Goal: Communication & Community: Share content

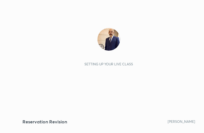
scroll to position [97, 181]
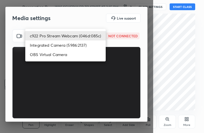
click at [94, 31] on body "1 2 3 4 5 6 7 C X Z C X Z E E Erase all H H Reservation Revision WAS SCHEDULED …" at bounding box center [102, 66] width 204 height 133
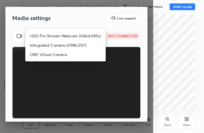
click at [88, 35] on li "c922 Pro Stream Webcam (046d:085c)" at bounding box center [65, 35] width 80 height 9
type input "9ba6d5d3190efd6d465e6b305e05447e576a6c8a248d21ddde9c06b4e4e7667a"
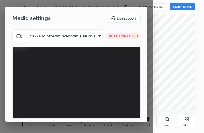
scroll to position [53, 0]
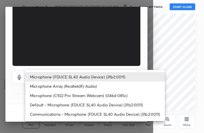
click at [83, 76] on body "1 2 3 4 5 6 7 C X Z C X Z E E Erase all H H Reservation Revision WAS SCHEDULED …" at bounding box center [102, 66] width 204 height 133
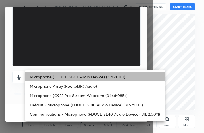
click at [83, 75] on li "Microphone (FDUCE SL40 Audio Device) (31b2:0011)" at bounding box center [94, 76] width 139 height 9
type input "3eacfd823268e2a0c08afb6205fb7982c6f2aa2e64446a79829dffad2d082ca3"
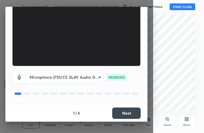
click at [129, 116] on button "Next" at bounding box center [126, 113] width 28 height 11
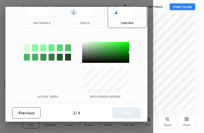
scroll to position [31, 0]
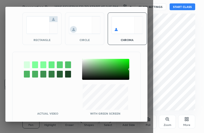
click at [28, 63] on div at bounding box center [27, 65] width 6 height 7
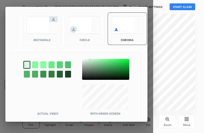
scroll to position [48, 0]
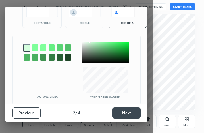
click at [126, 112] on button "Next" at bounding box center [126, 113] width 28 height 11
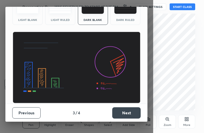
scroll to position [37, 0]
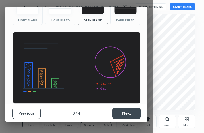
click at [124, 11] on img at bounding box center [125, 8] width 22 height 14
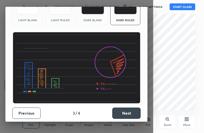
click at [125, 114] on button "Next" at bounding box center [126, 113] width 28 height 11
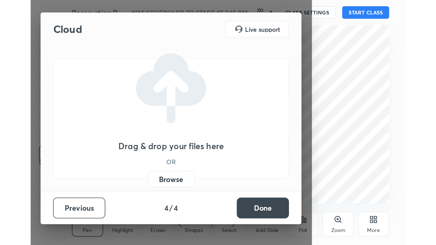
scroll to position [0, 0]
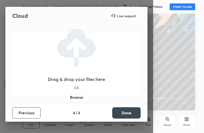
click at [74, 96] on label "Browse" at bounding box center [76, 97] width 25 height 9
click at [64, 96] on input "Browse" at bounding box center [64, 97] width 0 height 9
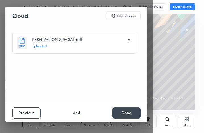
click at [125, 115] on button "Done" at bounding box center [126, 113] width 28 height 11
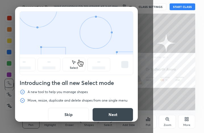
click at [73, 116] on button "Skip" at bounding box center [68, 115] width 41 height 14
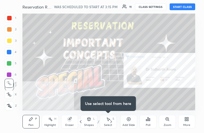
click at [188, 122] on div "More" at bounding box center [186, 122] width 17 height 14
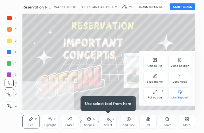
click at [150, 98] on div "Full screen" at bounding box center [155, 98] width 14 height 3
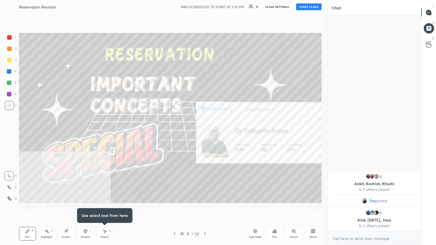
scroll to position [28176, 28081]
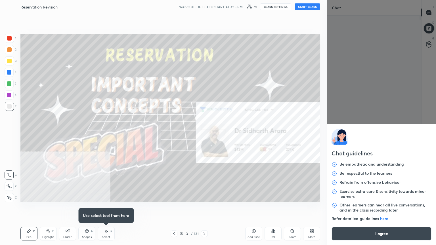
click at [204, 133] on body "1 2 3 4 5 6 7 C X Z C X Z E E Erase all H H Reservation Revision WAS SCHEDULED …" at bounding box center [218, 122] width 436 height 245
click at [204, 133] on button "I agree" at bounding box center [382, 234] width 100 height 14
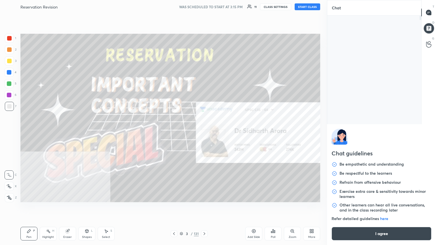
type textarea "x"
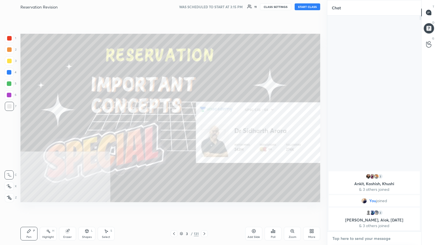
paste textarea "Use Special Code- SIDLIVE ✅. Don’t Miss This Opportunity🌟 [URL][DOMAIN_NAME]"
type textarea "Use Special Code- SIDLIVE ✅. Don’t Miss This Opportunity🌟 [URL][DOMAIN_NAME]"
type textarea "x"
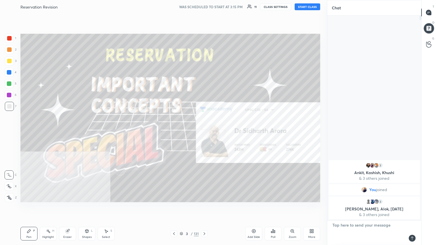
scroll to position [214, 92]
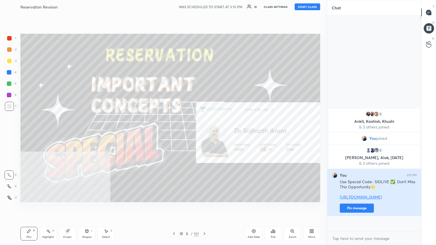
click at [204, 133] on button "Pin message" at bounding box center [357, 208] width 34 height 9
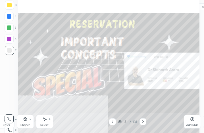
scroll to position [0, 0]
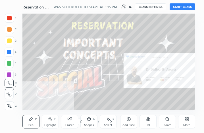
click at [186, 124] on div "More" at bounding box center [186, 125] width 7 height 3
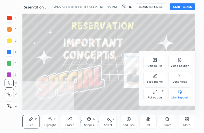
click at [155, 64] on div "Upload File" at bounding box center [154, 63] width 23 height 14
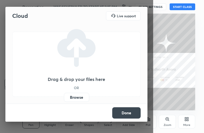
click at [73, 97] on label "Browse" at bounding box center [76, 97] width 25 height 9
click at [64, 97] on input "Browse" at bounding box center [64, 97] width 0 height 9
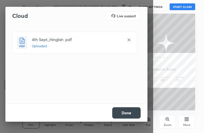
click at [127, 115] on button "Done" at bounding box center [126, 113] width 28 height 11
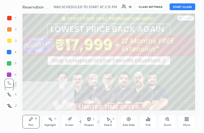
click at [186, 121] on icon at bounding box center [185, 120] width 1 height 1
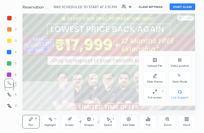
click at [151, 93] on div "Full screen F" at bounding box center [154, 95] width 23 height 14
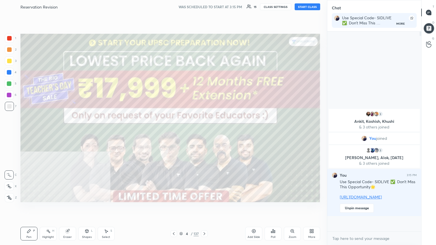
scroll to position [28176, 28081]
click at [181, 133] on div "4 / 137" at bounding box center [188, 233] width 19 height 5
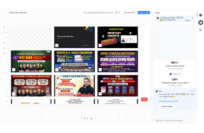
scroll to position [167, 297]
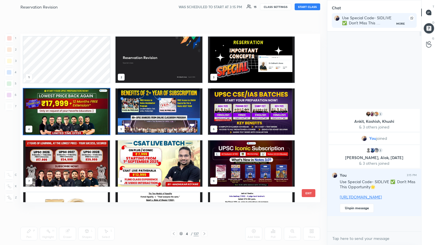
click at [204, 66] on img "grid" at bounding box center [251, 60] width 87 height 46
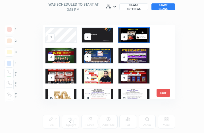
scroll to position [97, 173]
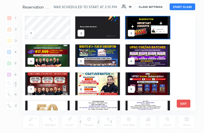
click at [185, 5] on button "START CLASS" at bounding box center [182, 6] width 26 height 7
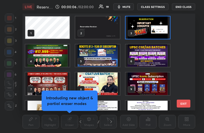
click at [184, 106] on button "EXIT" at bounding box center [184, 104] width 14 height 8
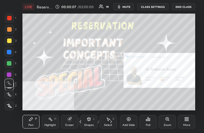
click at [186, 123] on div "More" at bounding box center [186, 122] width 17 height 14
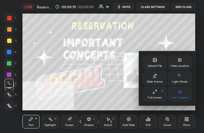
click at [154, 63] on div "Upload File" at bounding box center [154, 63] width 23 height 14
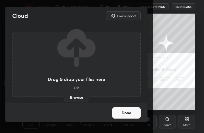
click at [75, 97] on label "Browse" at bounding box center [76, 97] width 25 height 9
click at [64, 97] on input "Browse" at bounding box center [64, 97] width 0 height 9
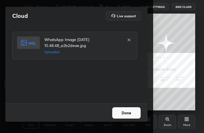
click at [132, 114] on button "Done" at bounding box center [126, 113] width 28 height 11
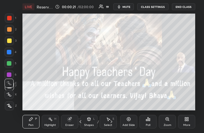
click at [189, 122] on div "More" at bounding box center [186, 122] width 17 height 14
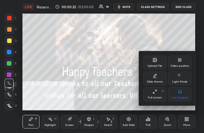
click at [158, 98] on div "Full screen" at bounding box center [155, 98] width 14 height 3
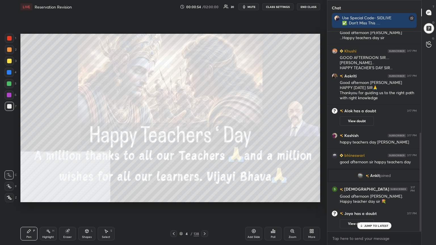
scroll to position [226, 0]
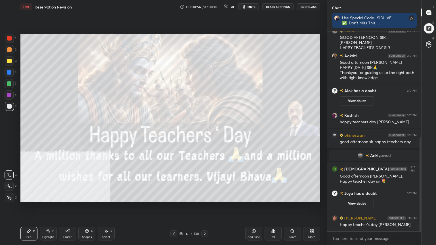
click at [9, 133] on icon at bounding box center [9, 198] width 5 height 4
click at [204, 26] on div at bounding box center [429, 28] width 12 height 12
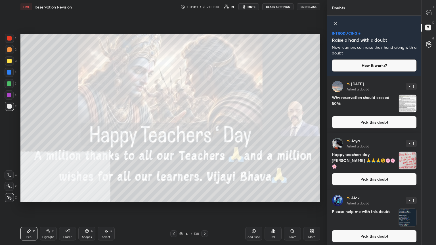
click at [204, 133] on button "Pick this doubt" at bounding box center [374, 179] width 85 height 12
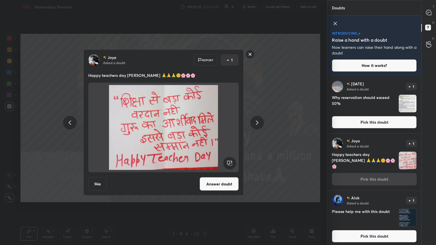
click at [204, 133] on button "Answer doubt" at bounding box center [219, 184] width 39 height 14
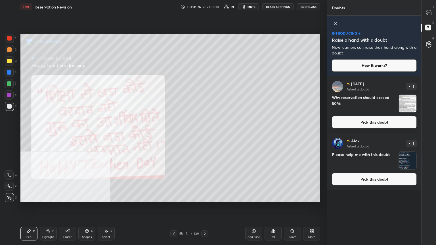
click at [204, 133] on button "Pick this doubt" at bounding box center [374, 179] width 85 height 12
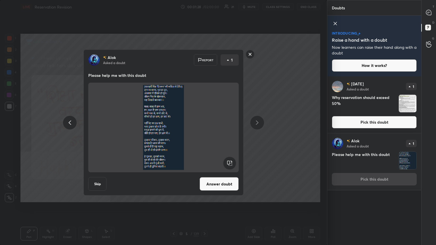
click at [204, 133] on button "Answer doubt" at bounding box center [219, 184] width 39 height 14
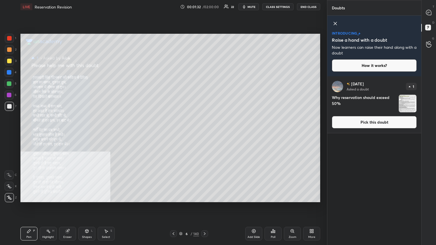
click at [204, 133] on icon at bounding box center [312, 230] width 1 height 1
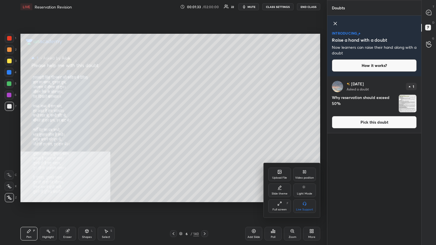
click at [204, 133] on icon at bounding box center [304, 172] width 5 height 5
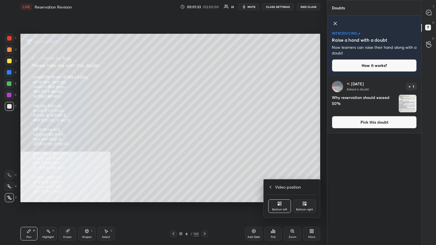
click at [204, 133] on icon at bounding box center [303, 202] width 1 height 1
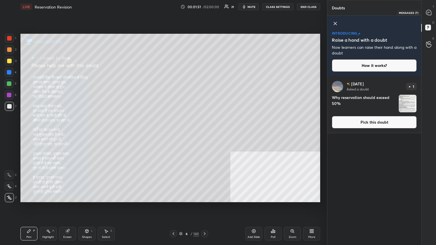
click at [204, 11] on icon at bounding box center [428, 12] width 5 height 5
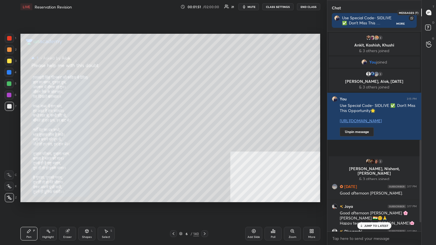
scroll to position [198, 92]
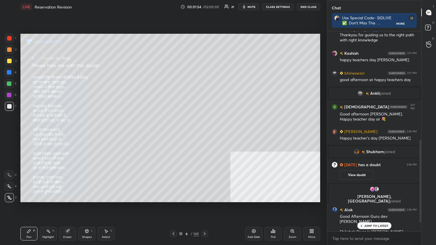
click at [204, 133] on p "JUMP TO LATEST" at bounding box center [376, 225] width 24 height 3
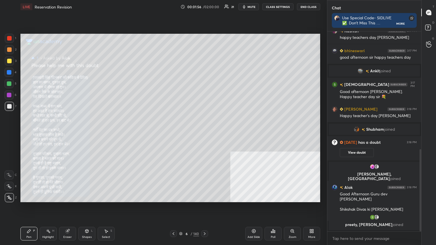
click at [172, 133] on icon at bounding box center [173, 234] width 5 height 5
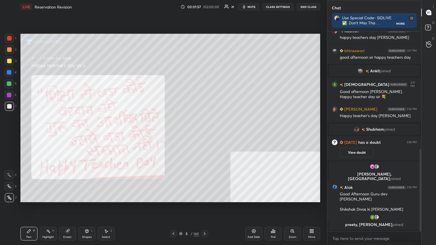
click at [173, 133] on icon at bounding box center [174, 233] width 2 height 3
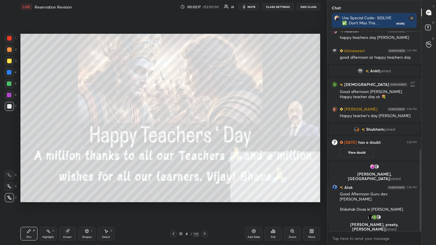
click at [175, 133] on icon at bounding box center [173, 234] width 5 height 5
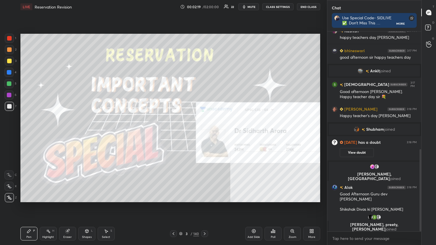
click at [11, 61] on div at bounding box center [9, 61] width 5 height 5
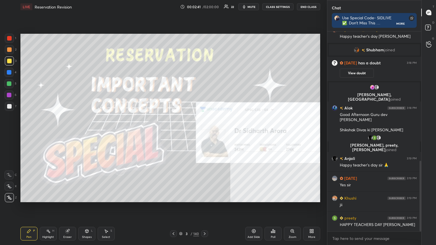
scroll to position [385, 0]
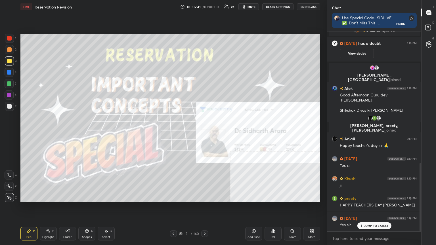
click at [179, 133] on icon at bounding box center [180, 233] width 3 height 3
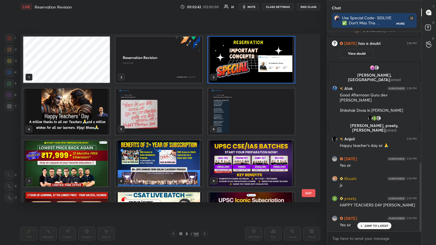
scroll to position [167, 297]
click at [85, 133] on img "grid" at bounding box center [66, 164] width 87 height 46
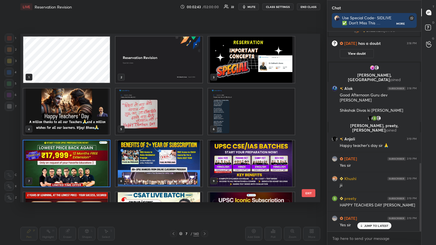
click at [85, 133] on img "grid" at bounding box center [66, 164] width 87 height 46
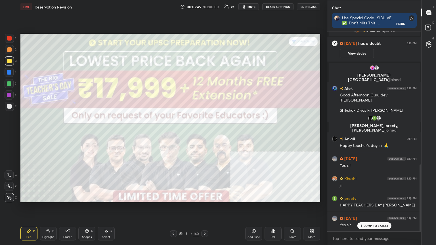
scroll to position [399, 0]
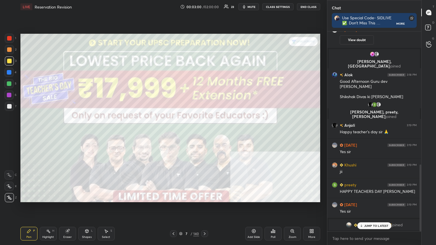
click at [204, 133] on p "JUMP TO LATEST" at bounding box center [376, 225] width 24 height 3
click at [175, 133] on div at bounding box center [173, 233] width 7 height 7
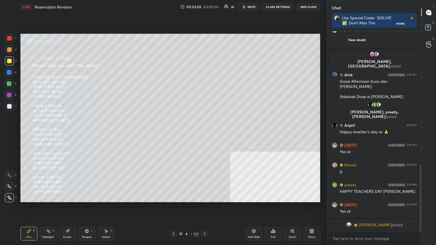
click at [174, 133] on icon at bounding box center [173, 234] width 5 height 5
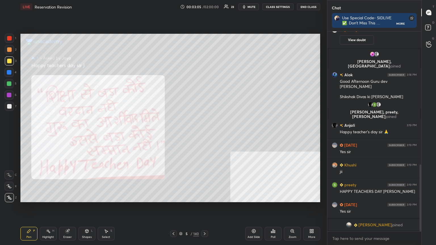
click at [174, 133] on icon at bounding box center [173, 234] width 5 height 5
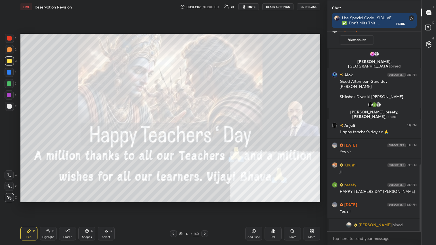
click at [175, 133] on icon at bounding box center [173, 234] width 5 height 5
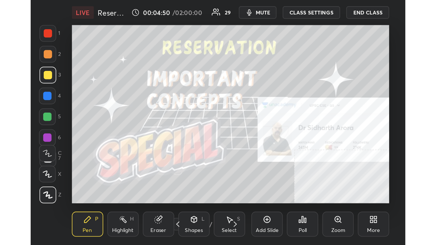
scroll to position [28288, 28204]
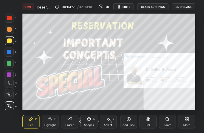
click at [192, 124] on div "More" at bounding box center [186, 122] width 17 height 14
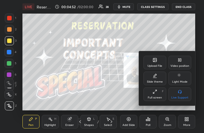
click at [158, 97] on div "Full screen" at bounding box center [155, 98] width 14 height 3
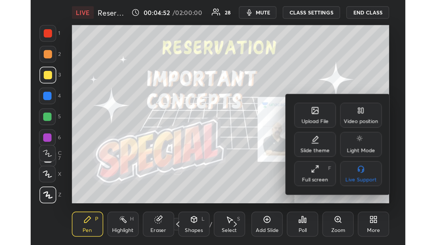
scroll to position [151, 92]
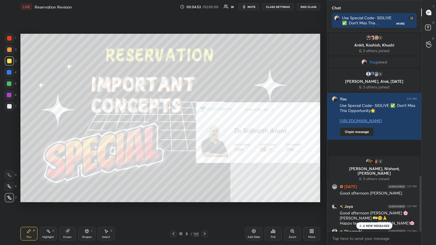
click at [204, 133] on p "4 NEW MESSAGES" at bounding box center [376, 225] width 26 height 3
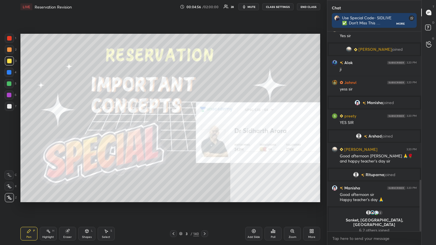
click at [204, 133] on icon at bounding box center [204, 234] width 5 height 5
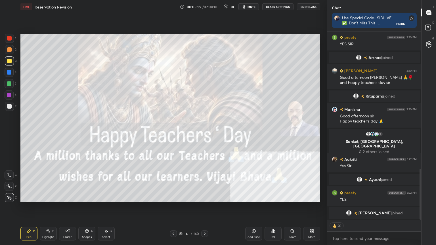
click at [204, 133] on icon at bounding box center [204, 234] width 5 height 5
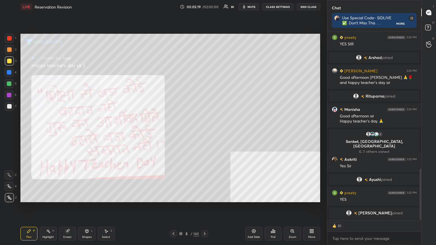
click at [204, 133] on div at bounding box center [204, 233] width 7 height 7
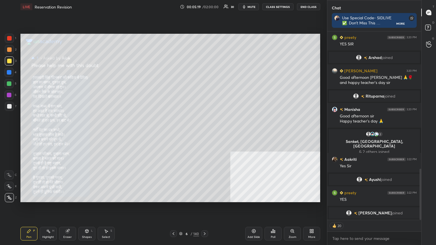
click at [204, 133] on div at bounding box center [204, 233] width 7 height 7
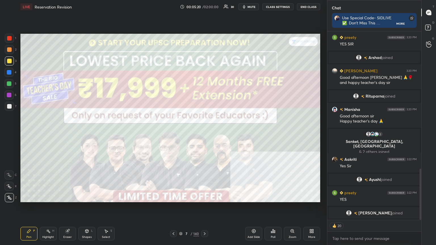
click at [204, 133] on div "7 / 140" at bounding box center [189, 233] width 112 height 7
click at [181, 133] on icon at bounding box center [180, 233] width 3 height 3
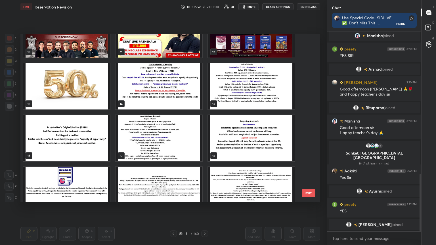
click at [77, 95] on img "grid" at bounding box center [66, 86] width 87 height 46
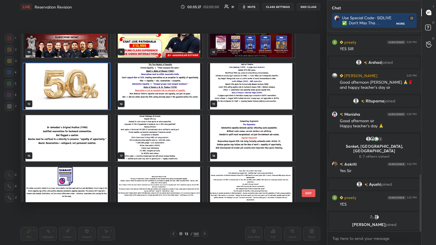
click at [78, 96] on img "grid" at bounding box center [66, 86] width 87 height 46
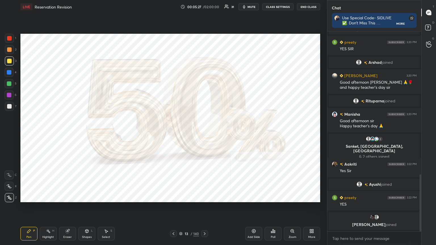
click at [78, 96] on img "grid" at bounding box center [66, 86] width 87 height 46
click at [9, 37] on div at bounding box center [9, 38] width 5 height 5
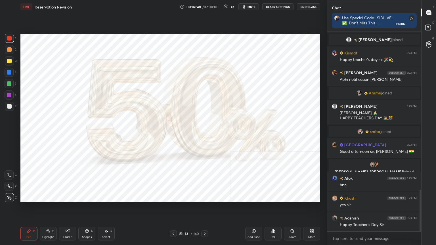
scroll to position [779, 0]
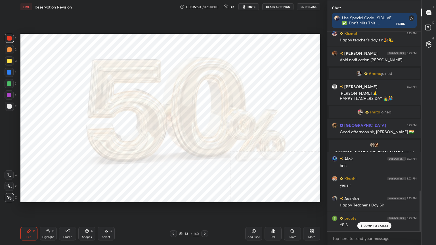
click at [181, 133] on icon at bounding box center [180, 233] width 3 height 3
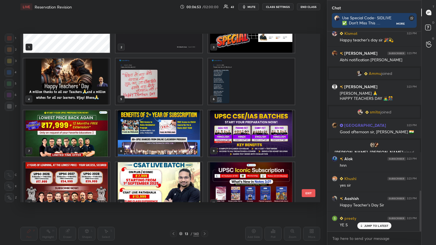
scroll to position [11, 0]
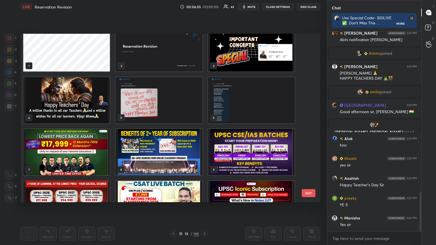
click at [102, 108] on img "grid" at bounding box center [66, 100] width 87 height 46
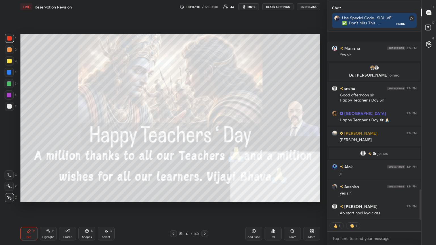
scroll to position [978, 0]
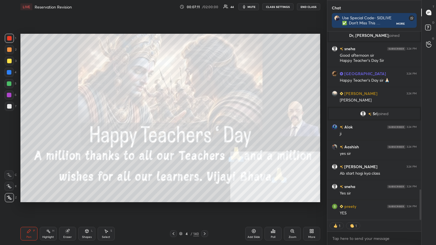
click at [182, 133] on icon at bounding box center [180, 233] width 3 height 3
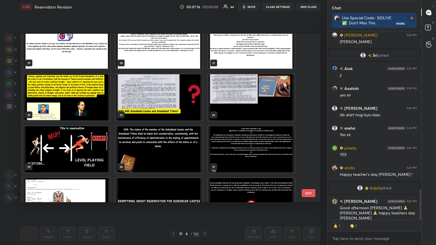
scroll to position [2, 2]
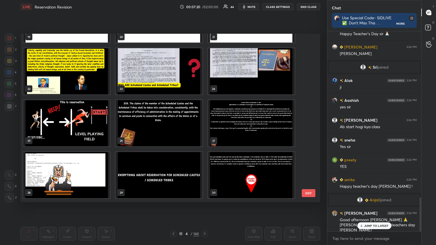
click at [93, 129] on img "grid" at bounding box center [66, 123] width 87 height 46
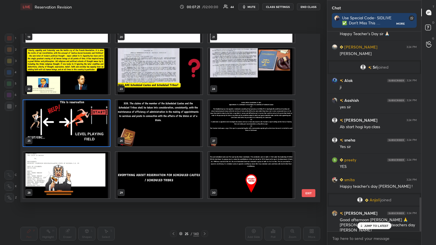
click at [93, 128] on img "grid" at bounding box center [66, 123] width 87 height 46
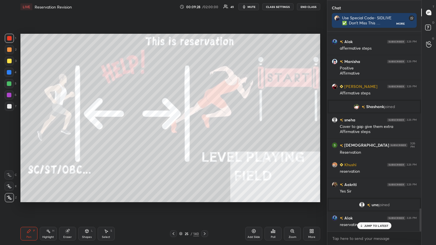
scroll to position [1532, 0]
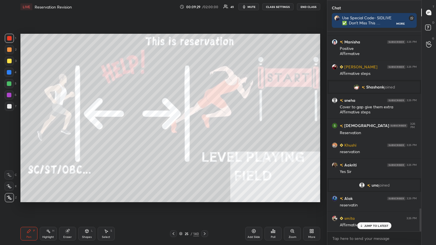
click at [7, 57] on div at bounding box center [9, 60] width 9 height 9
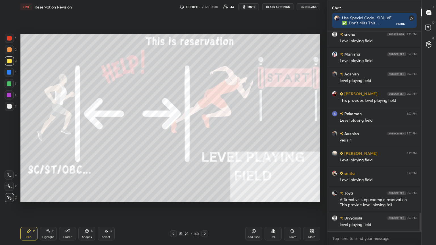
scroll to position [1954, 0]
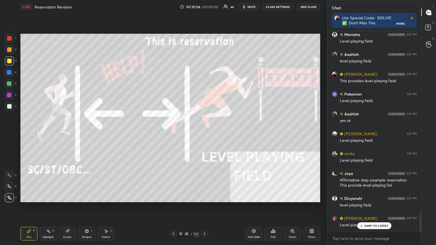
click at [180, 133] on icon at bounding box center [180, 234] width 3 height 1
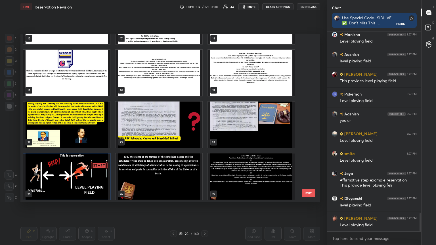
scroll to position [1974, 0]
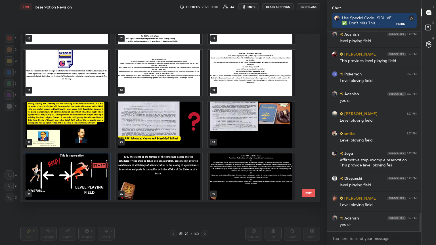
click at [86, 133] on img "grid" at bounding box center [66, 125] width 87 height 46
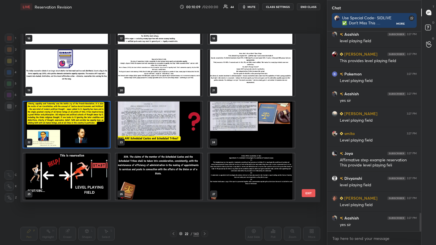
click at [86, 133] on img "grid" at bounding box center [66, 125] width 87 height 46
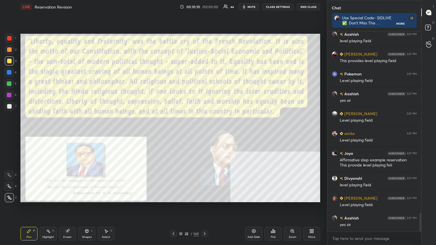
scroll to position [1994, 0]
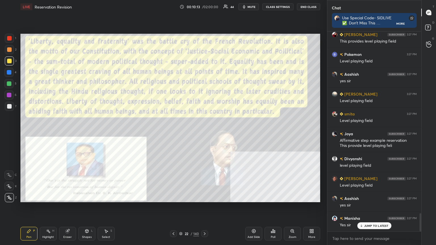
click at [7, 37] on div at bounding box center [9, 38] width 5 height 5
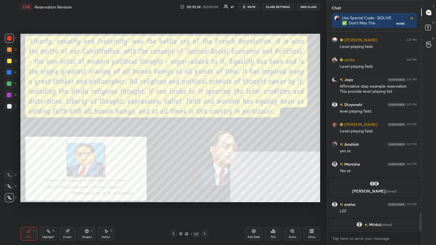
scroll to position [1917, 0]
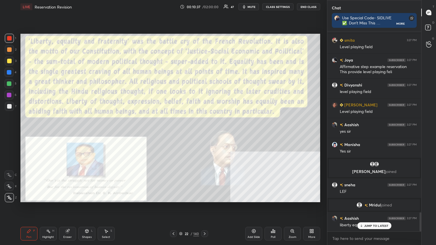
click at [88, 133] on icon at bounding box center [87, 231] width 5 height 5
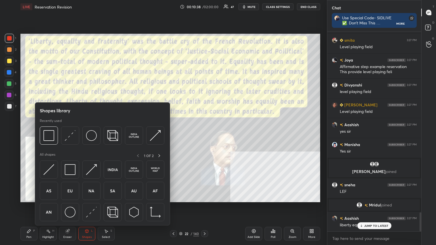
scroll to position [1937, 0]
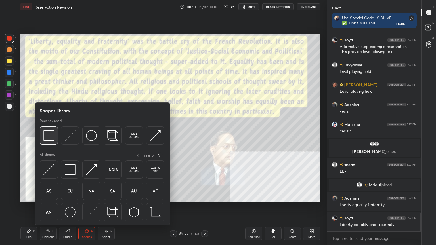
click at [49, 133] on img at bounding box center [48, 135] width 11 height 11
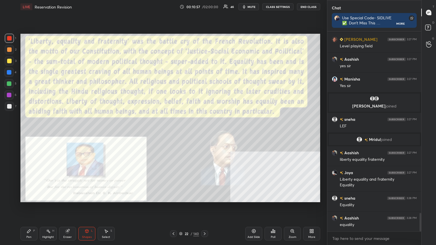
scroll to position [2002, 0]
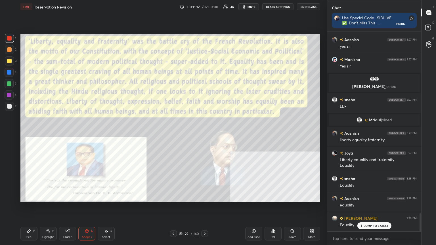
click at [29, 133] on div "Pen P" at bounding box center [28, 234] width 17 height 14
click at [7, 106] on div at bounding box center [9, 106] width 5 height 5
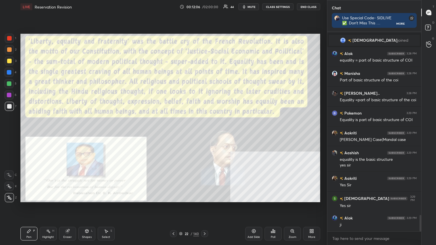
scroll to position [2237, 0]
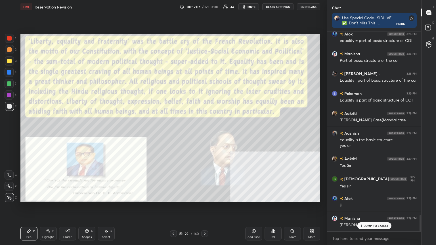
click at [181, 133] on icon at bounding box center [180, 233] width 3 height 3
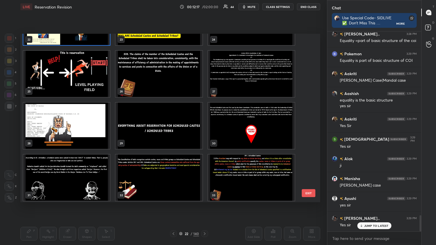
scroll to position [2297, 0]
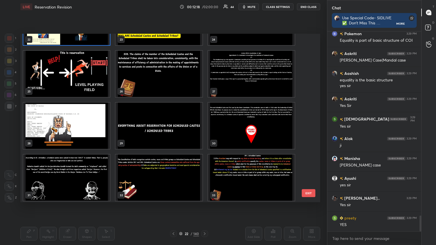
click at [144, 123] on img "grid" at bounding box center [159, 126] width 87 height 46
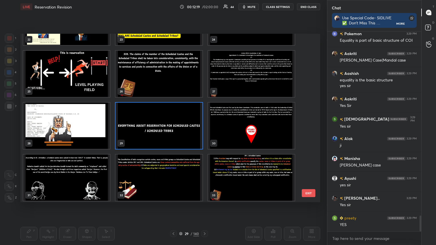
click at [144, 123] on img "grid" at bounding box center [159, 126] width 87 height 46
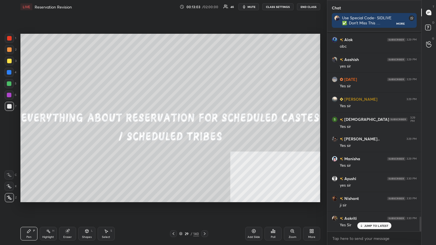
scroll to position [2532, 0]
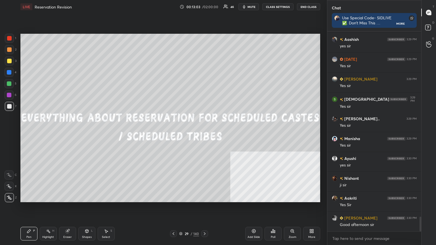
click at [204, 133] on icon at bounding box center [253, 231] width 5 height 5
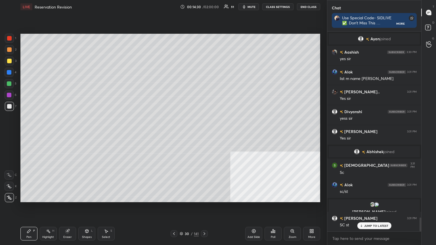
scroll to position [2686, 0]
click at [182, 133] on icon at bounding box center [181, 233] width 3 height 3
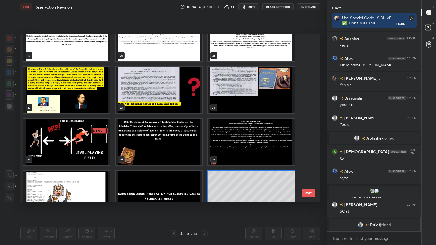
scroll to position [333, 0]
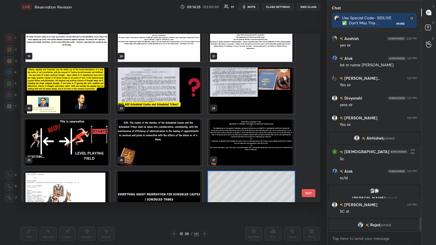
click at [175, 93] on img "grid" at bounding box center [159, 91] width 87 height 46
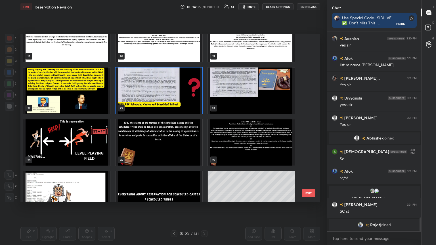
click at [175, 93] on img "grid" at bounding box center [159, 91] width 87 height 46
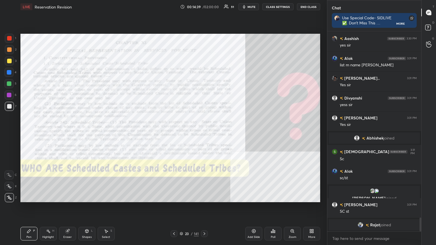
scroll to position [2707, 0]
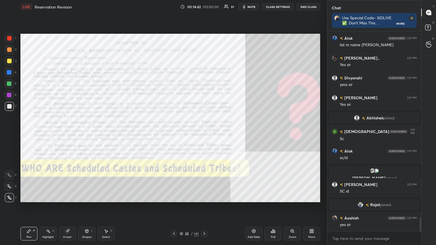
click at [8, 35] on div at bounding box center [9, 38] width 9 height 9
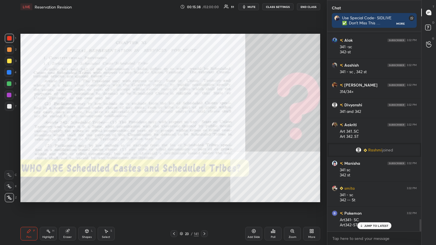
scroll to position [3119, 0]
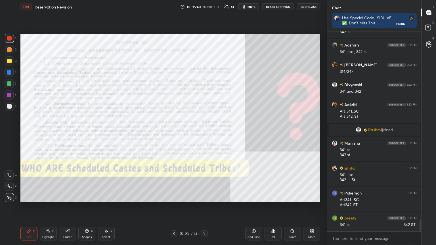
click at [204, 133] on icon at bounding box center [254, 231] width 2 height 2
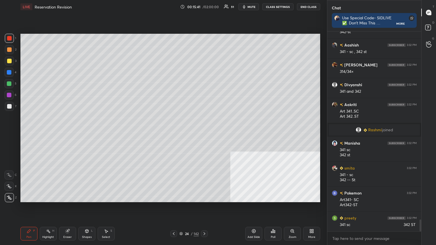
click at [9, 104] on div at bounding box center [9, 106] width 9 height 9
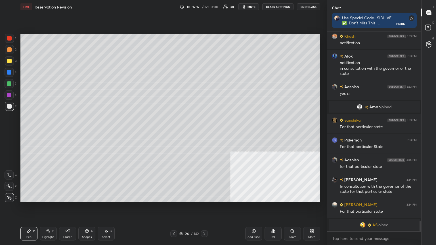
scroll to position [3543, 0]
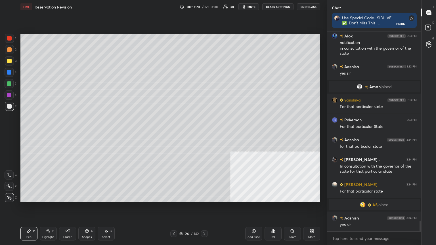
click at [46, 133] on icon at bounding box center [48, 231] width 5 height 5
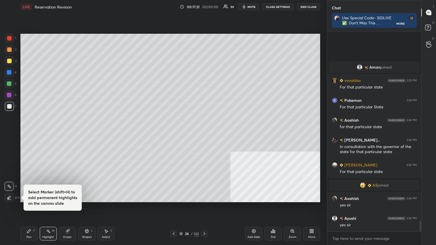
drag, startPoint x: 8, startPoint y: 62, endPoint x: 11, endPoint y: 60, distance: 4.1
click at [8, 62] on div at bounding box center [9, 61] width 5 height 5
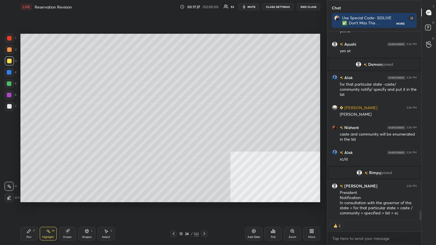
scroll to position [3545, 0]
click at [9, 133] on icon at bounding box center [9, 198] width 5 height 5
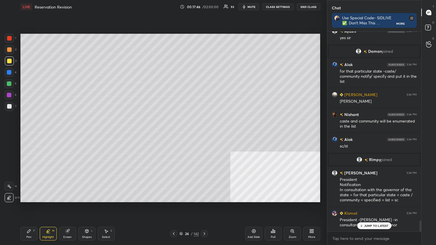
scroll to position [3599, 0]
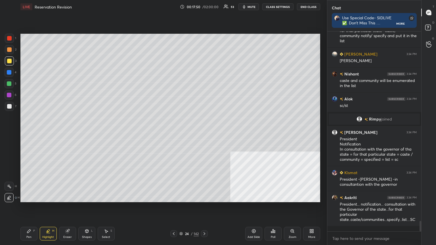
click at [27, 133] on div "Pen P" at bounding box center [28, 234] width 17 height 14
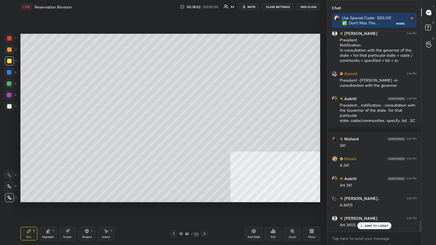
scroll to position [3738, 0]
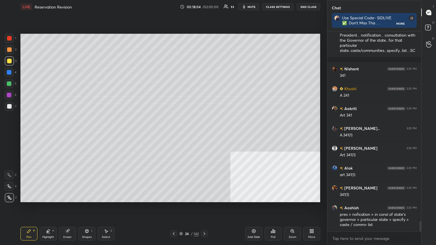
click at [9, 73] on div at bounding box center [9, 72] width 5 height 5
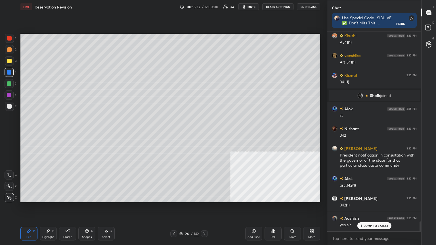
scroll to position [3921, 0]
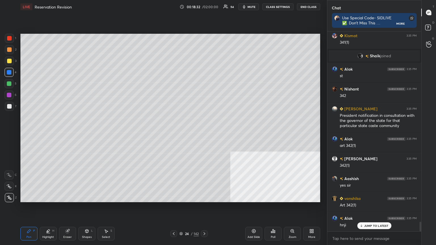
click at [183, 133] on icon at bounding box center [180, 233] width 3 height 3
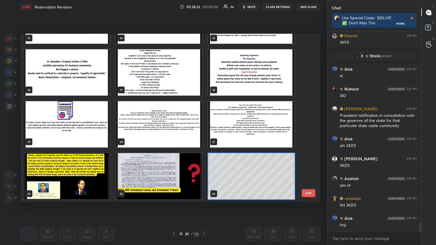
scroll to position [3941, 0]
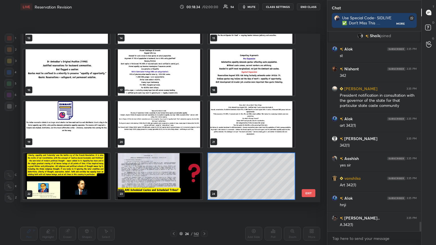
click at [160, 133] on img "grid" at bounding box center [159, 176] width 87 height 46
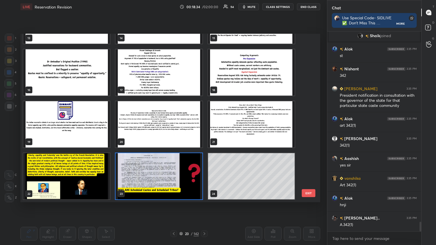
click at [160, 133] on img "grid" at bounding box center [159, 176] width 87 height 46
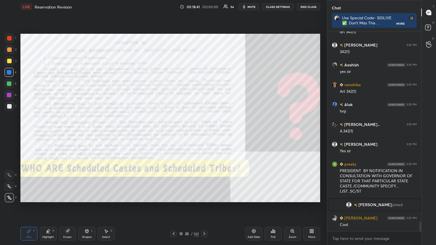
scroll to position [3933, 0]
click at [174, 133] on icon at bounding box center [173, 234] width 5 height 5
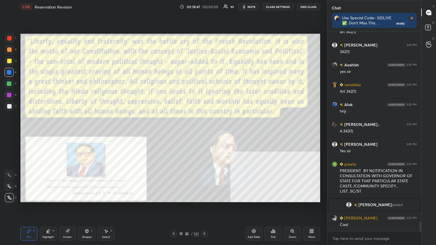
click at [204, 133] on icon at bounding box center [204, 234] width 5 height 5
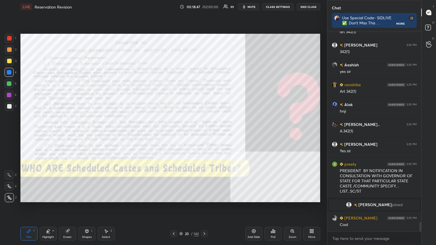
click at [204, 133] on icon at bounding box center [204, 234] width 5 height 5
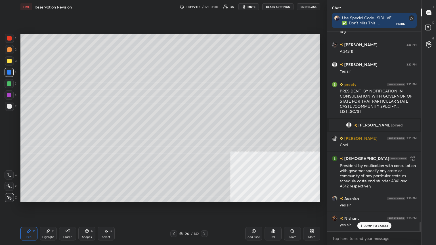
scroll to position [4033, 0]
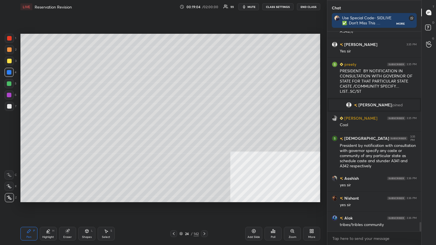
click at [204, 133] on icon at bounding box center [204, 234] width 5 height 5
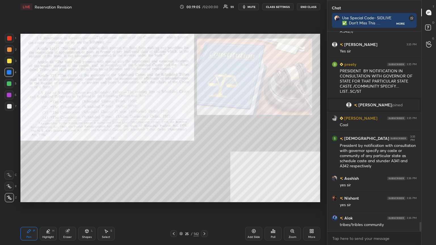
click at [204, 133] on icon at bounding box center [204, 234] width 5 height 5
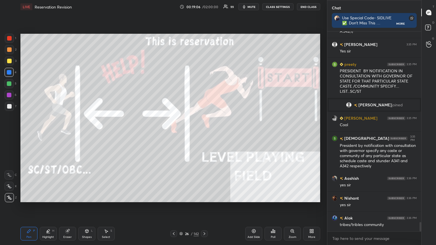
click at [204, 133] on icon at bounding box center [204, 234] width 5 height 5
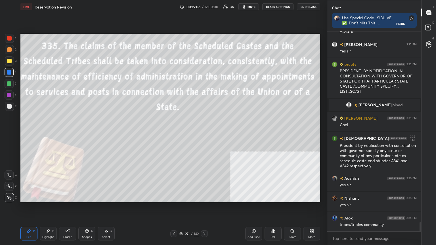
click at [204, 133] on icon at bounding box center [204, 234] width 5 height 5
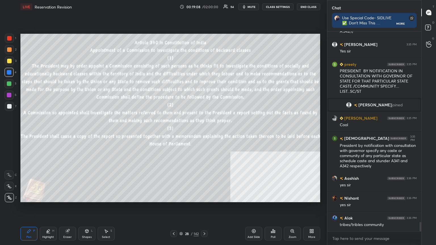
click at [204, 133] on icon at bounding box center [204, 234] width 5 height 5
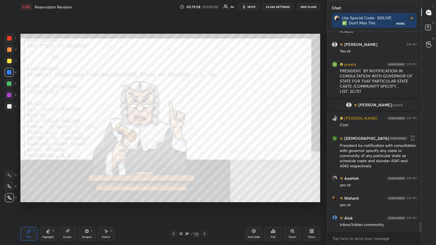
click at [204, 133] on icon at bounding box center [204, 234] width 5 height 5
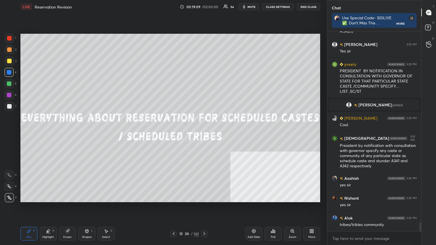
scroll to position [4046, 0]
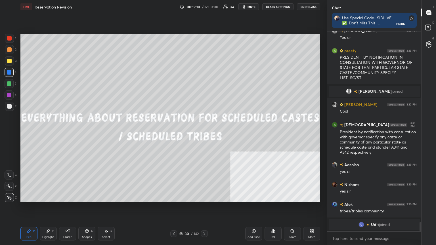
click at [182, 133] on icon at bounding box center [180, 233] width 3 height 3
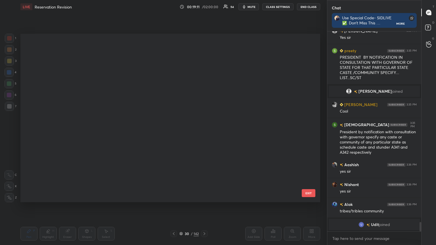
scroll to position [167, 297]
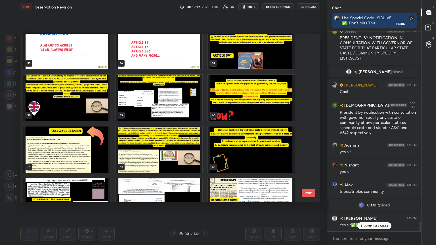
scroll to position [955, 0]
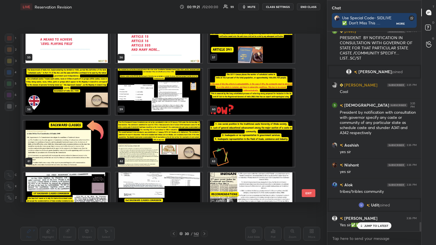
click at [151, 102] on img "grid" at bounding box center [159, 92] width 87 height 46
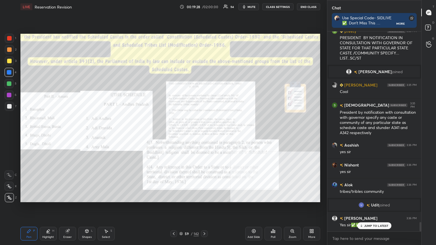
click at [204, 133] on div "Zoom" at bounding box center [292, 234] width 17 height 14
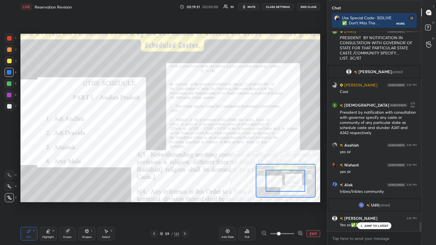
scroll to position [4030, 0]
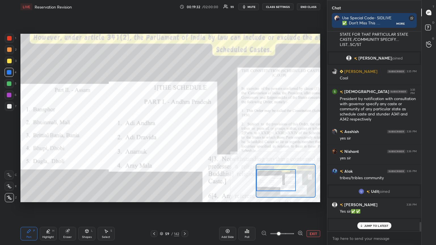
drag, startPoint x: 283, startPoint y: 188, endPoint x: 274, endPoint y: 188, distance: 9.1
click at [204, 133] on div at bounding box center [275, 180] width 39 height 22
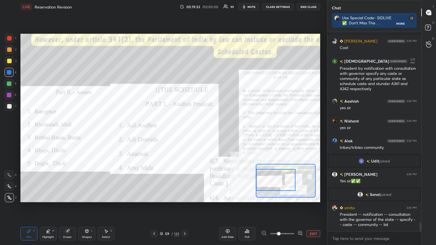
drag, startPoint x: 274, startPoint y: 186, endPoint x: 270, endPoint y: 186, distance: 4.6
click at [204, 133] on div at bounding box center [275, 180] width 39 height 22
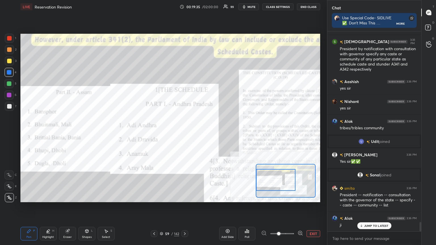
drag, startPoint x: 9, startPoint y: 39, endPoint x: 20, endPoint y: 43, distance: 12.2
click at [9, 39] on div at bounding box center [9, 38] width 5 height 5
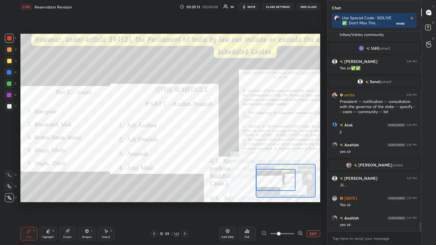
scroll to position [4154, 0]
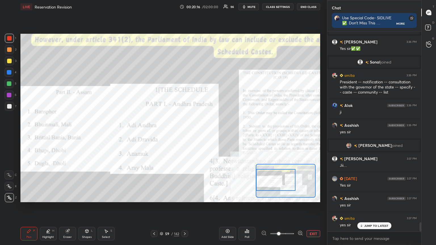
click at [204, 133] on button "EXIT" at bounding box center [314, 233] width 14 height 7
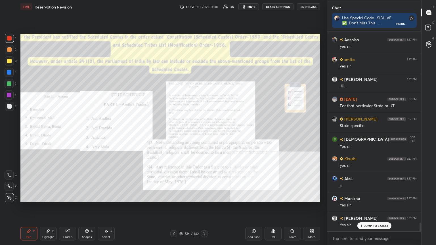
scroll to position [4327, 0]
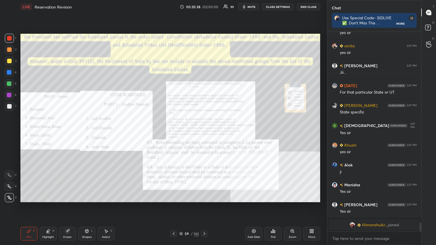
click at [204, 133] on div "Zoom" at bounding box center [292, 234] width 17 height 14
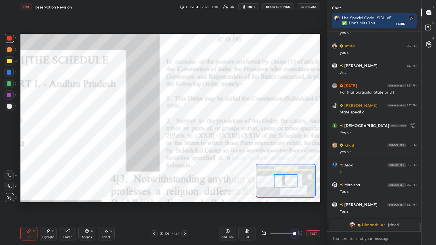
drag, startPoint x: 280, startPoint y: 233, endPoint x: 301, endPoint y: 211, distance: 30.1
click at [204, 133] on div "Add Slide Poll EXIT" at bounding box center [269, 234] width 101 height 32
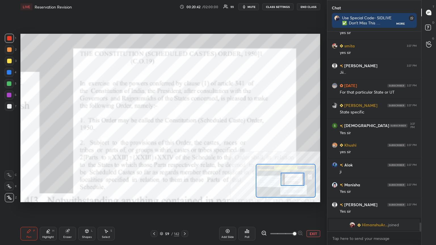
drag, startPoint x: 290, startPoint y: 182, endPoint x: 297, endPoint y: 180, distance: 7.0
click at [204, 133] on div at bounding box center [293, 179] width 24 height 13
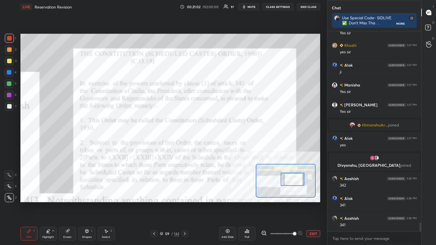
scroll to position [4334, 0]
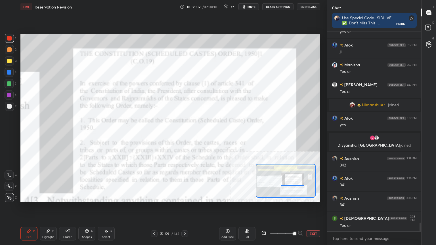
drag, startPoint x: 11, startPoint y: 71, endPoint x: 20, endPoint y: 70, distance: 9.1
click at [11, 71] on div at bounding box center [9, 72] width 5 height 5
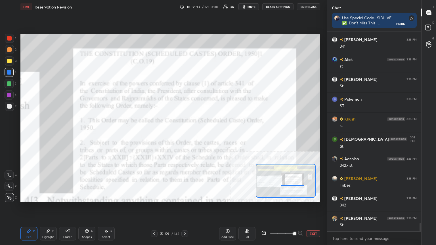
scroll to position [4572, 0]
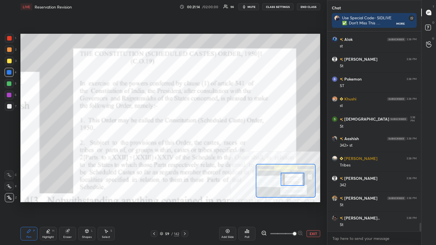
click at [8, 83] on div at bounding box center [9, 83] width 5 height 5
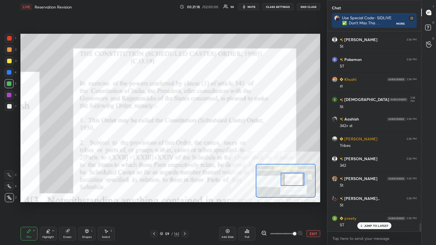
scroll to position [4612, 0]
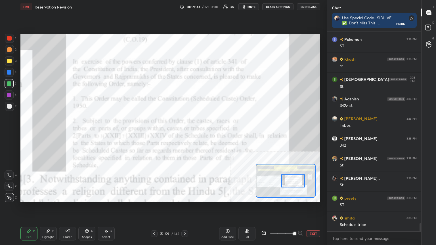
click at [204, 133] on div at bounding box center [293, 181] width 24 height 13
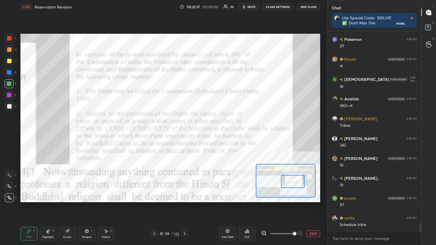
scroll to position [4631, 0]
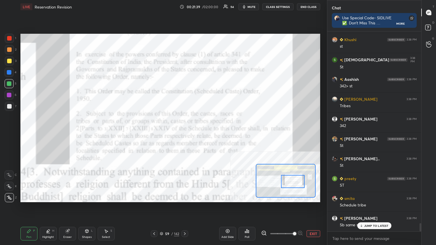
click at [204, 133] on button "EXIT" at bounding box center [314, 233] width 14 height 7
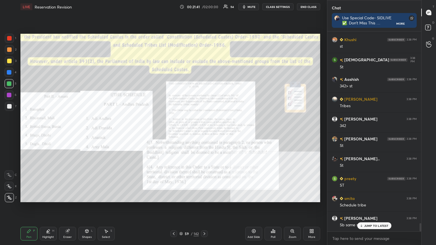
click at [181, 133] on icon at bounding box center [180, 233] width 3 height 3
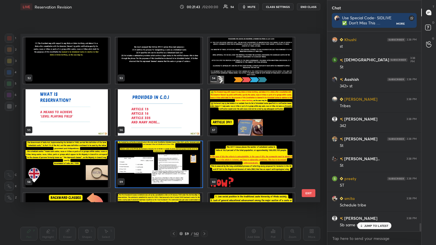
scroll to position [883, 0]
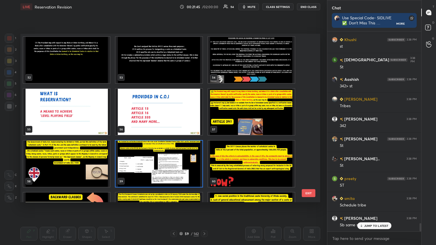
click at [204, 133] on img "grid" at bounding box center [251, 164] width 87 height 46
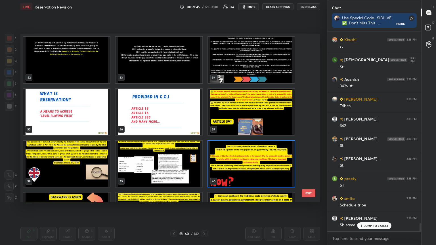
click at [204, 133] on img "grid" at bounding box center [251, 164] width 87 height 46
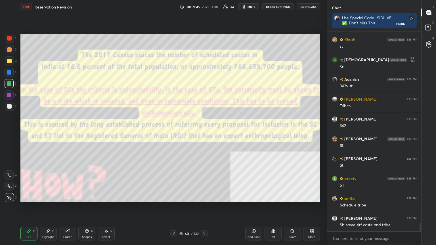
scroll to position [4651, 0]
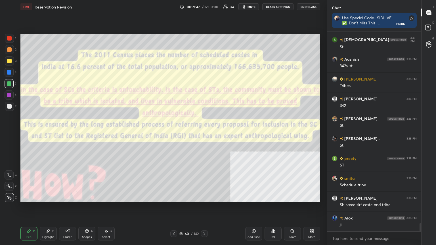
click at [180, 133] on icon at bounding box center [180, 233] width 3 height 3
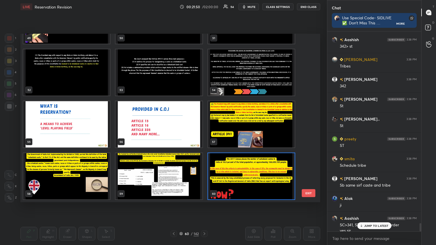
scroll to position [4677, 0]
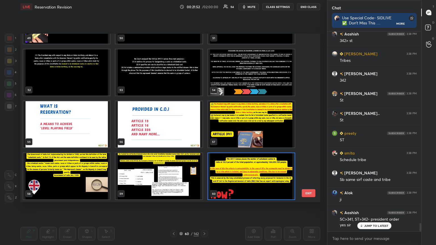
click at [204, 128] on img "grid" at bounding box center [251, 124] width 87 height 46
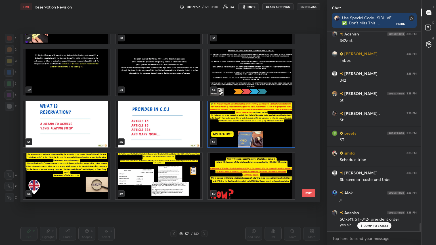
click at [204, 128] on img "grid" at bounding box center [251, 124] width 87 height 46
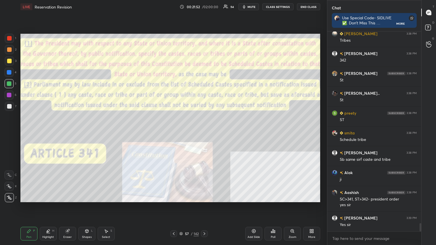
click at [204, 128] on img "grid" at bounding box center [251, 124] width 87 height 46
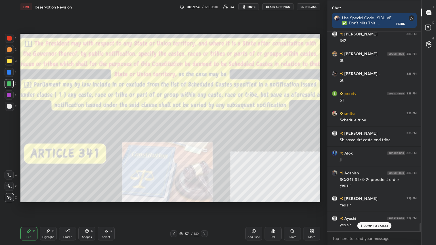
click at [10, 73] on div at bounding box center [9, 72] width 5 height 5
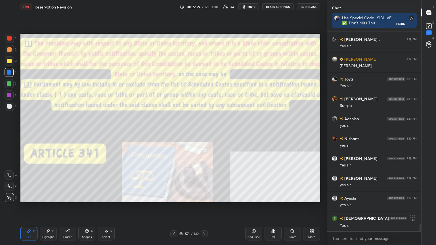
scroll to position [2, 2]
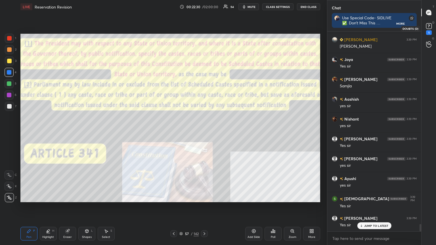
click at [204, 24] on icon at bounding box center [429, 26] width 9 height 9
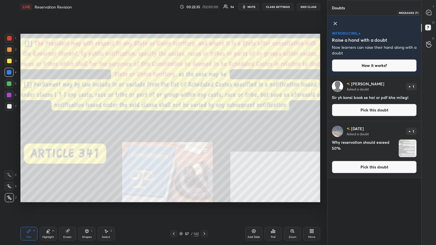
click at [204, 11] on icon at bounding box center [428, 12] width 5 height 5
type textarea "x"
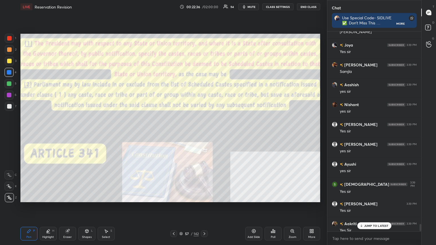
click at [204, 133] on icon at bounding box center [253, 231] width 5 height 5
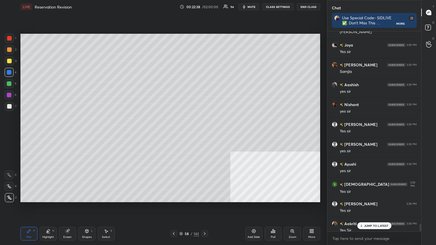
drag, startPoint x: 9, startPoint y: 106, endPoint x: 18, endPoint y: 136, distance: 31.4
click at [9, 106] on div at bounding box center [9, 106] width 5 height 5
click at [86, 133] on icon at bounding box center [86, 230] width 3 height 1
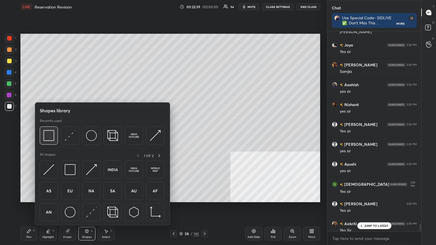
click at [48, 132] on img at bounding box center [48, 135] width 11 height 11
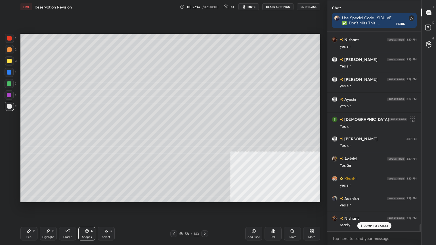
click at [30, 133] on div "Pen P" at bounding box center [28, 234] width 17 height 14
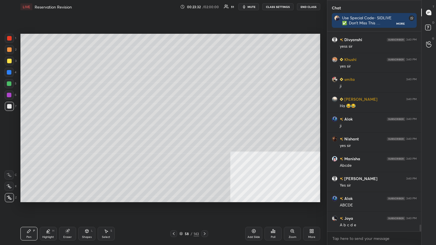
scroll to position [5800, 0]
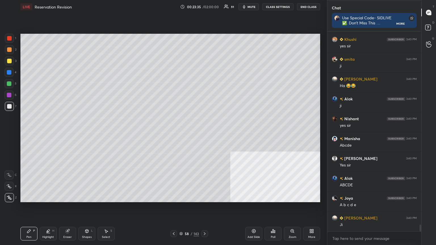
click at [9, 61] on div at bounding box center [9, 61] width 5 height 5
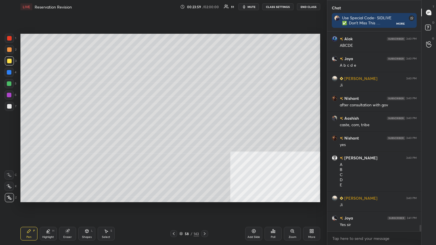
scroll to position [5960, 0]
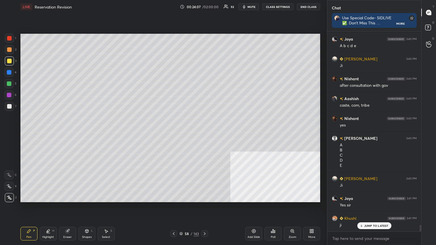
click at [10, 72] on div at bounding box center [9, 72] width 5 height 5
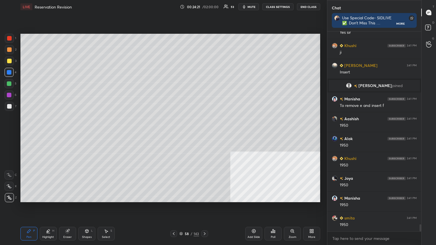
scroll to position [5519, 0]
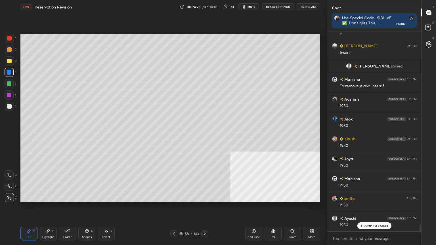
click at [10, 104] on div at bounding box center [9, 106] width 5 height 5
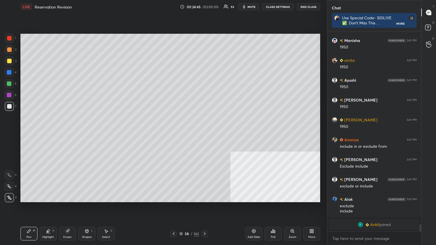
scroll to position [5603, 0]
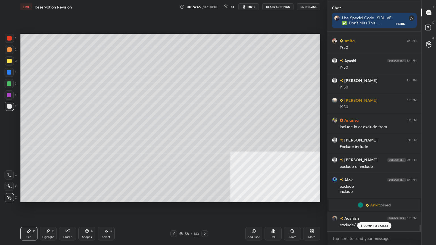
click at [8, 83] on div at bounding box center [9, 83] width 5 height 5
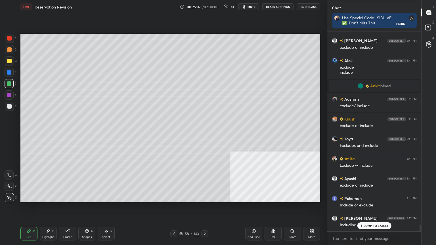
scroll to position [5736, 0]
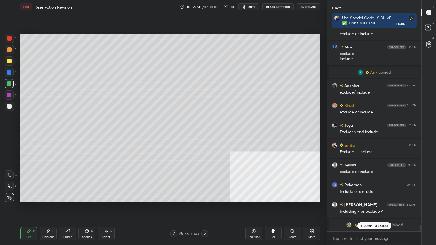
click at [8, 38] on div at bounding box center [9, 38] width 5 height 5
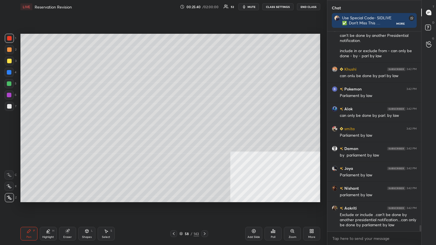
scroll to position [6075, 0]
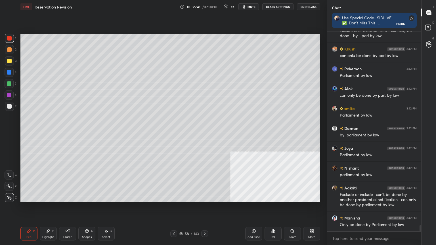
click at [8, 71] on div at bounding box center [9, 72] width 9 height 9
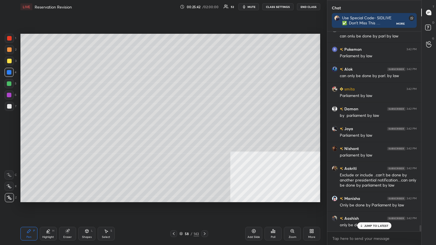
click at [9, 94] on div at bounding box center [9, 95] width 5 height 5
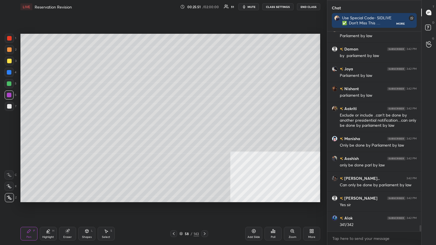
scroll to position [6180, 0]
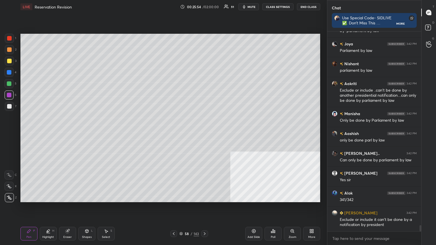
click at [176, 133] on icon at bounding box center [173, 234] width 5 height 5
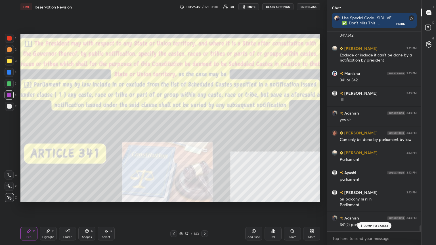
scroll to position [6364, 0]
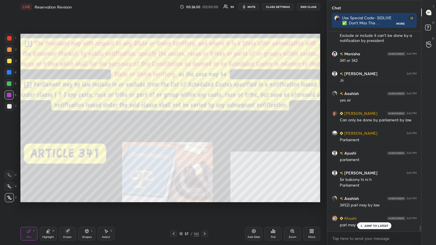
drag, startPoint x: 9, startPoint y: 37, endPoint x: 12, endPoint y: 42, distance: 5.5
click at [9, 37] on div at bounding box center [9, 38] width 5 height 5
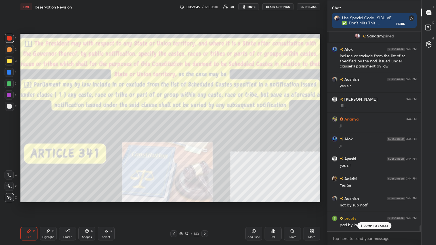
scroll to position [6395, 0]
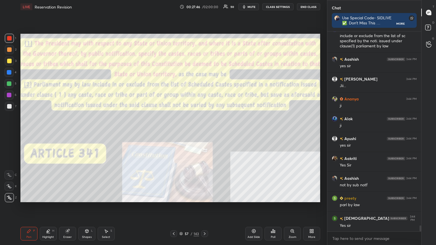
click at [181, 133] on icon at bounding box center [180, 233] width 3 height 3
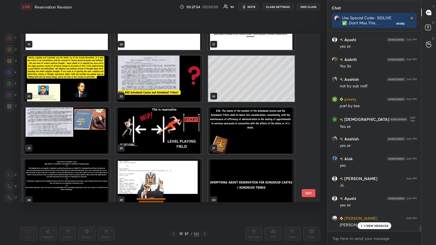
scroll to position [6515, 0]
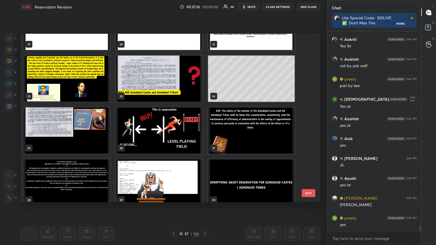
click at [167, 133] on img "grid" at bounding box center [159, 131] width 87 height 46
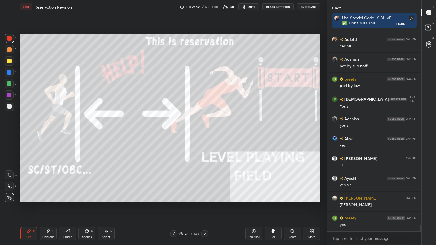
scroll to position [6534, 0]
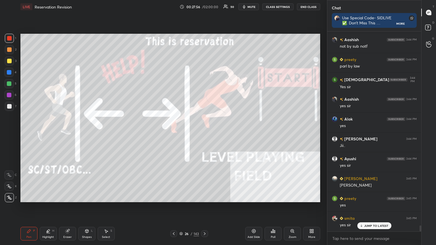
click at [204, 133] on div "Add Slide" at bounding box center [253, 234] width 17 height 14
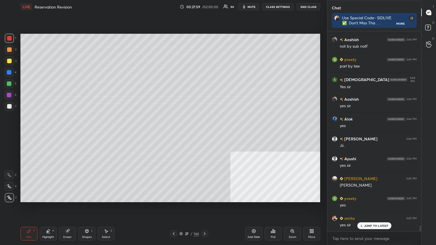
click at [9, 106] on div at bounding box center [9, 106] width 5 height 5
click at [204, 6] on button "CLASS SETTINGS" at bounding box center [277, 6] width 31 height 7
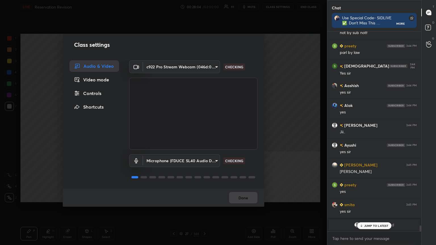
click at [99, 92] on div "Controls" at bounding box center [94, 93] width 49 height 11
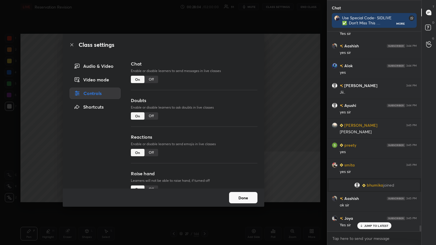
click at [155, 79] on div "Off" at bounding box center [151, 79] width 14 height 7
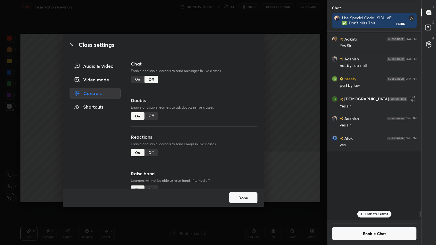
scroll to position [187, 92]
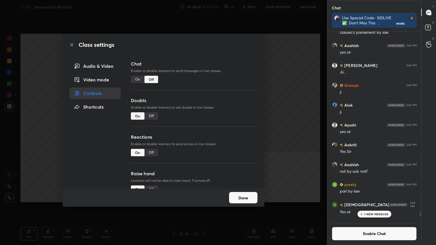
click at [74, 45] on icon at bounding box center [72, 45] width 5 height 5
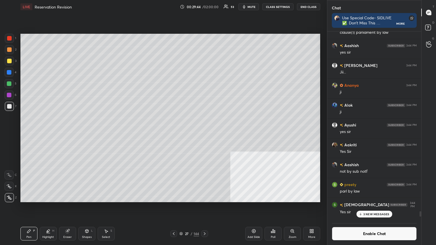
scroll to position [2, 2]
click at [10, 59] on div at bounding box center [9, 61] width 5 height 5
click at [204, 133] on div "Poll" at bounding box center [273, 234] width 17 height 14
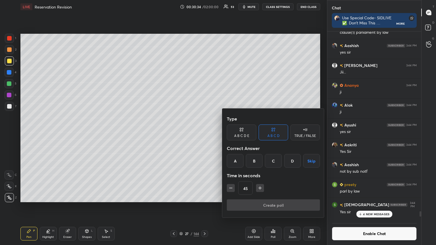
click at [204, 133] on div "C" at bounding box center [273, 161] width 17 height 14
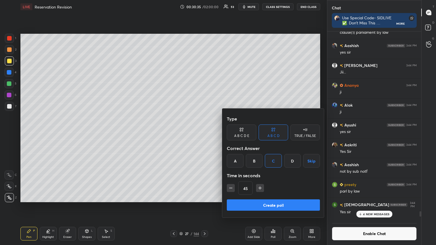
click at [204, 133] on button "Create poll" at bounding box center [273, 205] width 93 height 11
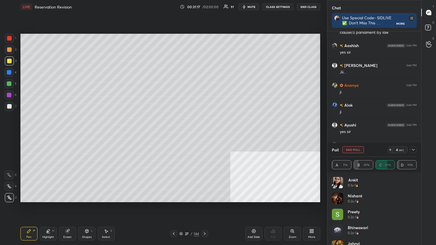
scroll to position [2, 2]
click at [7, 72] on div at bounding box center [9, 72] width 5 height 5
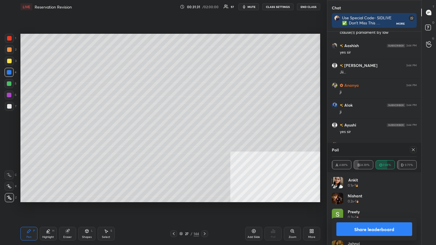
scroll to position [158, 92]
click at [204, 133] on button "Share leaderboard" at bounding box center [374, 230] width 76 height 14
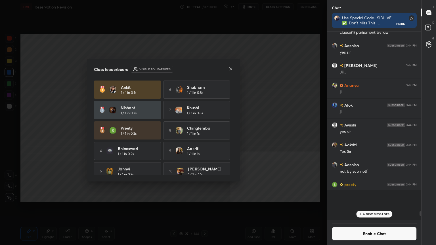
scroll to position [2, 2]
click at [204, 70] on icon at bounding box center [230, 69] width 5 height 5
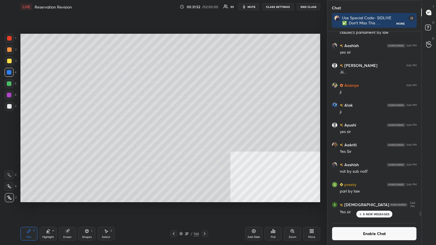
click at [204, 133] on icon at bounding box center [273, 231] width 5 height 5
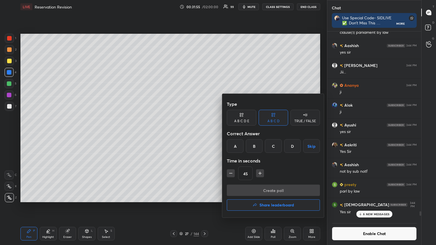
click at [204, 133] on div "C" at bounding box center [273, 146] width 17 height 14
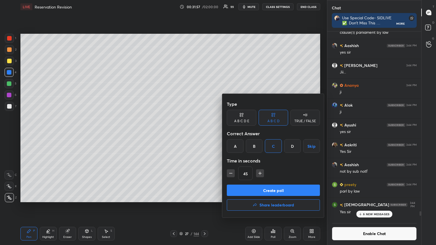
click at [204, 133] on button "Create poll" at bounding box center [273, 190] width 93 height 11
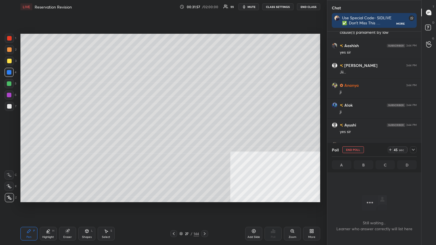
scroll to position [2, 2]
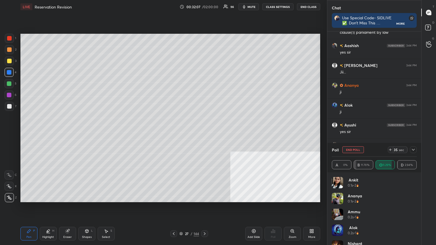
click at [11, 106] on div at bounding box center [9, 106] width 5 height 5
click at [9, 72] on div at bounding box center [9, 72] width 5 height 5
click at [8, 59] on div at bounding box center [9, 61] width 5 height 5
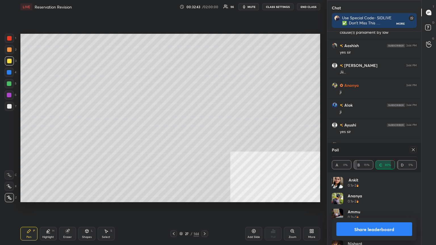
click at [204, 133] on button "Share leaderboard" at bounding box center [374, 230] width 76 height 14
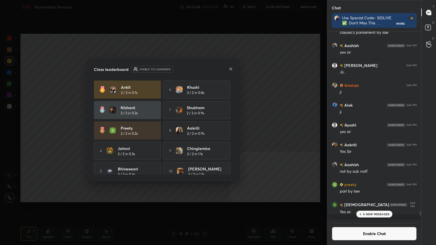
scroll to position [148, 92]
click at [204, 67] on icon at bounding box center [230, 69] width 5 height 5
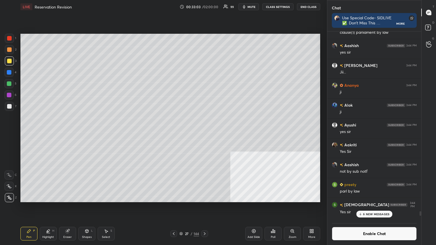
click at [204, 133] on p "6 NEW MESSAGES" at bounding box center [376, 214] width 26 height 3
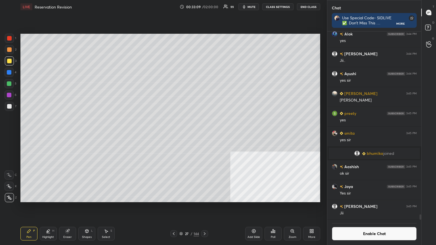
click at [204, 133] on div "Poll" at bounding box center [273, 234] width 17 height 14
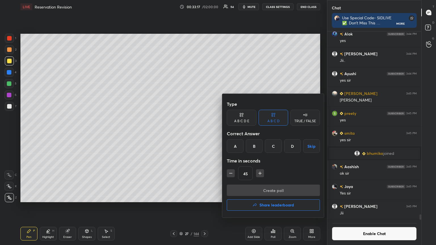
click at [204, 133] on div "B" at bounding box center [254, 146] width 17 height 14
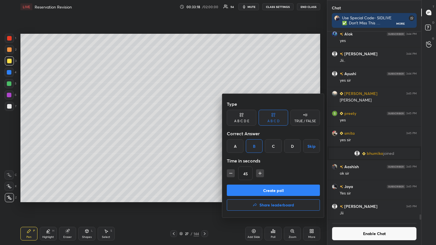
click at [204, 133] on button "Create poll" at bounding box center [273, 190] width 93 height 11
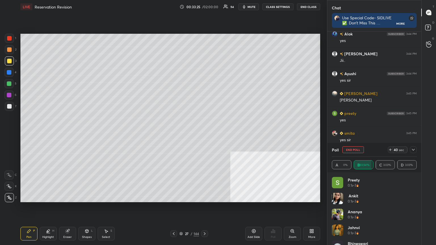
scroll to position [150, 92]
click at [7, 72] on div at bounding box center [9, 72] width 5 height 5
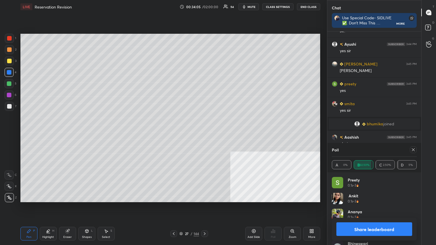
click at [204, 133] on button "Share leaderboard" at bounding box center [374, 230] width 76 height 14
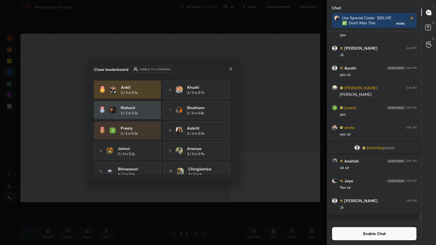
scroll to position [151, 92]
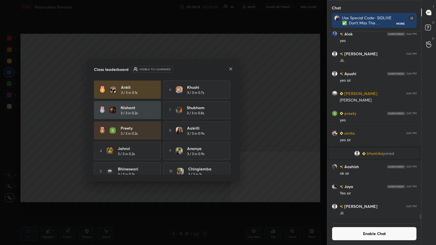
click at [204, 67] on icon at bounding box center [230, 69] width 5 height 5
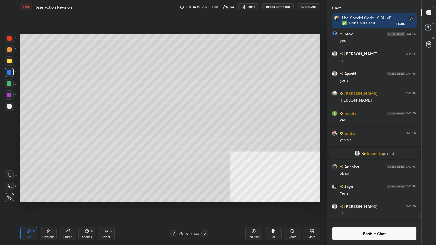
click at [204, 133] on div "Poll" at bounding box center [273, 234] width 17 height 14
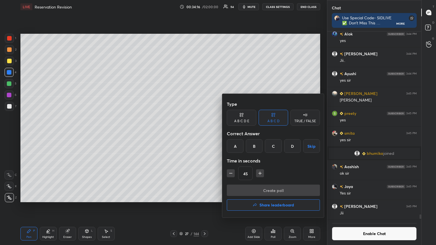
click at [204, 133] on div "B" at bounding box center [254, 146] width 17 height 14
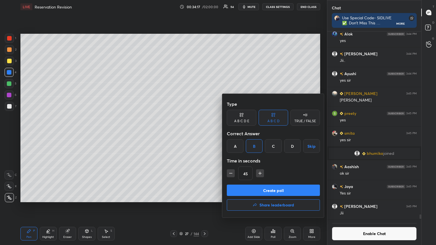
click at [204, 133] on button "Create poll" at bounding box center [273, 190] width 93 height 11
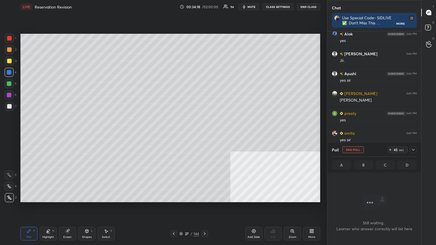
scroll to position [2, 2]
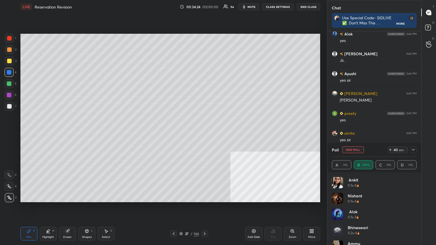
click at [7, 36] on div at bounding box center [9, 38] width 9 height 9
click at [204, 133] on icon at bounding box center [204, 234] width 5 height 5
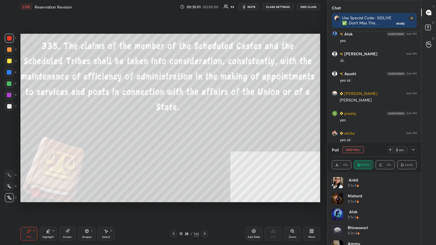
scroll to position [2, 2]
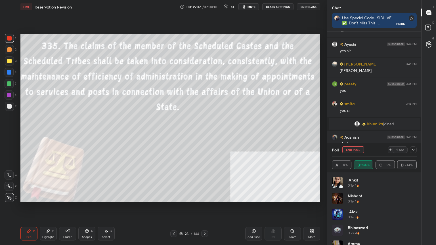
click at [175, 133] on icon at bounding box center [173, 234] width 5 height 5
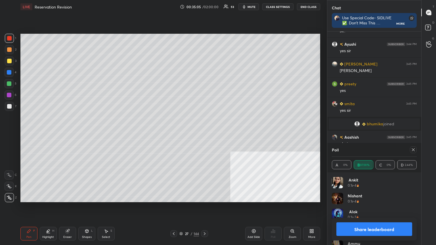
click at [204, 133] on button "Share leaderboard" at bounding box center [374, 230] width 76 height 14
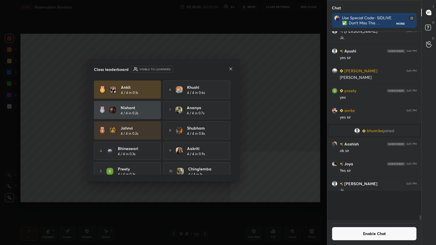
scroll to position [150, 92]
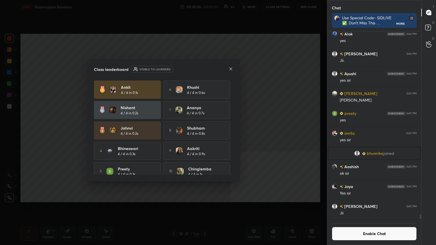
click at [204, 133] on button "Enable Chat" at bounding box center [374, 234] width 85 height 14
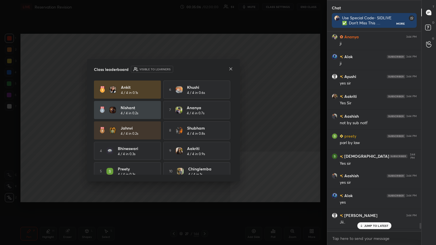
click at [204, 133] on p "JUMP TO LATEST" at bounding box center [376, 225] width 24 height 3
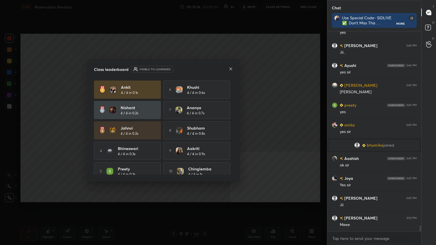
click at [204, 67] on icon at bounding box center [230, 69] width 5 height 5
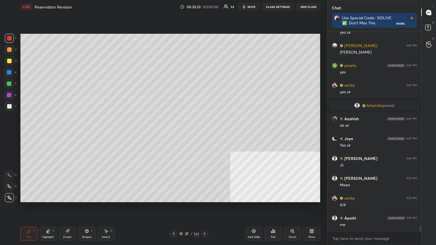
click at [204, 5] on button "mute" at bounding box center [248, 6] width 20 height 7
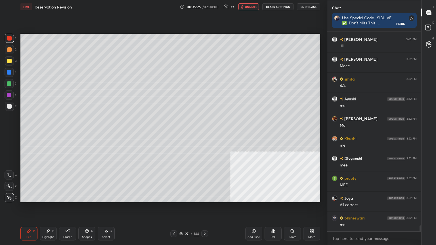
click at [204, 6] on span "unmute" at bounding box center [251, 7] width 12 height 4
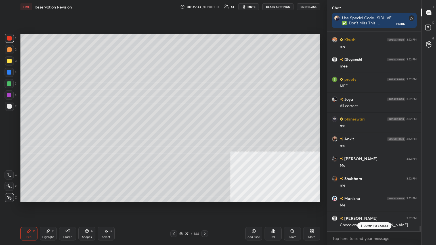
click at [204, 133] on p "JUMP TO LATEST" at bounding box center [376, 225] width 24 height 3
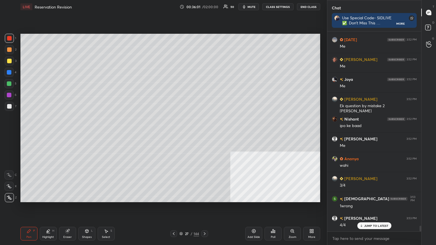
click at [181, 133] on icon at bounding box center [180, 233] width 3 height 3
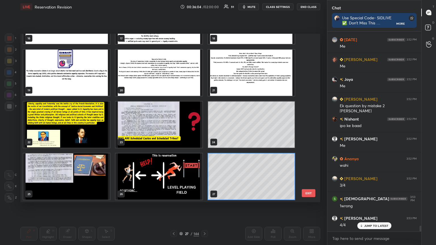
click at [175, 121] on img "grid" at bounding box center [159, 125] width 87 height 46
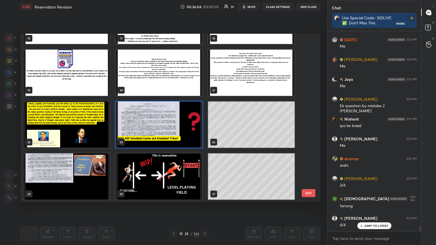
click at [175, 121] on img "grid" at bounding box center [159, 125] width 87 height 46
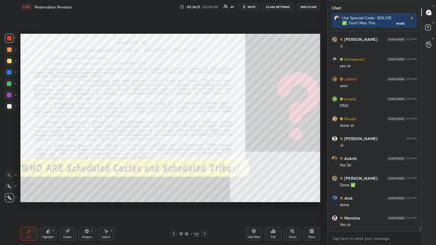
scroll to position [7225, 0]
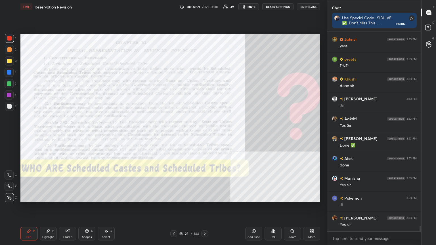
click at [182, 133] on icon at bounding box center [181, 232] width 3 height 1
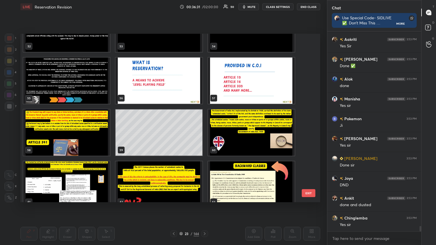
scroll to position [918, 0]
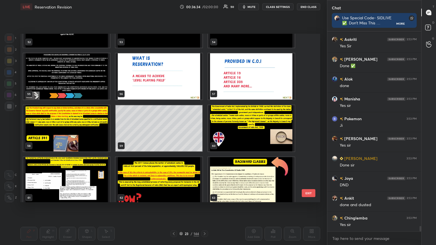
click at [204, 132] on img "grid" at bounding box center [251, 128] width 87 height 46
click at [204, 133] on img "grid" at bounding box center [251, 128] width 87 height 46
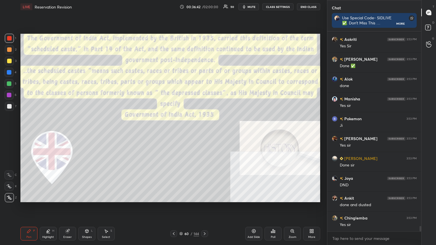
drag, startPoint x: 10, startPoint y: 36, endPoint x: 18, endPoint y: 39, distance: 8.7
click at [10, 36] on div at bounding box center [9, 38] width 5 height 5
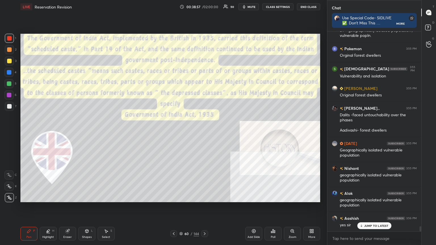
scroll to position [7646, 0]
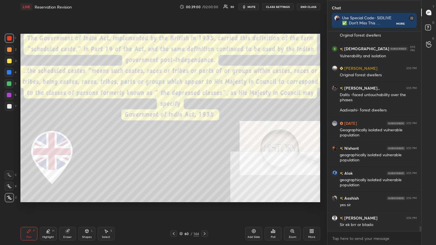
click at [7, 72] on div at bounding box center [9, 72] width 9 height 9
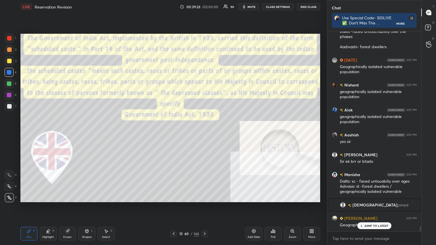
scroll to position [7598, 0]
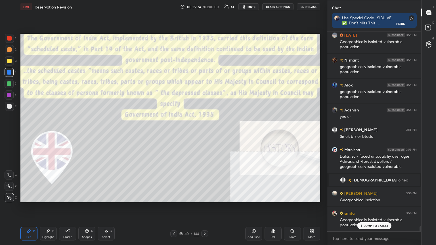
click at [7, 82] on div at bounding box center [9, 83] width 9 height 9
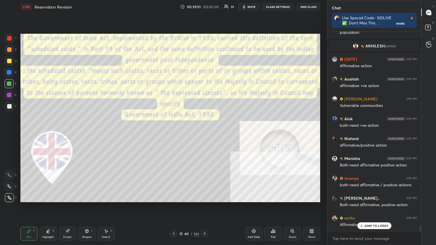
scroll to position [7818, 0]
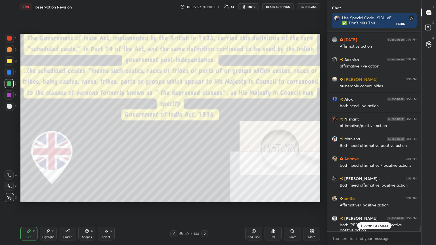
drag, startPoint x: 10, startPoint y: 73, endPoint x: 18, endPoint y: 78, distance: 9.5
click at [11, 73] on div at bounding box center [9, 72] width 5 height 5
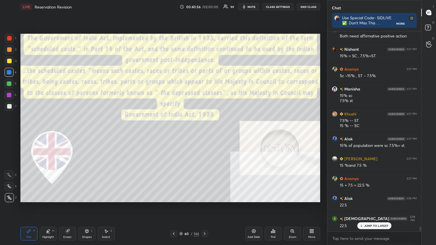
scroll to position [8167, 0]
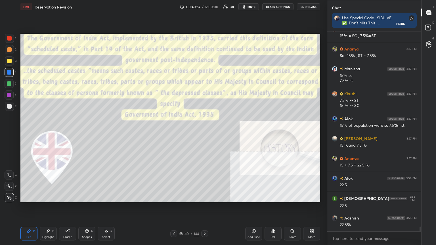
click at [181, 133] on icon at bounding box center [180, 233] width 3 height 3
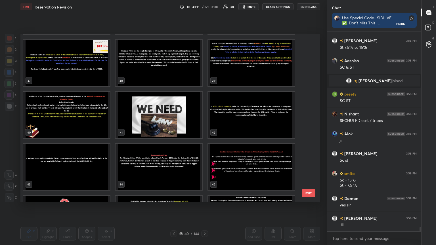
scroll to position [8469, 0]
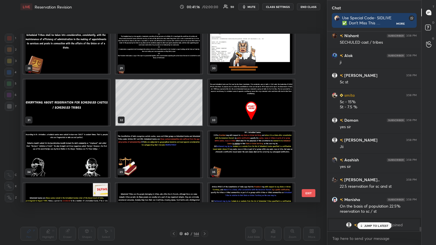
click at [78, 119] on img "grid" at bounding box center [66, 102] width 87 height 46
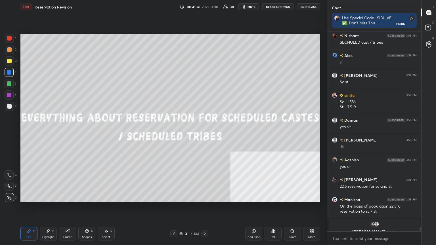
click at [204, 133] on div "Add Slide" at bounding box center [253, 234] width 17 height 14
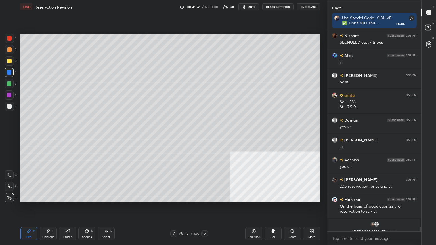
click at [204, 133] on div "Add Slide" at bounding box center [253, 234] width 17 height 14
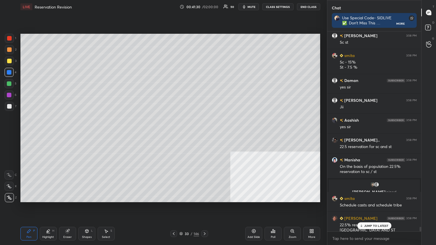
click at [8, 60] on div at bounding box center [9, 61] width 5 height 5
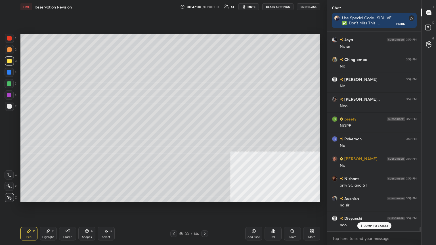
click at [9, 94] on div at bounding box center [9, 95] width 5 height 5
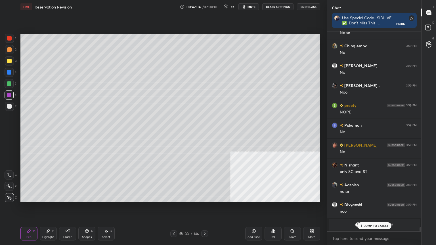
click at [204, 5] on button "mute" at bounding box center [248, 6] width 20 height 7
click at [204, 7] on button "unmute" at bounding box center [248, 6] width 20 height 7
click at [8, 71] on div at bounding box center [9, 72] width 5 height 5
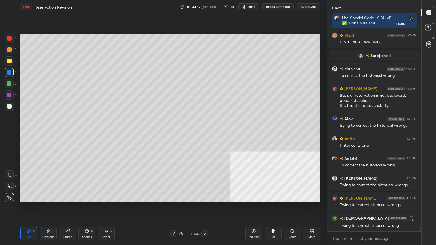
scroll to position [9093, 0]
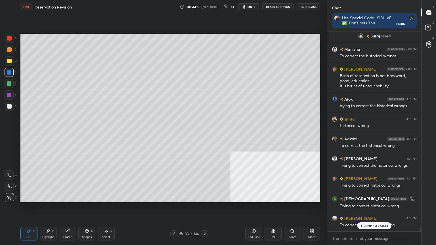
drag, startPoint x: 9, startPoint y: 83, endPoint x: 15, endPoint y: 85, distance: 6.5
click at [9, 83] on div at bounding box center [9, 83] width 5 height 5
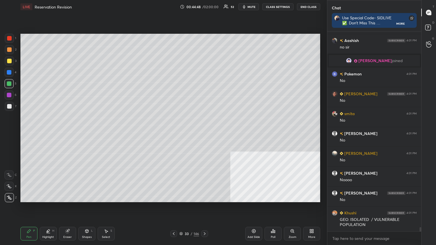
scroll to position [9389, 0]
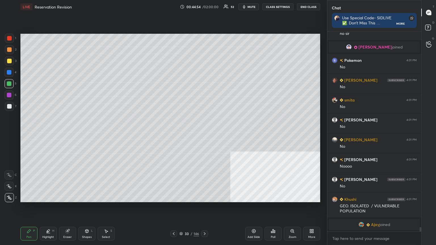
click at [9, 38] on div at bounding box center [9, 38] width 5 height 5
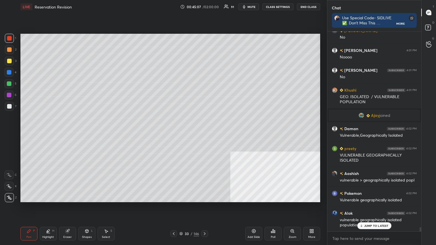
scroll to position [9391, 0]
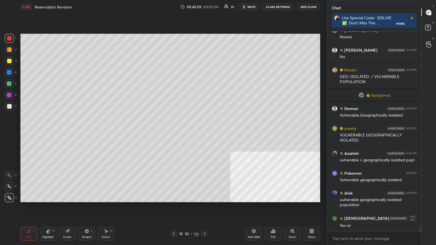
click at [183, 133] on div "33 / 146" at bounding box center [189, 233] width 20 height 5
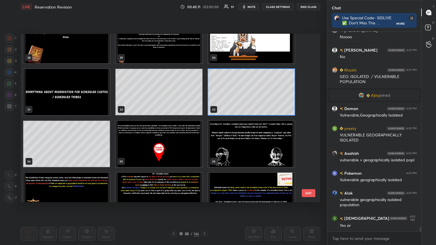
scroll to position [495, 0]
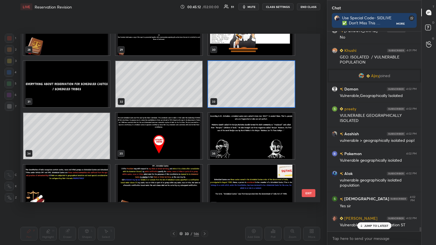
click at [172, 133] on img "grid" at bounding box center [159, 136] width 87 height 46
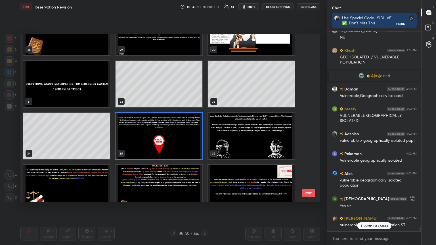
scroll to position [9486, 0]
click at [172, 133] on img "grid" at bounding box center [159, 136] width 87 height 46
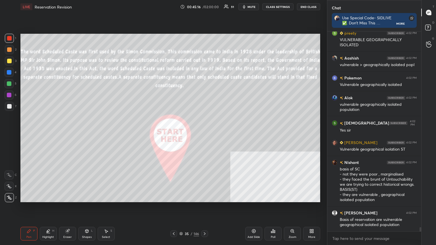
scroll to position [9511, 0]
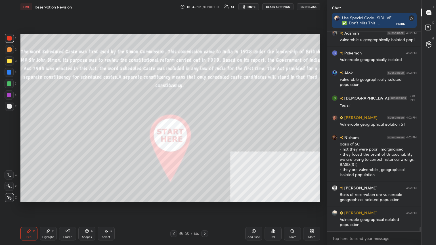
click at [9, 59] on div at bounding box center [9, 61] width 5 height 5
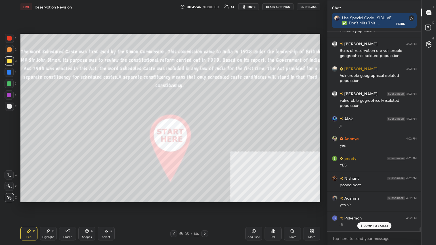
scroll to position [9675, 0]
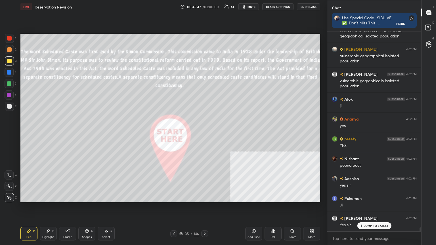
click at [204, 133] on div at bounding box center [204, 233] width 7 height 7
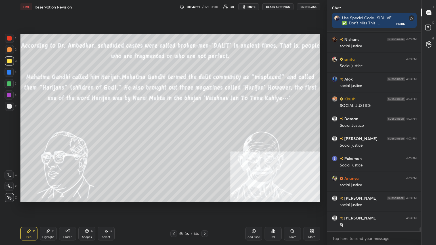
scroll to position [9947, 0]
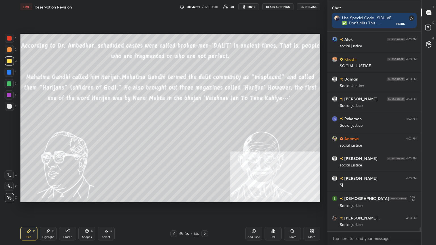
click at [204, 133] on icon at bounding box center [254, 232] width 4 height 4
click at [8, 71] on div at bounding box center [9, 72] width 5 height 5
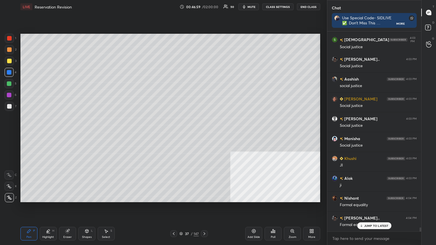
scroll to position [10126, 0]
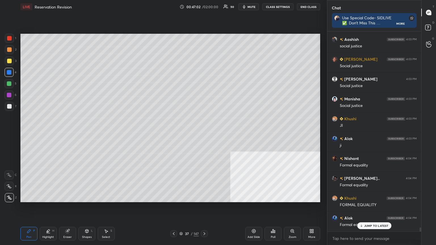
click at [9, 62] on div at bounding box center [9, 61] width 5 height 5
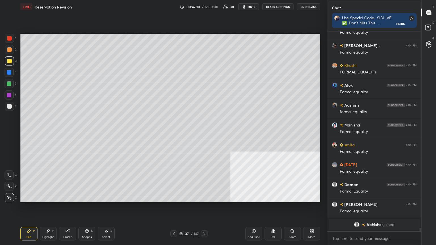
scroll to position [9972, 0]
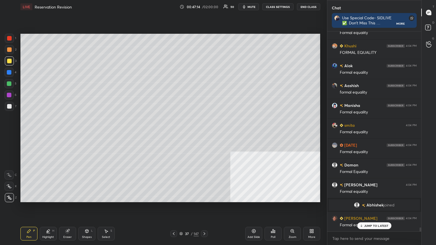
click at [204, 5] on span "mute" at bounding box center [252, 7] width 8 height 4
click at [204, 7] on span "unmute" at bounding box center [251, 7] width 12 height 4
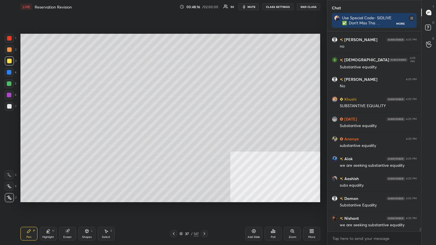
scroll to position [10350, 0]
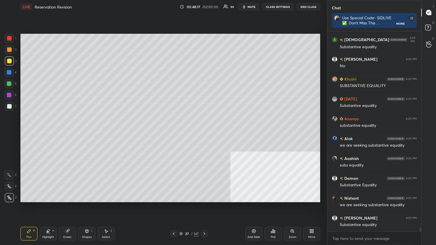
click at [8, 106] on div at bounding box center [9, 106] width 5 height 5
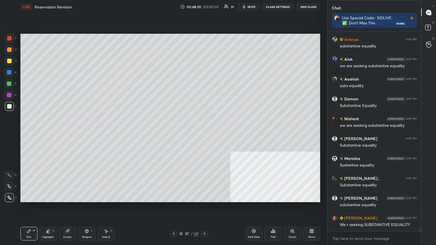
scroll to position [10449, 0]
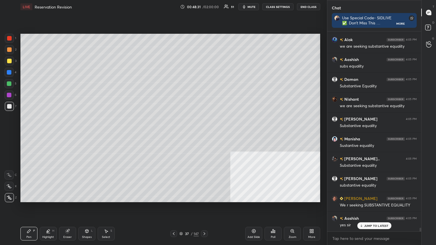
click at [181, 133] on icon at bounding box center [180, 233] width 3 height 3
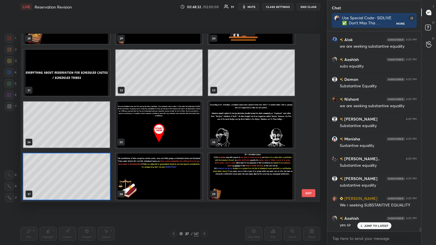
scroll to position [10469, 0]
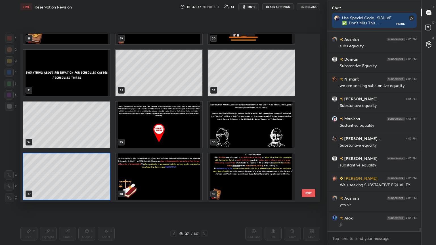
click at [190, 133] on img "grid" at bounding box center [159, 177] width 87 height 46
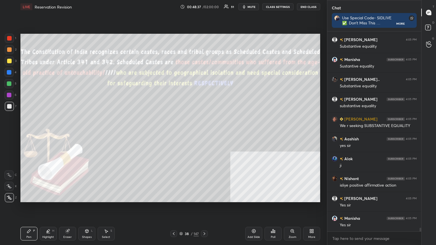
scroll to position [10549, 0]
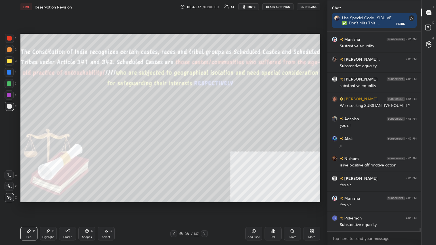
click at [9, 37] on div at bounding box center [9, 38] width 5 height 5
click at [9, 70] on div at bounding box center [9, 72] width 5 height 5
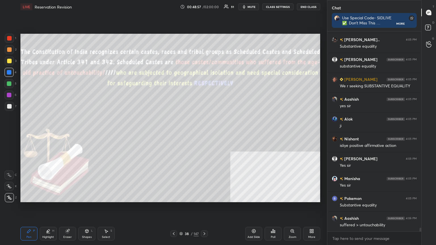
click at [10, 62] on div at bounding box center [9, 61] width 5 height 5
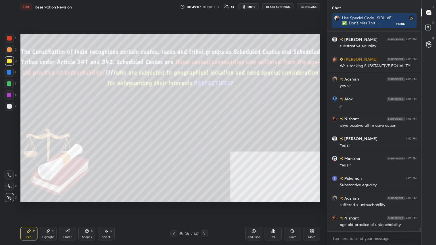
drag, startPoint x: 8, startPoint y: 37, endPoint x: 20, endPoint y: 54, distance: 21.3
click at [7, 37] on div at bounding box center [9, 38] width 5 height 5
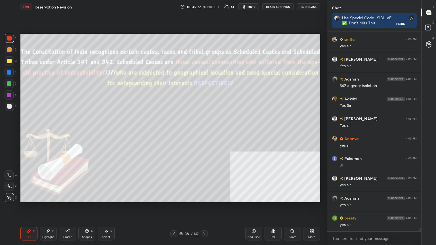
scroll to position [10886, 0]
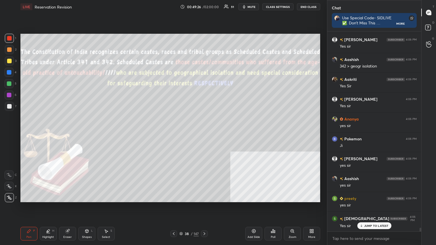
drag, startPoint x: 256, startPoint y: 232, endPoint x: 249, endPoint y: 233, distance: 7.1
click at [204, 133] on icon at bounding box center [253, 231] width 5 height 5
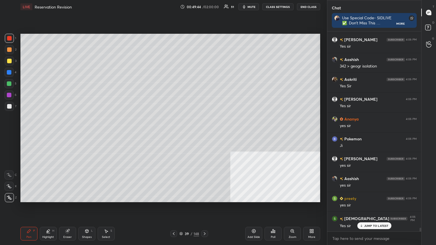
scroll to position [10906, 0]
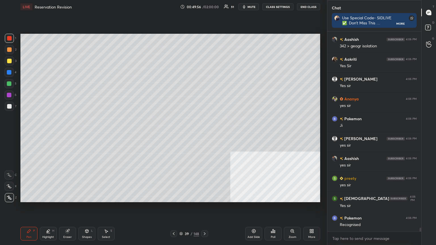
click at [172, 133] on icon at bounding box center [173, 234] width 5 height 5
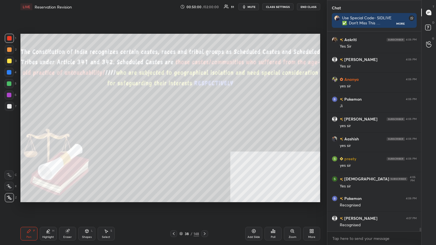
scroll to position [10946, 0]
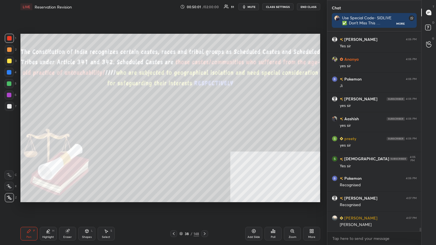
click at [8, 106] on div at bounding box center [9, 106] width 5 height 5
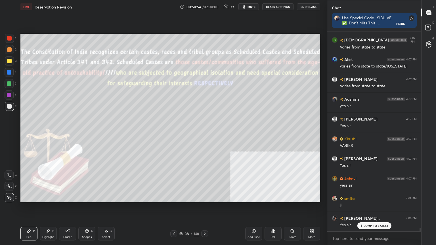
scroll to position [11056, 0]
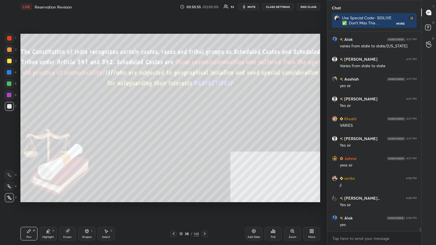
click at [181, 133] on icon at bounding box center [180, 233] width 3 height 3
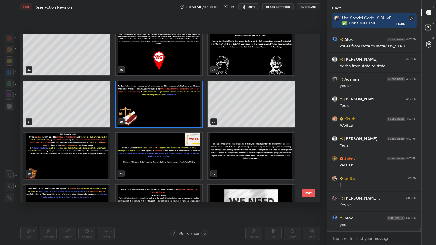
scroll to position [587, 0]
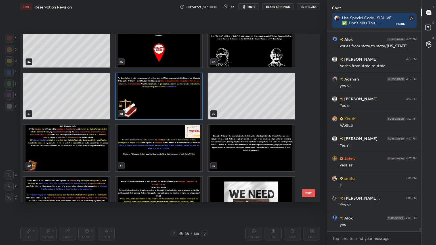
click at [78, 133] on img "grid" at bounding box center [66, 148] width 87 height 46
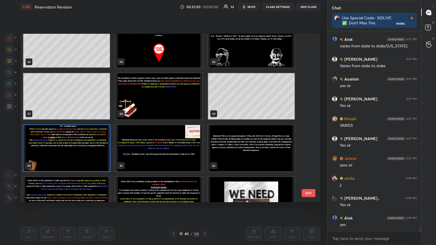
click at [78, 133] on img "grid" at bounding box center [66, 148] width 87 height 46
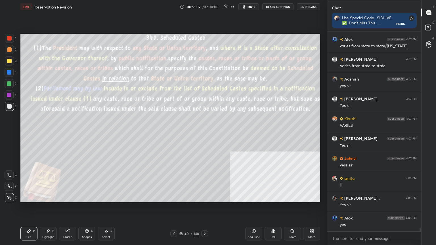
drag, startPoint x: 11, startPoint y: 36, endPoint x: 11, endPoint y: 54, distance: 17.6
click at [11, 36] on div at bounding box center [9, 38] width 5 height 5
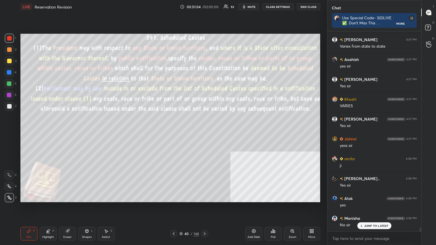
click at [50, 133] on div "Highlight" at bounding box center [48, 237] width 12 height 3
click at [9, 133] on icon at bounding box center [9, 198] width 5 height 5
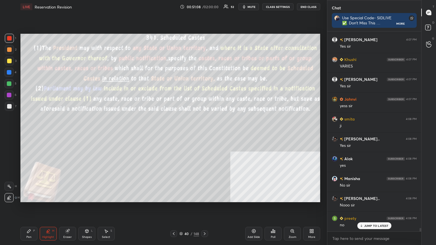
scroll to position [11136, 0]
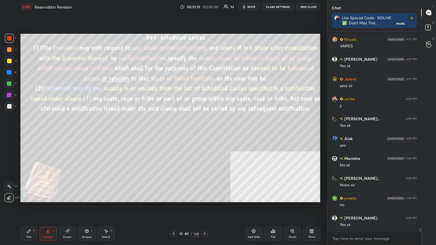
click at [9, 63] on div at bounding box center [9, 61] width 5 height 5
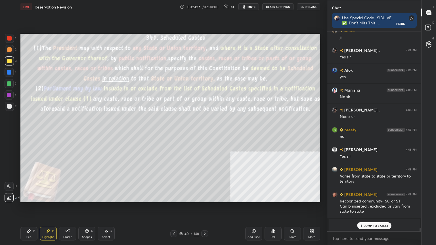
scroll to position [11224, 0]
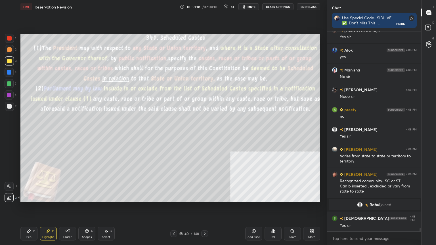
click at [9, 73] on div at bounding box center [9, 72] width 5 height 5
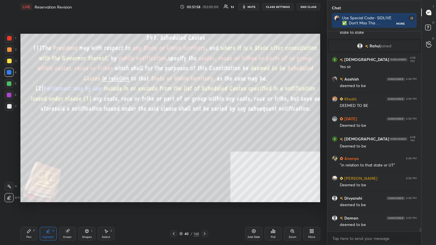
scroll to position [11403, 0]
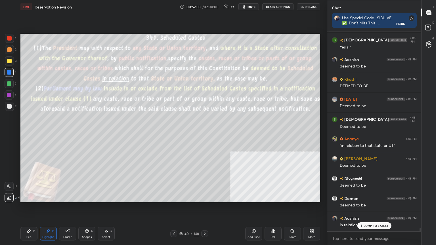
click at [10, 49] on div at bounding box center [9, 49] width 5 height 5
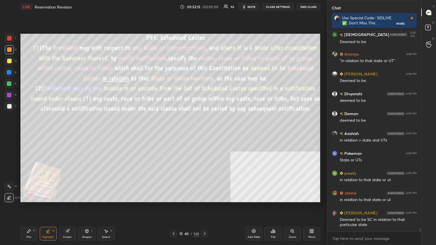
scroll to position [11527, 0]
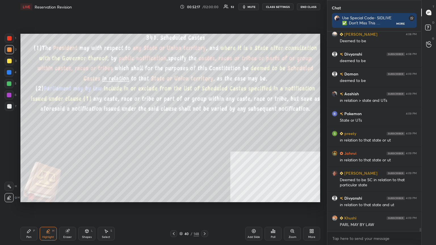
click at [204, 7] on button "CLASS SETTINGS" at bounding box center [277, 6] width 31 height 7
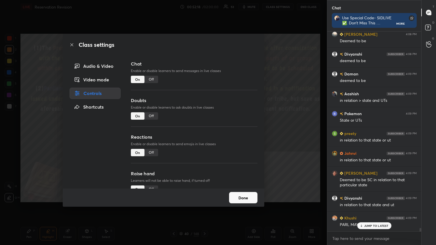
scroll to position [11547, 0]
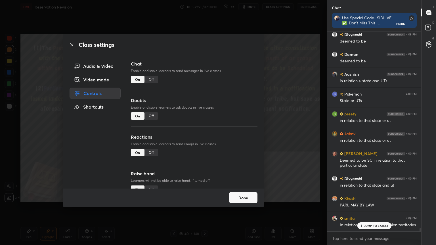
click at [152, 78] on div "Off" at bounding box center [151, 79] width 14 height 7
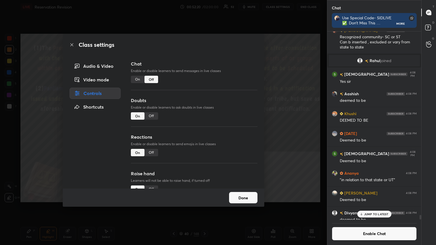
click at [134, 81] on div "On" at bounding box center [138, 79] width 14 height 7
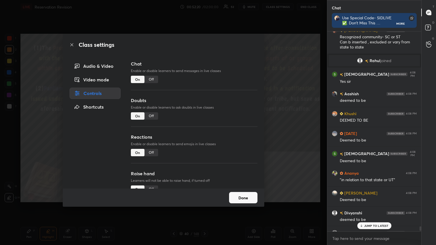
scroll to position [198, 92]
click at [70, 43] on div "Class settings" at bounding box center [164, 45] width 202 height 22
click at [73, 45] on icon at bounding box center [72, 45] width 5 height 5
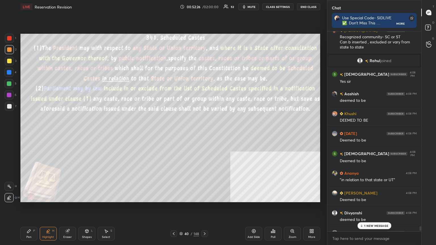
click at [204, 133] on icon at bounding box center [204, 234] width 5 height 5
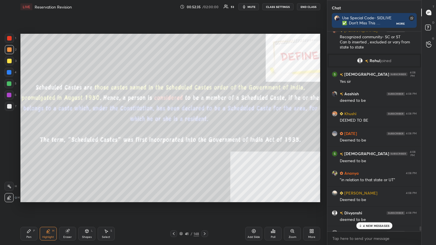
click at [28, 133] on div "Pen" at bounding box center [28, 237] width 5 height 3
click at [204, 133] on p "7 NEW MESSAGES" at bounding box center [376, 225] width 26 height 3
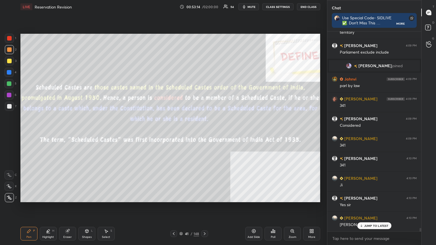
scroll to position [11627, 0]
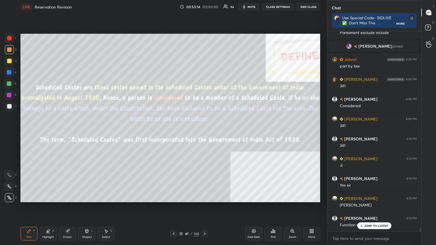
click at [204, 133] on icon at bounding box center [204, 234] width 5 height 5
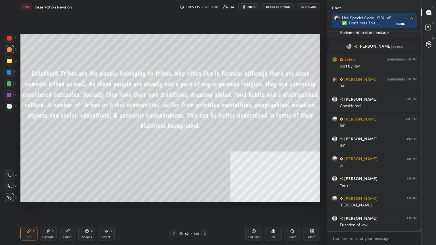
scroll to position [11647, 0]
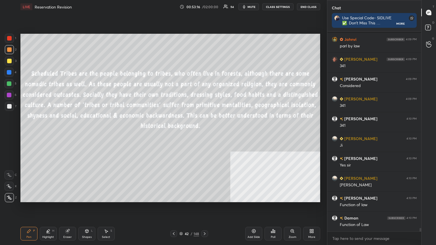
click at [204, 133] on icon at bounding box center [204, 234] width 5 height 5
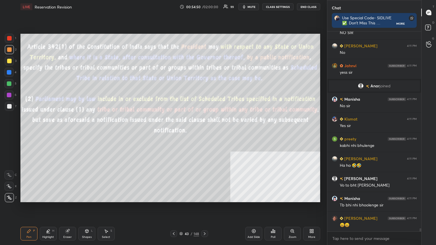
scroll to position [12174, 0]
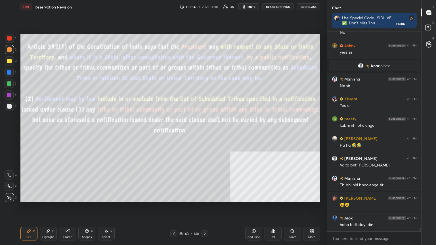
click at [182, 133] on icon at bounding box center [180, 233] width 3 height 3
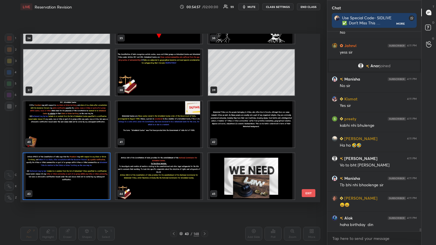
scroll to position [12193, 0]
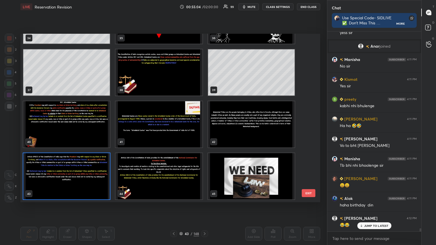
click at [147, 133] on img "grid" at bounding box center [159, 176] width 87 height 46
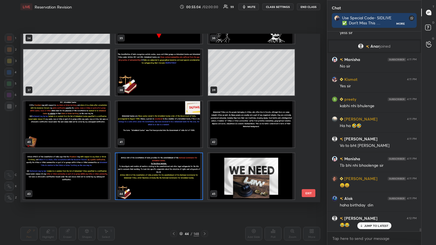
click at [147, 133] on img "grid" at bounding box center [159, 176] width 87 height 46
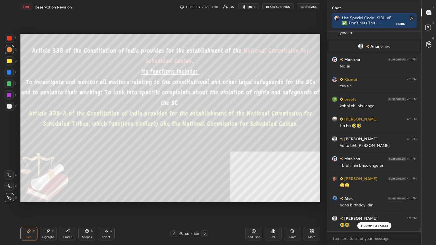
click at [171, 133] on icon at bounding box center [173, 234] width 5 height 5
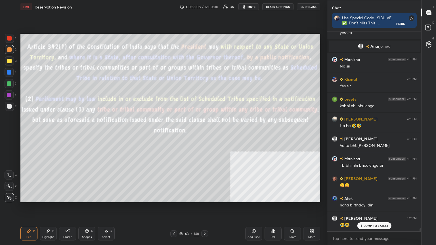
scroll to position [12213, 0]
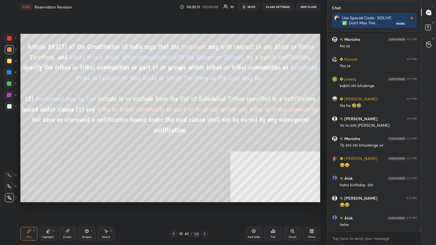
click at [182, 133] on icon at bounding box center [181, 234] width 3 height 1
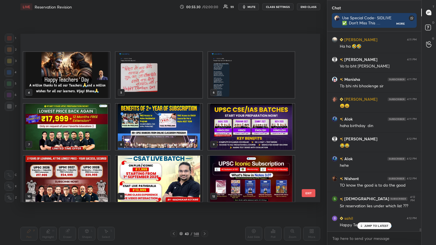
scroll to position [0, 0]
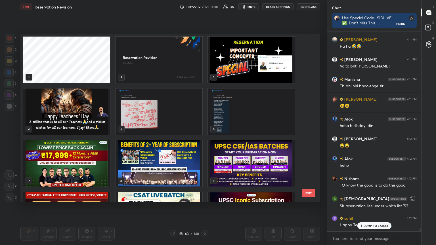
click at [204, 61] on img "grid" at bounding box center [251, 60] width 87 height 46
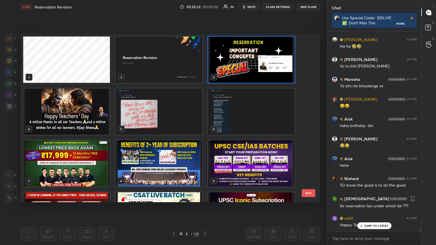
click at [204, 62] on img "grid" at bounding box center [251, 60] width 87 height 46
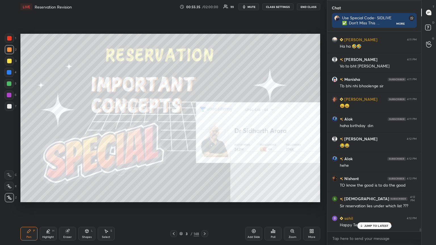
click at [69, 133] on icon at bounding box center [67, 231] width 5 height 5
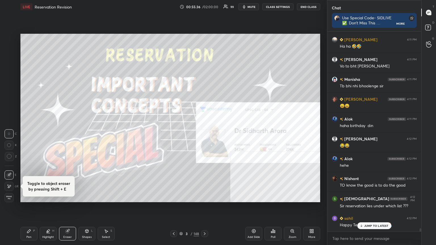
click at [11, 133] on span "Erase all" at bounding box center [9, 198] width 9 height 4
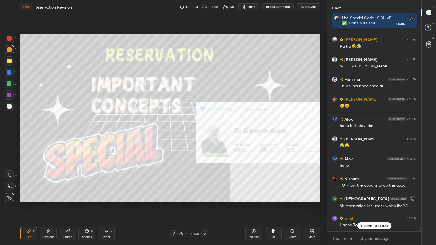
click at [7, 60] on div at bounding box center [9, 61] width 5 height 5
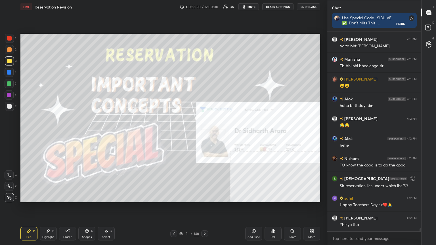
scroll to position [12312, 0]
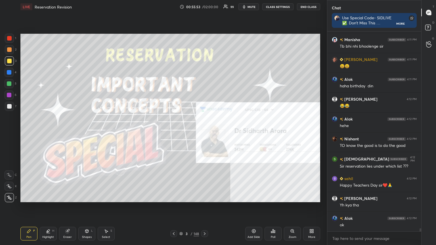
click at [179, 133] on icon at bounding box center [180, 233] width 3 height 3
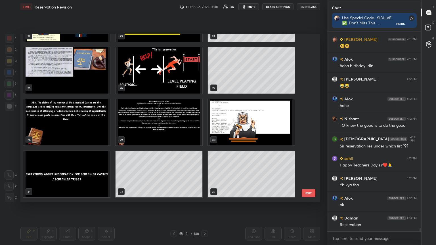
scroll to position [12346, 0]
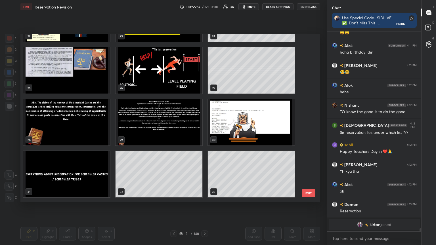
click at [191, 75] on img "grid" at bounding box center [159, 70] width 87 height 46
click at [190, 75] on img "grid" at bounding box center [159, 70] width 87 height 46
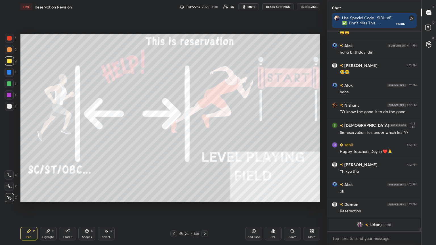
click at [190, 75] on img "grid" at bounding box center [159, 70] width 87 height 46
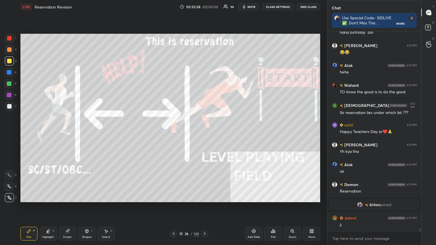
scroll to position [12260, 0]
click at [68, 133] on div "Eraser" at bounding box center [67, 234] width 17 height 14
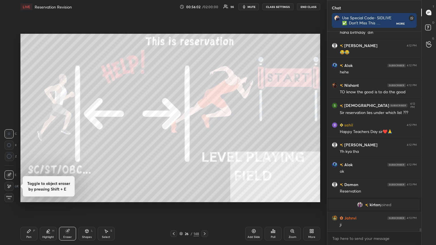
click at [8, 133] on span "Erase all" at bounding box center [9, 198] width 9 height 4
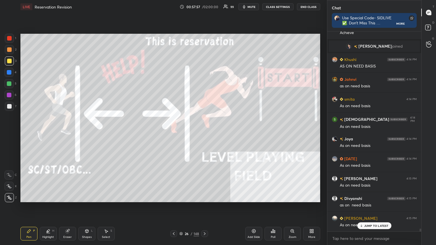
scroll to position [13492, 0]
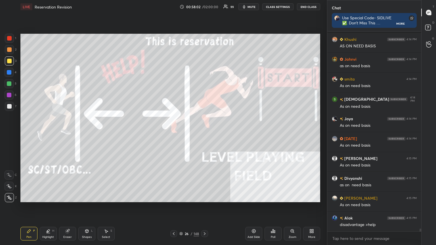
click at [10, 104] on div at bounding box center [9, 106] width 5 height 5
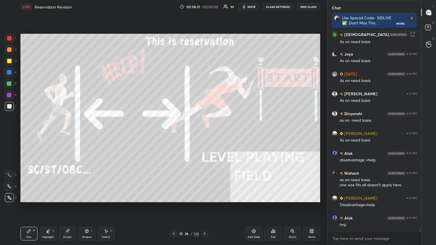
scroll to position [13576, 0]
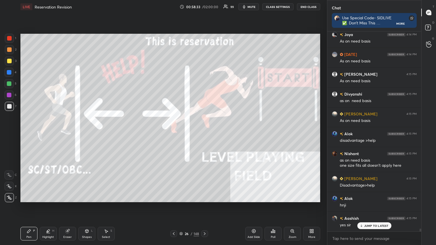
click at [181, 133] on icon at bounding box center [180, 233] width 3 height 3
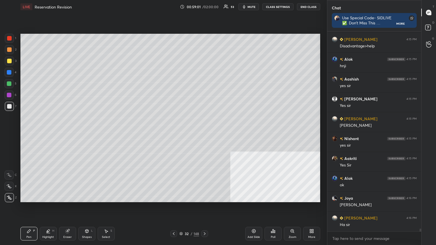
scroll to position [13735, 0]
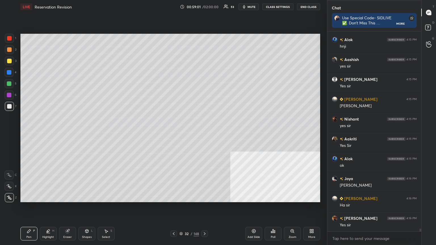
click at [9, 60] on div at bounding box center [9, 61] width 5 height 5
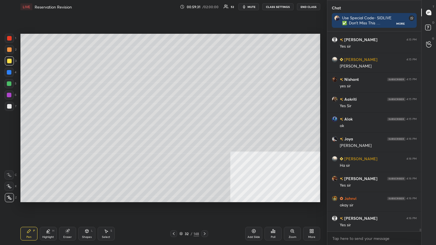
scroll to position [13795, 0]
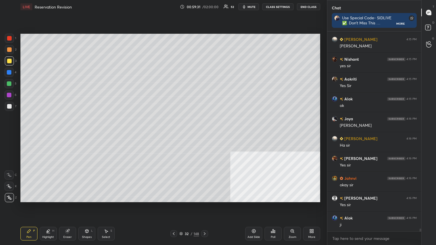
drag, startPoint x: 8, startPoint y: 60, endPoint x: 19, endPoint y: 76, distance: 18.9
click at [8, 61] on div at bounding box center [9, 61] width 5 height 5
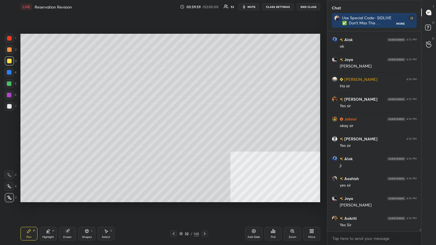
scroll to position [13868, 0]
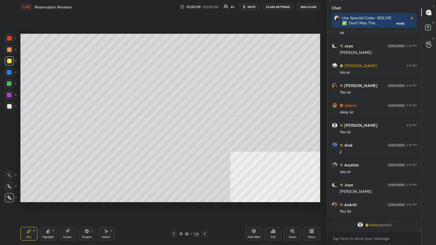
drag, startPoint x: 9, startPoint y: 70, endPoint x: 20, endPoint y: 75, distance: 12.0
click at [9, 70] on div at bounding box center [9, 72] width 5 height 5
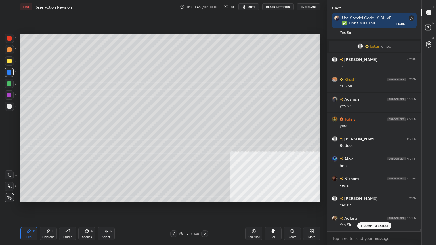
scroll to position [13600, 0]
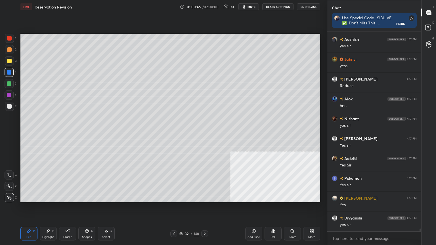
click at [9, 70] on div at bounding box center [9, 72] width 5 height 5
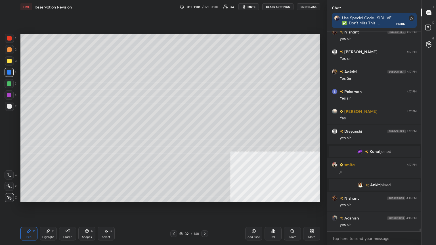
scroll to position [13661, 0]
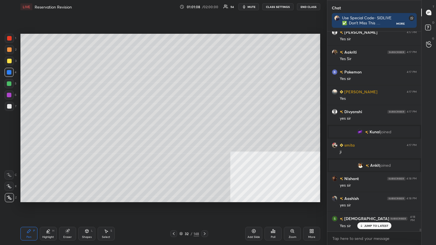
drag, startPoint x: 8, startPoint y: 37, endPoint x: 18, endPoint y: 41, distance: 10.8
click at [8, 38] on div at bounding box center [9, 38] width 5 height 5
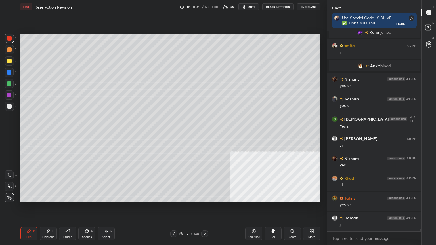
scroll to position [13780, 0]
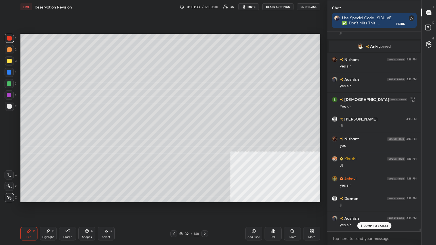
click at [9, 59] on div at bounding box center [9, 61] width 5 height 5
click at [9, 96] on div at bounding box center [9, 95] width 5 height 5
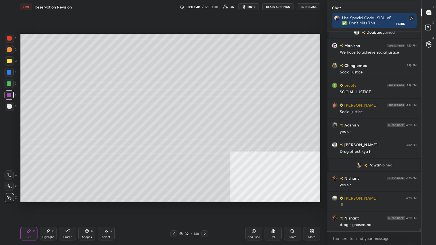
scroll to position [14221, 0]
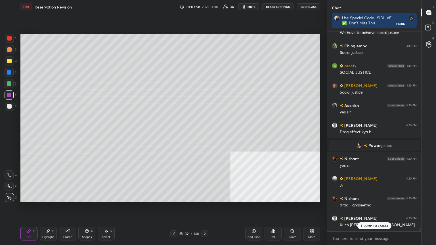
click at [181, 133] on icon at bounding box center [180, 233] width 3 height 3
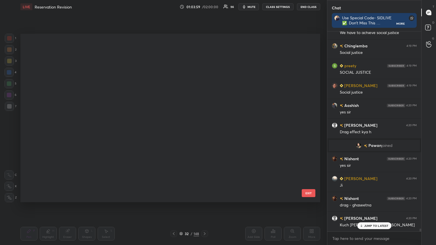
scroll to position [167, 297]
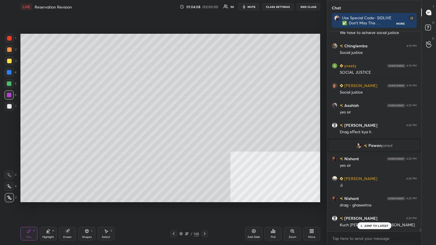
click at [204, 133] on icon at bounding box center [253, 231] width 5 height 5
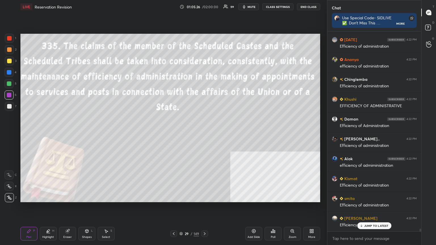
scroll to position [14640, 0]
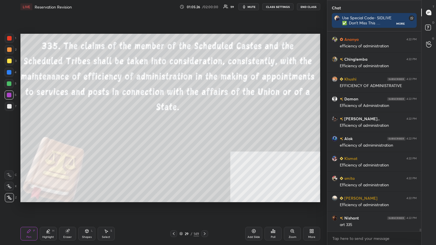
drag, startPoint x: 8, startPoint y: 62, endPoint x: 17, endPoint y: 58, distance: 9.7
click at [8, 61] on div at bounding box center [9, 61] width 5 height 5
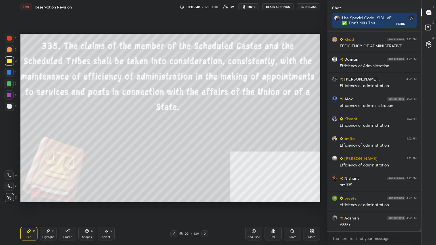
scroll to position [14693, 0]
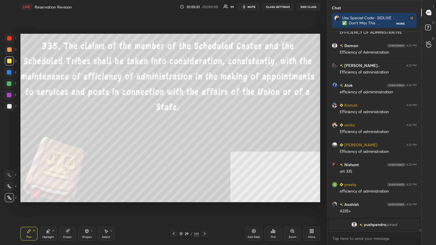
click at [9, 70] on div at bounding box center [9, 72] width 5 height 5
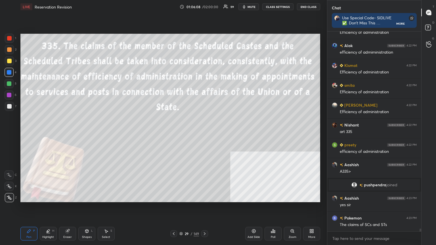
scroll to position [14657, 0]
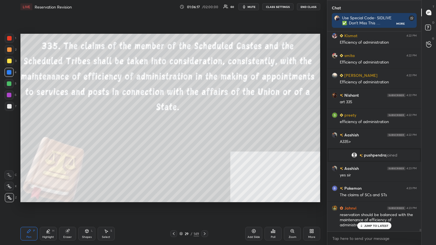
click at [204, 4] on button "mute" at bounding box center [248, 6] width 20 height 7
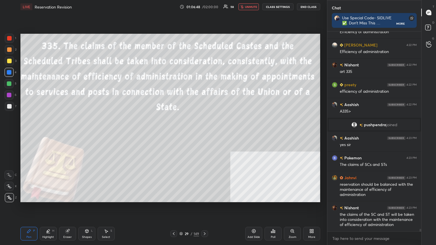
scroll to position [14727, 0]
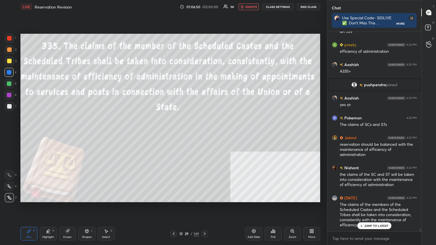
click at [204, 6] on span "unmute" at bounding box center [251, 7] width 12 height 4
click at [9, 104] on div at bounding box center [9, 106] width 5 height 5
click at [9, 60] on div at bounding box center [9, 61] width 5 height 5
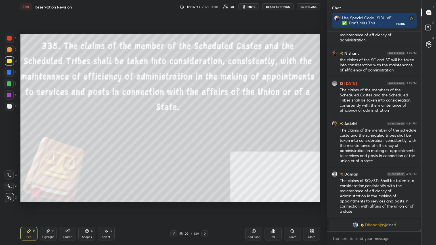
scroll to position [14862, 0]
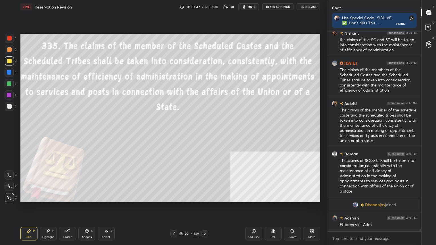
click at [204, 133] on div "Add Slide" at bounding box center [253, 234] width 17 height 14
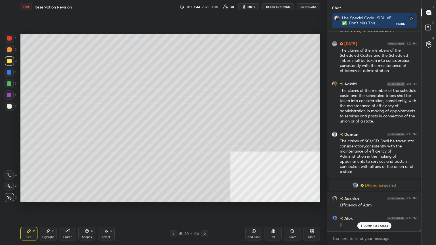
scroll to position [14902, 0]
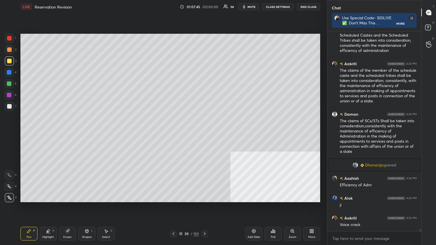
click at [11, 107] on div at bounding box center [9, 106] width 5 height 5
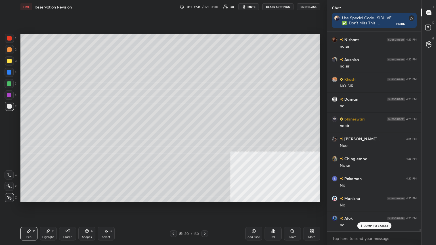
scroll to position [15195, 0]
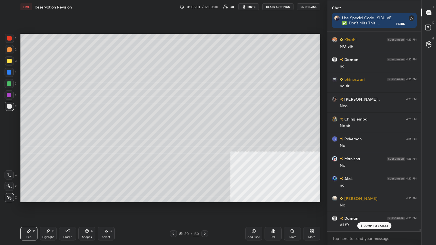
click at [9, 106] on div at bounding box center [9, 106] width 5 height 5
click at [204, 6] on button "CLASS SETTINGS" at bounding box center [277, 6] width 31 height 7
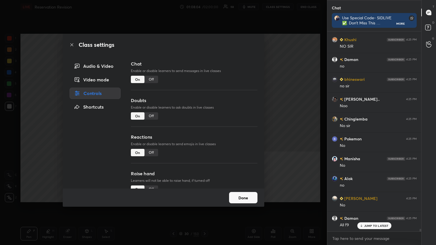
click at [153, 75] on div "Chat Enable or disable learners to send messages in live classes On Off" at bounding box center [194, 78] width 127 height 37
click at [151, 79] on div "Off" at bounding box center [151, 79] width 14 height 7
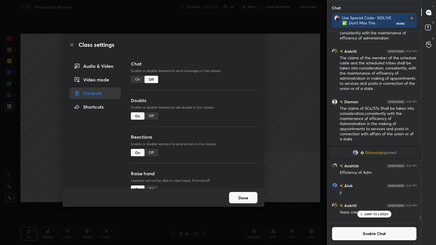
scroll to position [187, 92]
click at [70, 44] on icon at bounding box center [72, 45] width 5 height 5
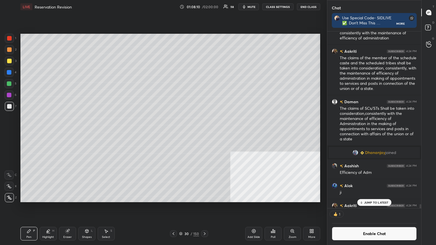
scroll to position [175, 92]
click at [10, 62] on div at bounding box center [9, 61] width 5 height 5
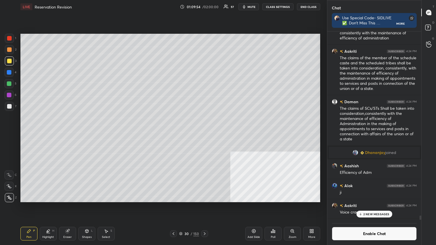
scroll to position [2, 2]
click at [204, 133] on icon at bounding box center [274, 231] width 1 height 3
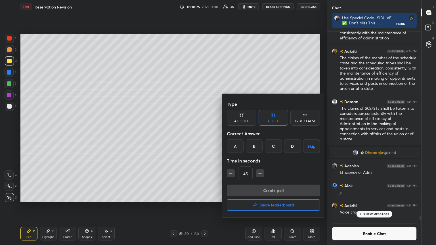
click at [204, 133] on icon "button" at bounding box center [231, 174] width 6 height 6
type input "30"
click at [204, 133] on div "D" at bounding box center [292, 146] width 17 height 14
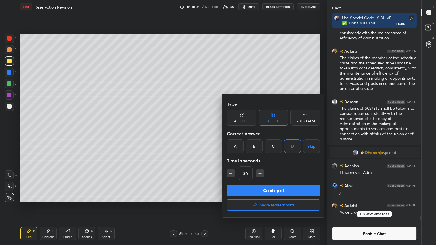
click at [204, 133] on button "Create poll" at bounding box center [273, 190] width 93 height 11
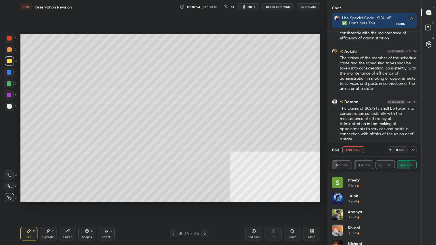
click at [9, 38] on div at bounding box center [9, 38] width 5 height 5
click at [7, 71] on div at bounding box center [9, 72] width 5 height 5
click at [204, 6] on button "CLASS SETTINGS" at bounding box center [277, 6] width 31 height 7
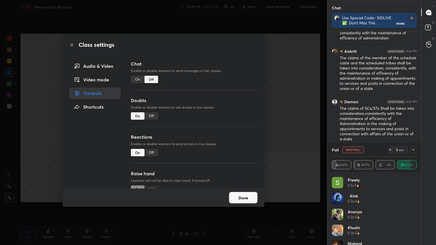
click at [135, 78] on div "On" at bounding box center [138, 79] width 14 height 7
click at [72, 45] on icon at bounding box center [72, 45] width 5 height 5
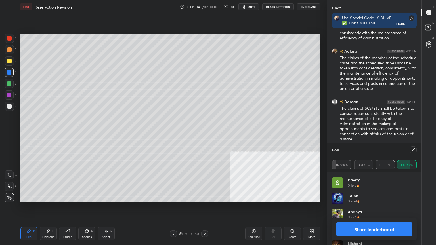
click at [204, 133] on button "Share leaderboard" at bounding box center [374, 230] width 76 height 14
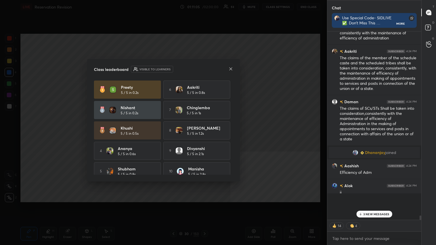
scroll to position [150, 92]
drag, startPoint x: 367, startPoint y: 216, endPoint x: 351, endPoint y: 220, distance: 16.7
click at [204, 133] on div "3 NEW MESSAGES" at bounding box center [374, 214] width 36 height 7
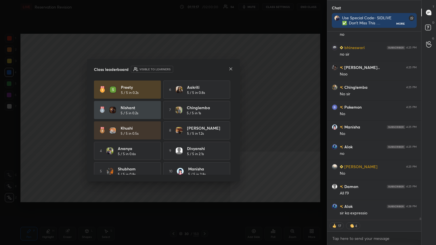
click at [204, 68] on icon at bounding box center [230, 69] width 5 height 5
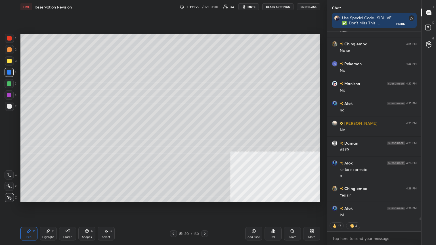
type textarea "x"
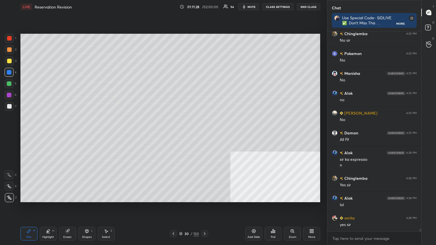
click at [181, 133] on icon at bounding box center [180, 233] width 3 height 3
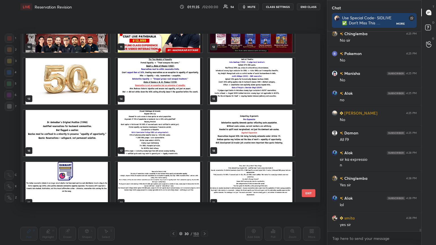
click at [186, 86] on img "grid" at bounding box center [159, 81] width 87 height 46
click at [186, 85] on img "grid" at bounding box center [159, 81] width 87 height 46
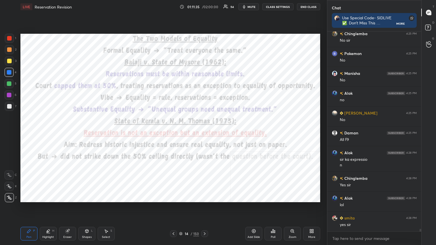
click at [184, 86] on img "grid" at bounding box center [159, 81] width 87 height 46
click at [9, 36] on div at bounding box center [9, 38] width 5 height 5
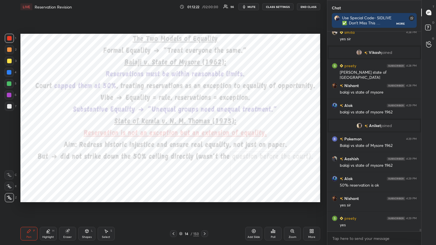
scroll to position [15188, 0]
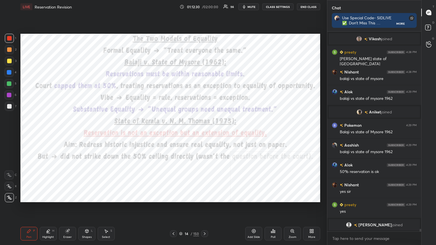
click at [181, 133] on icon at bounding box center [180, 232] width 3 height 1
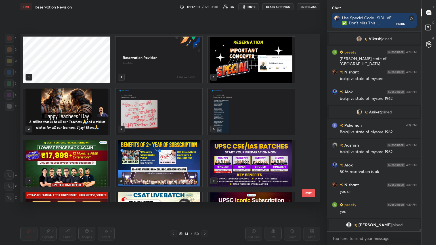
scroll to position [167, 297]
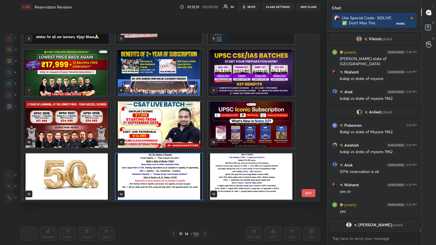
click at [85, 133] on img "grid" at bounding box center [66, 177] width 87 height 46
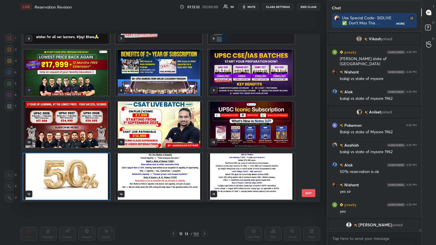
click at [85, 133] on img "grid" at bounding box center [66, 177] width 87 height 46
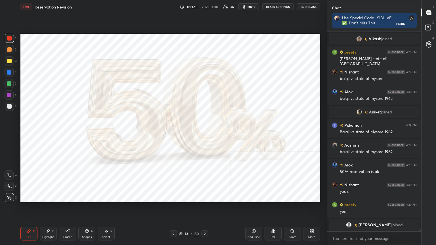
click at [69, 133] on div "Eraser" at bounding box center [67, 237] width 9 height 3
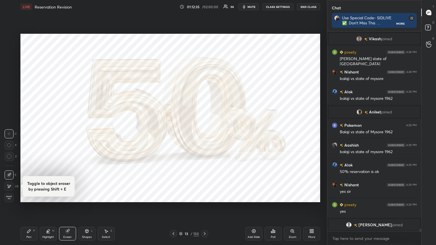
click at [11, 133] on span "Erase all" at bounding box center [9, 198] width 9 height 4
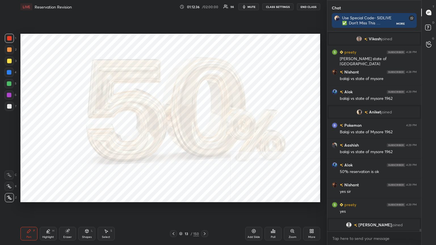
drag, startPoint x: 9, startPoint y: 38, endPoint x: 17, endPoint y: 39, distance: 8.4
click at [9, 38] on div at bounding box center [9, 38] width 5 height 5
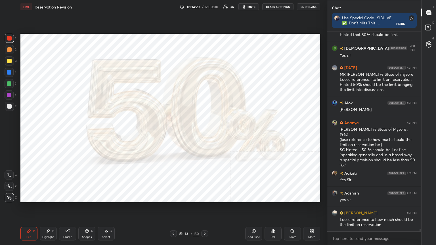
scroll to position [15669, 0]
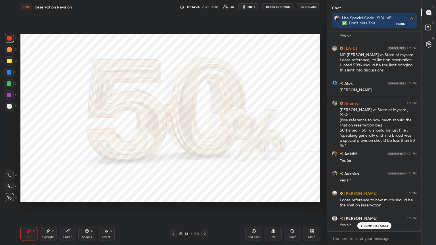
click at [204, 6] on button "CLASS SETTINGS" at bounding box center [277, 6] width 31 height 7
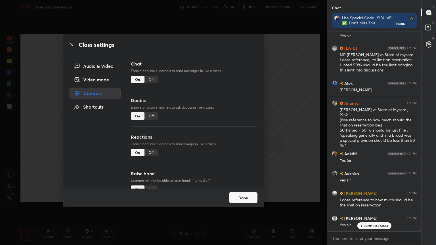
click at [146, 79] on div "Off" at bounding box center [151, 79] width 14 height 7
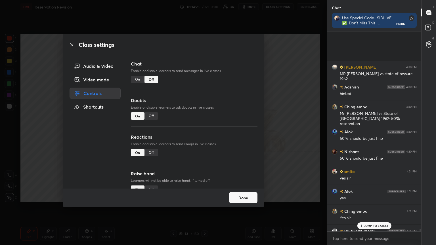
scroll to position [187, 92]
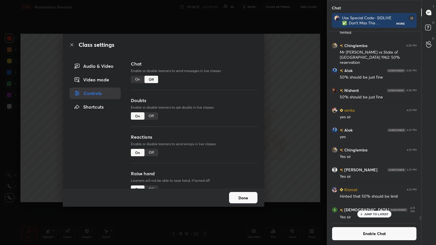
click at [72, 44] on icon at bounding box center [72, 45] width 5 height 5
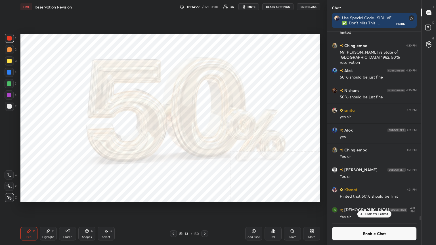
click at [180, 133] on icon at bounding box center [180, 233] width 3 height 3
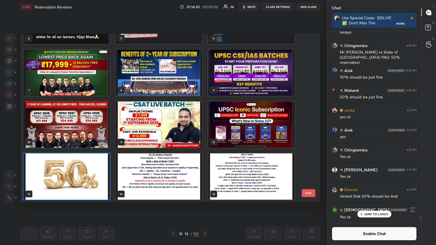
scroll to position [167, 297]
click at [181, 133] on img "grid" at bounding box center [159, 177] width 87 height 46
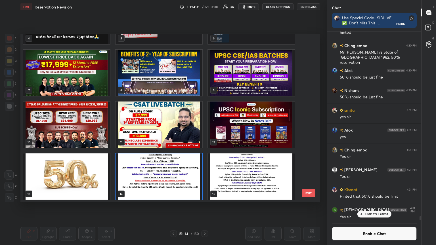
click at [181, 133] on img "grid" at bounding box center [159, 177] width 87 height 46
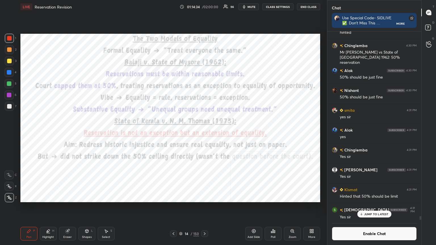
click at [182, 133] on icon at bounding box center [180, 232] width 3 height 1
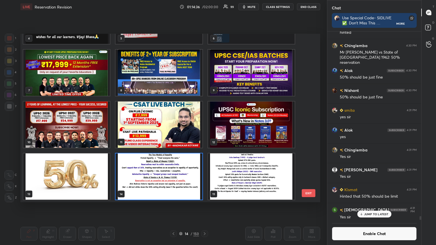
click at [92, 77] on img "grid" at bounding box center [66, 73] width 87 height 46
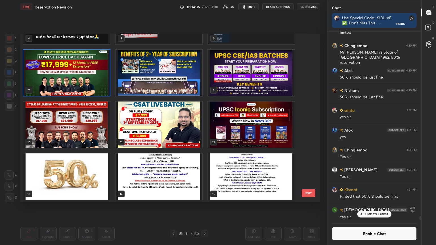
click at [92, 77] on img "grid" at bounding box center [66, 73] width 87 height 46
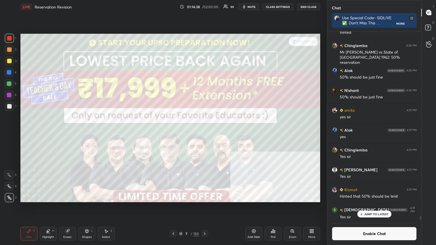
click at [204, 8] on span "mute" at bounding box center [252, 7] width 8 height 4
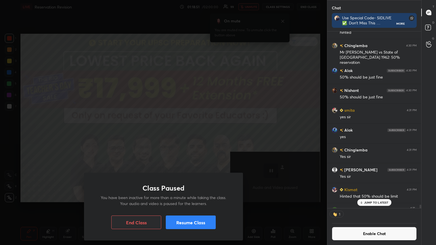
scroll to position [2, 2]
click at [200, 133] on button "Resume Class" at bounding box center [191, 223] width 50 height 14
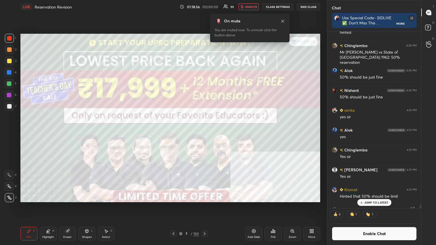
drag, startPoint x: 252, startPoint y: 7, endPoint x: 250, endPoint y: 9, distance: 3.3
click at [204, 8] on span "unmute" at bounding box center [251, 7] width 12 height 4
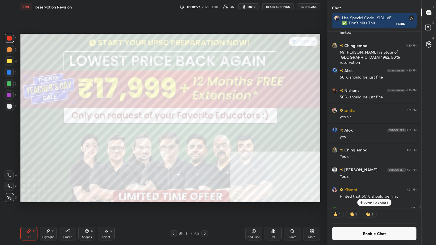
click at [204, 133] on icon at bounding box center [253, 231] width 5 height 5
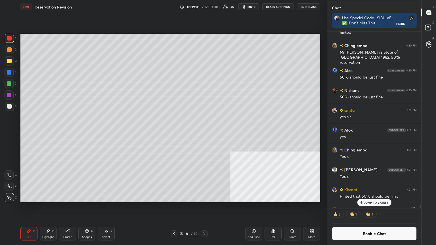
click at [204, 133] on div "JUMP TO LATEST" at bounding box center [374, 202] width 34 height 7
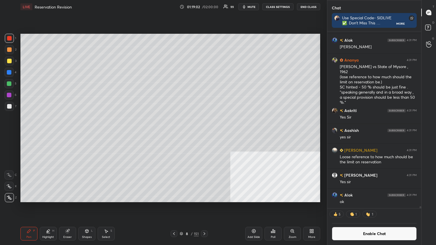
click at [204, 133] on button "Enable Chat" at bounding box center [374, 234] width 85 height 14
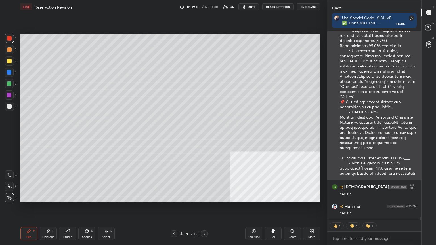
scroll to position [16117, 0]
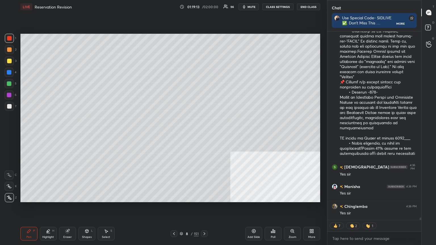
click at [9, 106] on div at bounding box center [9, 106] width 5 height 5
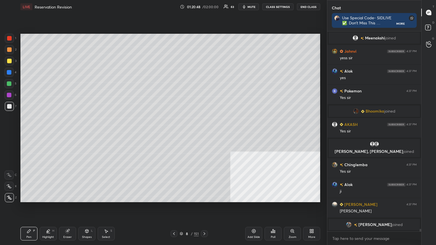
scroll to position [16256, 0]
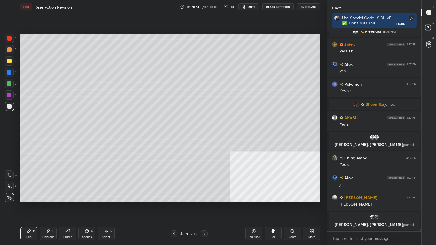
click at [204, 133] on div "Add Slide" at bounding box center [253, 234] width 17 height 14
click at [6, 61] on div at bounding box center [9, 60] width 9 height 9
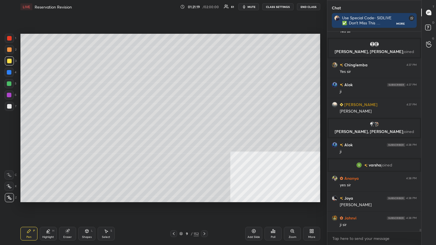
scroll to position [15926, 0]
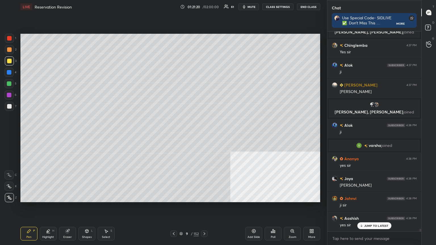
click at [8, 39] on div at bounding box center [9, 38] width 5 height 5
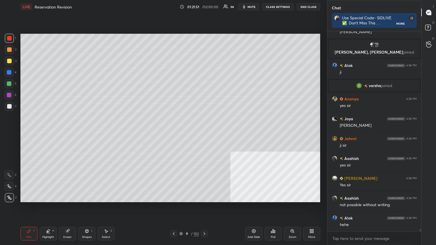
scroll to position [16006, 0]
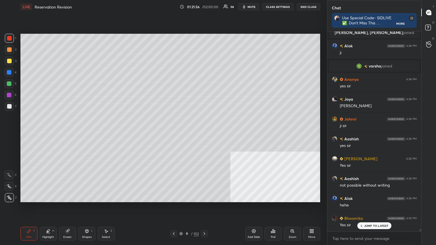
click at [182, 133] on icon at bounding box center [180, 233] width 3 height 3
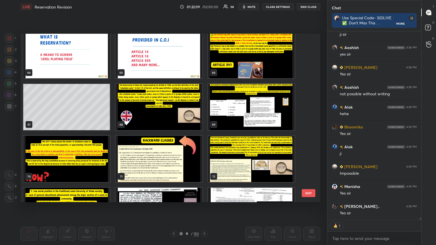
scroll to position [1120, 0]
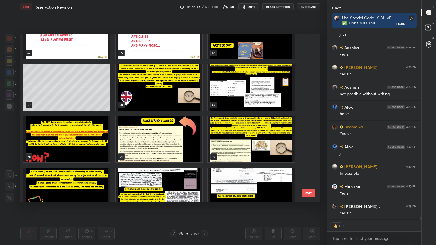
type textarea "x"
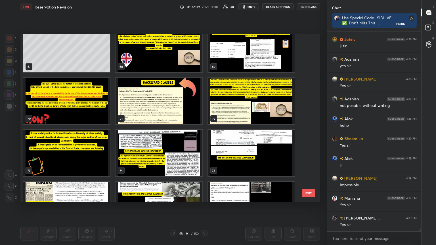
scroll to position [16085, 0]
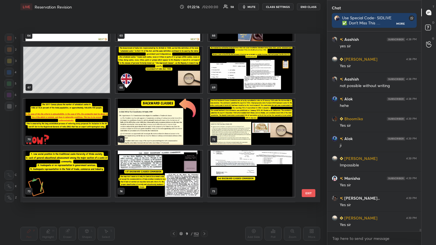
click at [162, 129] on img "grid" at bounding box center [159, 122] width 87 height 46
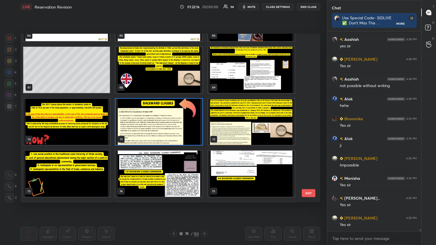
click at [163, 129] on img "grid" at bounding box center [159, 122] width 87 height 46
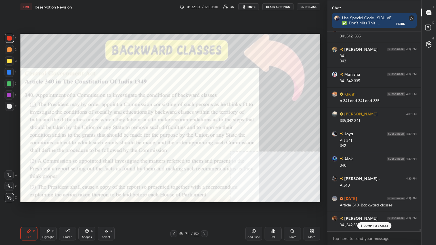
drag, startPoint x: 257, startPoint y: 233, endPoint x: 253, endPoint y: 237, distance: 5.4
click at [204, 133] on div "Add Slide" at bounding box center [253, 234] width 17 height 14
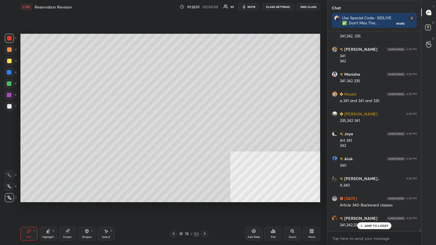
click at [8, 105] on div at bounding box center [9, 106] width 5 height 5
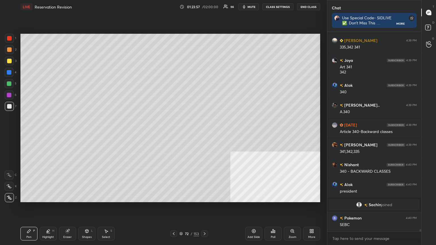
scroll to position [16434, 0]
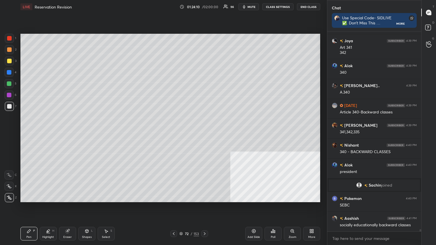
click at [174, 133] on icon at bounding box center [173, 234] width 5 height 5
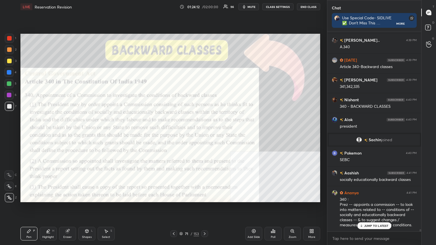
click at [10, 37] on div at bounding box center [9, 38] width 5 height 5
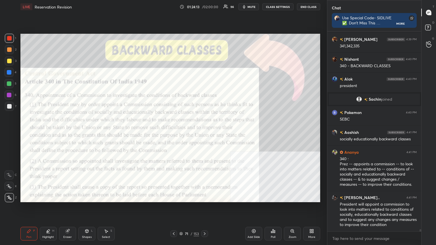
drag, startPoint x: 85, startPoint y: 235, endPoint x: 82, endPoint y: 238, distance: 5.0
click at [85, 133] on div "Shapes L" at bounding box center [86, 234] width 17 height 14
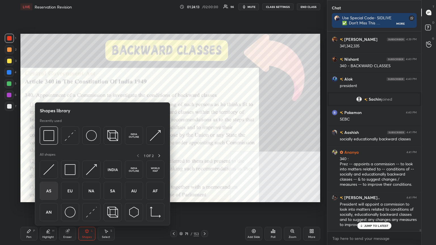
scroll to position [16560, 0]
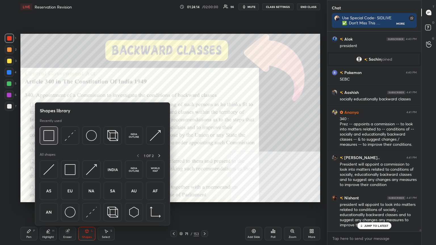
click at [50, 133] on img at bounding box center [48, 135] width 11 height 11
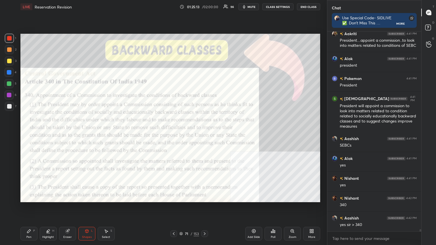
scroll to position [16798, 0]
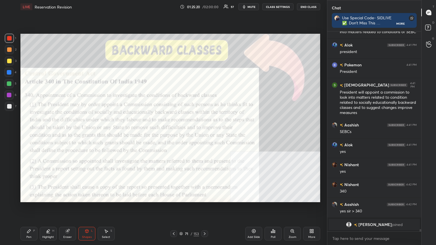
click at [52, 133] on div "Highlight H" at bounding box center [48, 234] width 17 height 14
click at [8, 39] on div at bounding box center [9, 38] width 5 height 5
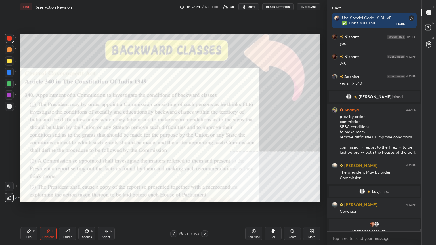
scroll to position [16764, 0]
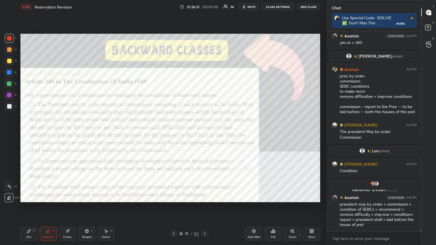
drag, startPoint x: 256, startPoint y: 231, endPoint x: 249, endPoint y: 234, distance: 7.2
click at [204, 133] on div "Add Slide" at bounding box center [253, 234] width 17 height 14
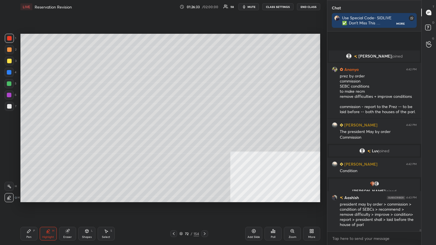
scroll to position [16799, 0]
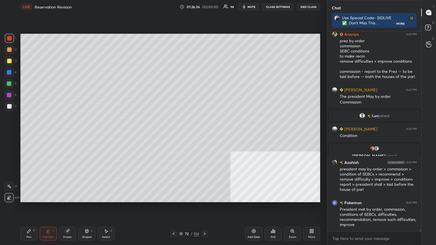
click at [9, 62] on div at bounding box center [9, 61] width 5 height 5
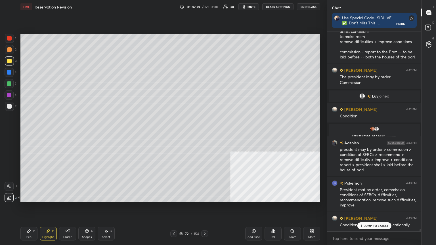
click at [27, 133] on div "Pen P" at bounding box center [28, 234] width 17 height 14
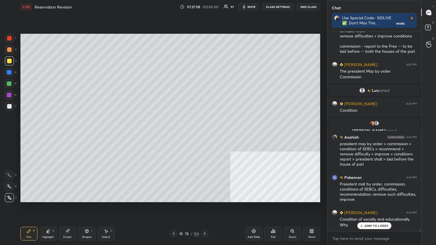
scroll to position [16838, 0]
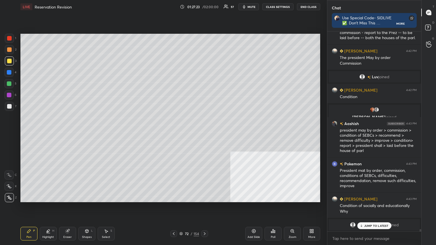
click at [9, 72] on div at bounding box center [9, 72] width 5 height 5
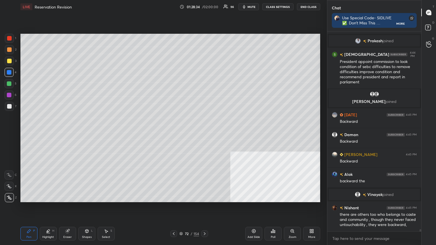
scroll to position [16916, 0]
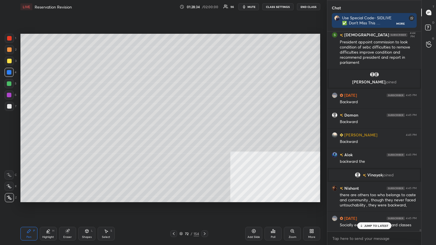
click at [9, 47] on div at bounding box center [9, 49] width 9 height 9
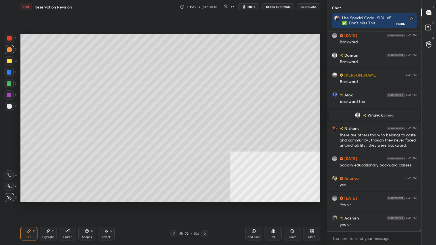
scroll to position [16996, 0]
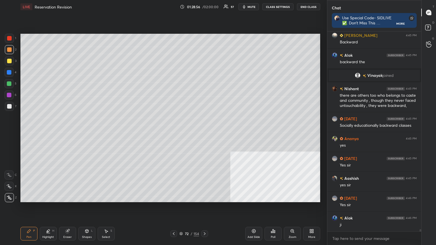
drag, startPoint x: 257, startPoint y: 234, endPoint x: 245, endPoint y: 230, distance: 12.6
click at [204, 133] on div "Add Slide" at bounding box center [253, 234] width 17 height 14
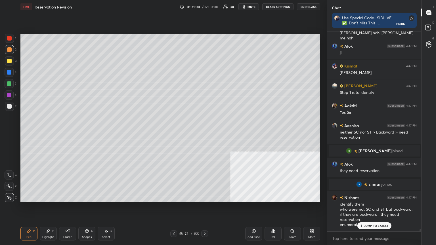
scroll to position [17285, 0]
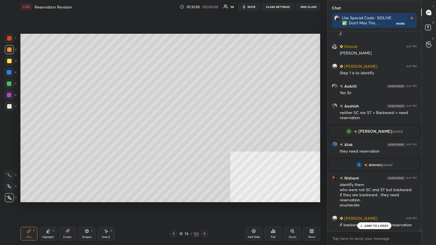
drag, startPoint x: 256, startPoint y: 234, endPoint x: 244, endPoint y: 228, distance: 13.1
click at [204, 133] on div "Add Slide" at bounding box center [253, 234] width 17 height 14
click at [9, 104] on div at bounding box center [9, 106] width 9 height 9
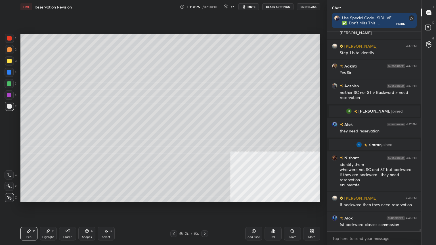
scroll to position [17325, 0]
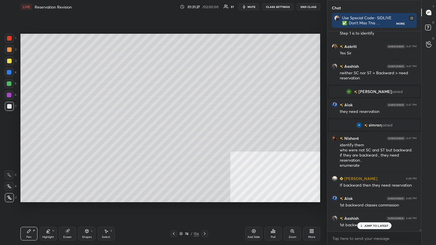
click at [204, 4] on button "CLASS SETTINGS" at bounding box center [277, 6] width 31 height 7
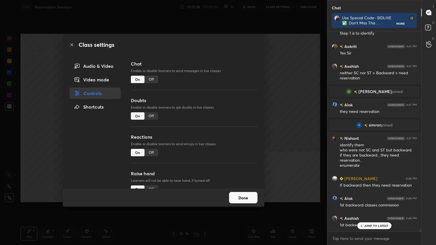
click at [153, 79] on div "Off" at bounding box center [151, 79] width 14 height 7
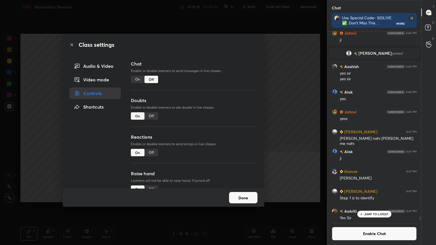
click at [134, 79] on div "On" at bounding box center [138, 79] width 14 height 7
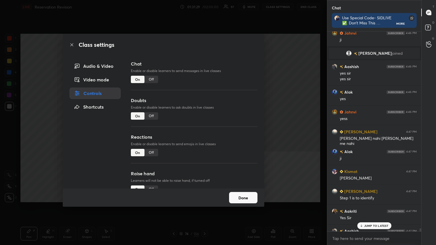
scroll to position [198, 92]
click at [150, 79] on div "Off" at bounding box center [151, 79] width 14 height 7
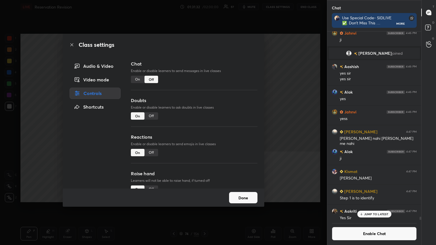
click at [71, 43] on icon at bounding box center [72, 45] width 5 height 5
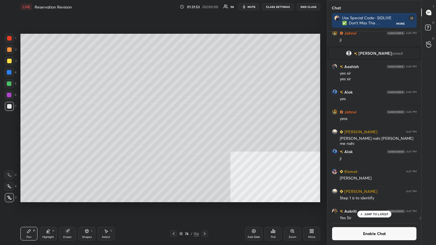
click at [204, 133] on div "Poll" at bounding box center [273, 234] width 17 height 14
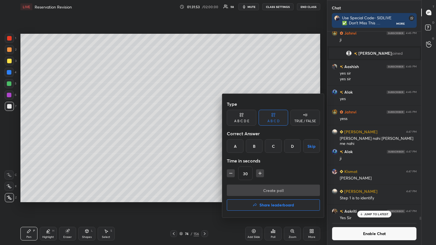
click at [204, 133] on div "A" at bounding box center [235, 146] width 17 height 14
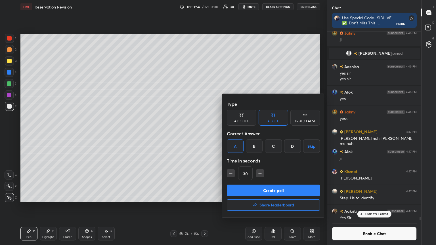
click at [204, 133] on icon "button" at bounding box center [260, 174] width 6 height 6
type input "45"
click at [204, 133] on button "Create poll" at bounding box center [273, 190] width 93 height 11
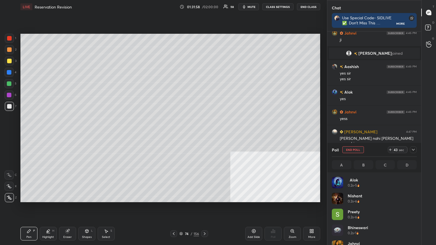
scroll to position [66, 83]
click at [167, 133] on div "Pen P Highlight H Eraser Shapes L Select S 74 / 156 Add Slide Poll Zoom More" at bounding box center [170, 234] width 300 height 23
click at [172, 133] on icon at bounding box center [173, 234] width 5 height 5
click at [171, 133] on icon at bounding box center [173, 234] width 5 height 5
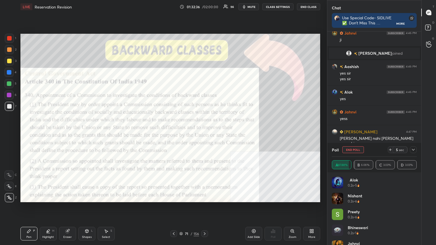
scroll to position [2, 2]
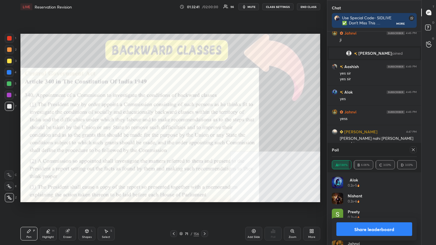
click at [204, 133] on button "Share leaderboard" at bounding box center [374, 230] width 76 height 14
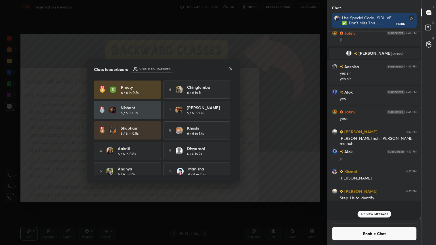
scroll to position [179, 92]
click at [204, 133] on button "Enable Chat" at bounding box center [374, 234] width 85 height 14
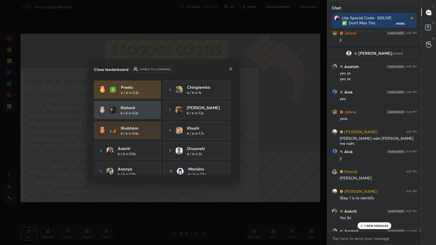
click at [204, 133] on p "1 NEW MESSAGE" at bounding box center [376, 225] width 24 height 3
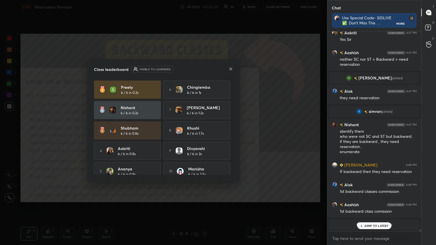
click at [204, 70] on icon at bounding box center [230, 69] width 5 height 5
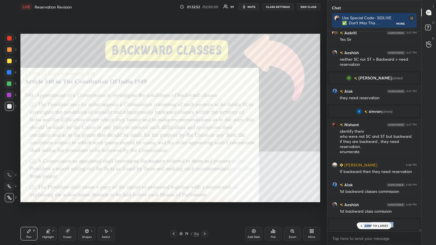
click at [204, 133] on div "[PERSON_NAME] 4:46 PM [PERSON_NAME] me [PERSON_NAME] wo nazar me nhi [PERSON_NA…" at bounding box center [374, 132] width 94 height 200
click at [204, 133] on p "JUMP TO LATEST" at bounding box center [376, 225] width 24 height 3
click at [204, 133] on icon at bounding box center [204, 234] width 5 height 5
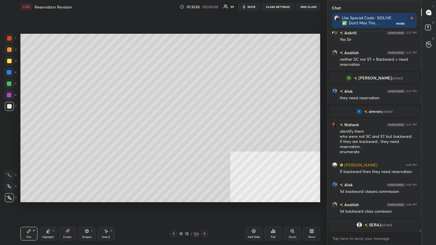
click at [204, 133] on icon at bounding box center [204, 234] width 5 height 5
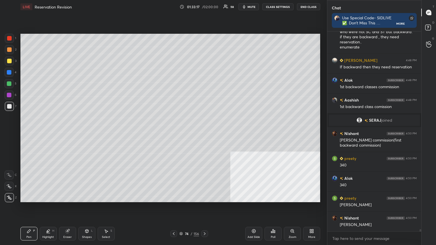
scroll to position [17430, 0]
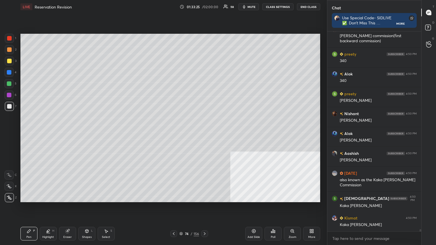
click at [181, 133] on icon at bounding box center [181, 232] width 3 height 1
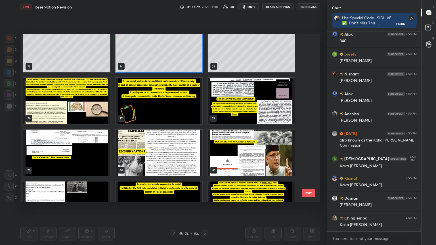
click at [204, 110] on img "grid" at bounding box center [251, 101] width 87 height 46
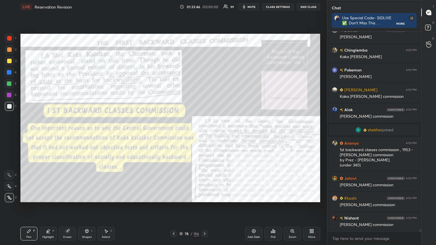
scroll to position [17742, 0]
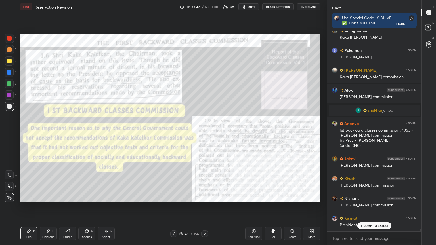
click at [174, 133] on icon at bounding box center [173, 234] width 5 height 5
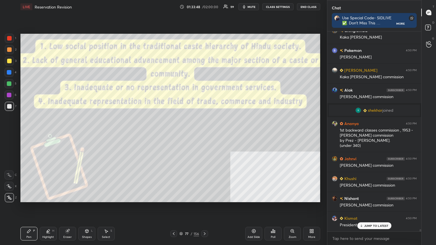
click at [174, 133] on icon at bounding box center [173, 234] width 5 height 5
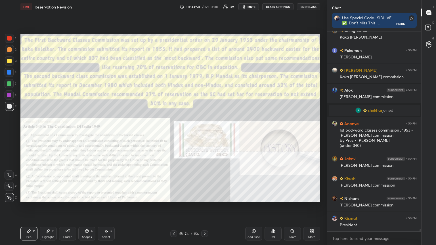
scroll to position [17762, 0]
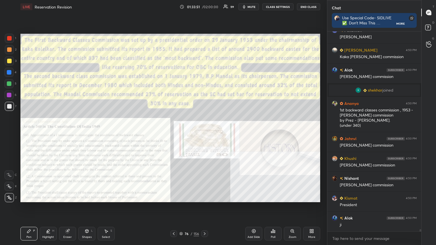
click at [9, 38] on div at bounding box center [9, 38] width 5 height 5
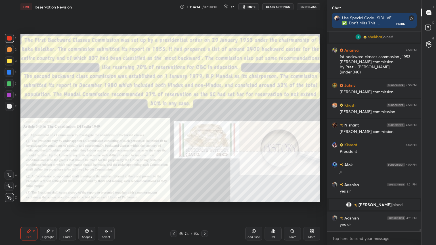
scroll to position [17835, 0]
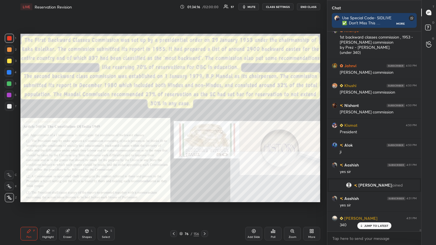
click at [182, 133] on icon at bounding box center [180, 233] width 3 height 3
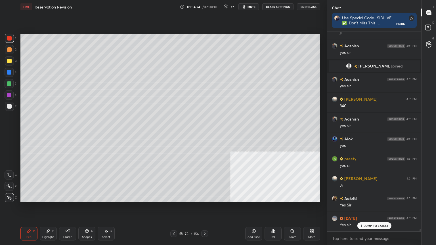
scroll to position [17994, 0]
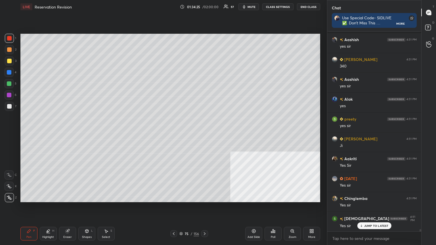
click at [204, 133] on icon at bounding box center [204, 234] width 5 height 5
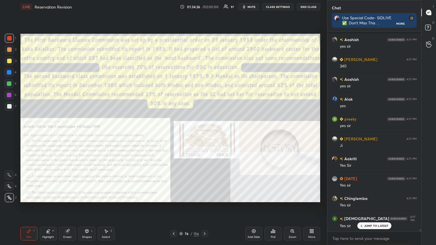
click at [204, 133] on icon at bounding box center [204, 234] width 5 height 5
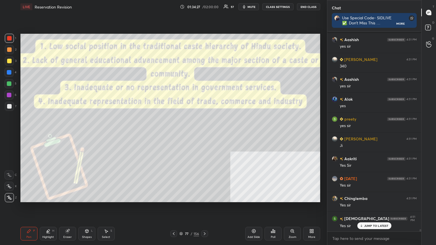
click at [204, 133] on icon at bounding box center [204, 234] width 5 height 5
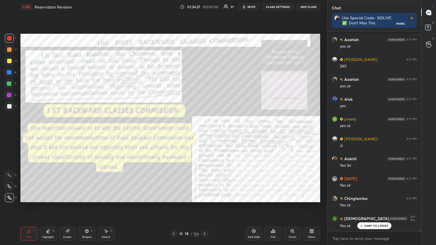
click at [204, 133] on icon at bounding box center [204, 234] width 5 height 5
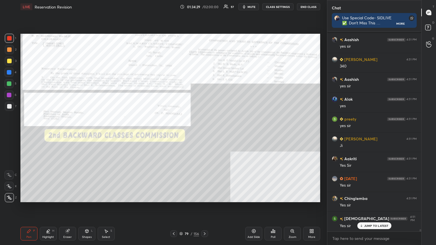
click at [173, 133] on icon at bounding box center [174, 233] width 2 height 3
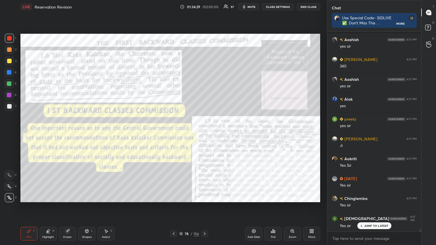
click at [173, 133] on icon at bounding box center [174, 233] width 2 height 3
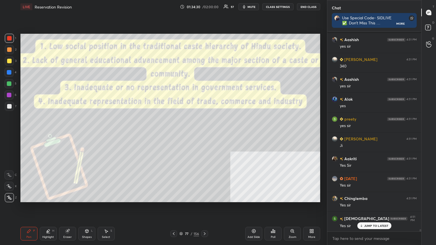
click at [173, 133] on icon at bounding box center [174, 233] width 2 height 3
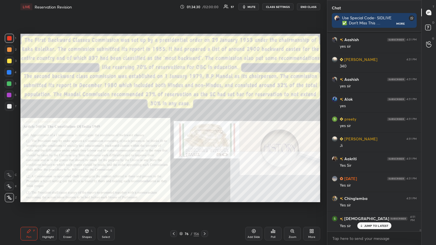
click at [173, 133] on icon at bounding box center [174, 233] width 2 height 3
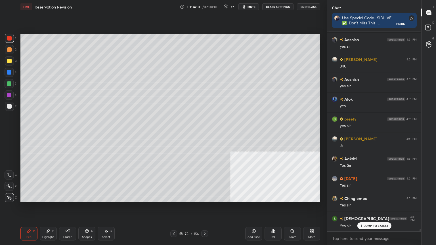
click at [173, 133] on icon at bounding box center [173, 234] width 5 height 5
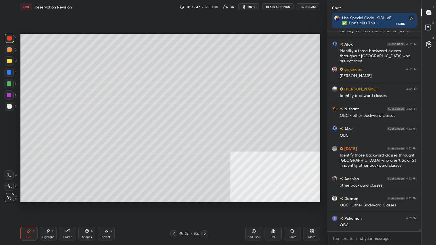
scroll to position [18067, 0]
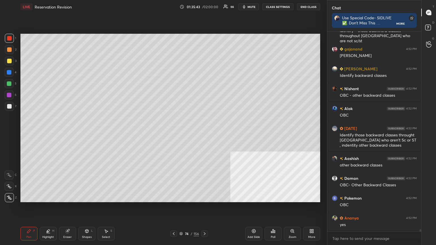
click at [204, 133] on div "Add Slide" at bounding box center [253, 234] width 17 height 14
click at [8, 61] on div at bounding box center [9, 61] width 5 height 5
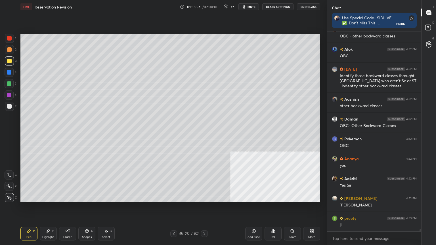
scroll to position [18147, 0]
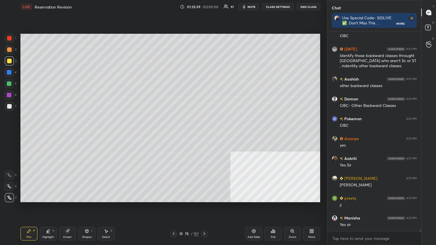
click at [204, 5] on button "CLASS SETTINGS" at bounding box center [277, 6] width 31 height 7
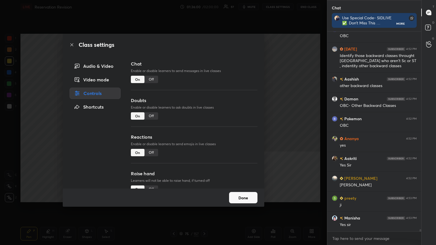
click at [150, 77] on div "Off" at bounding box center [151, 79] width 14 height 7
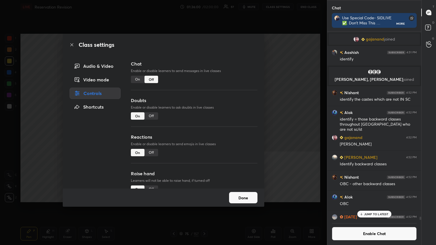
scroll to position [187, 92]
click at [71, 45] on icon at bounding box center [72, 45] width 5 height 5
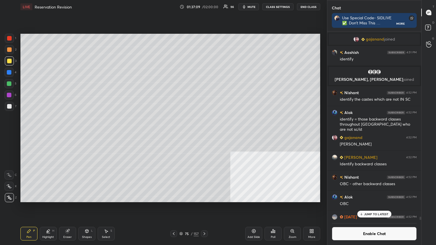
click at [204, 133] on p "JUMP TO LATEST" at bounding box center [376, 214] width 24 height 3
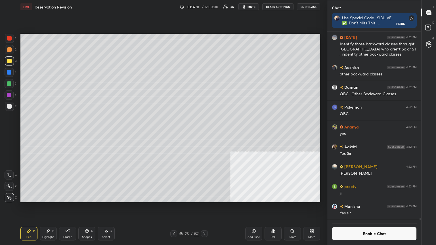
click at [204, 133] on button "Enable Chat" at bounding box center [374, 234] width 85 height 14
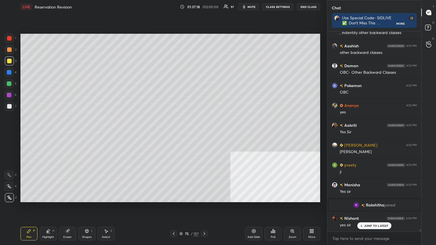
scroll to position [18100, 0]
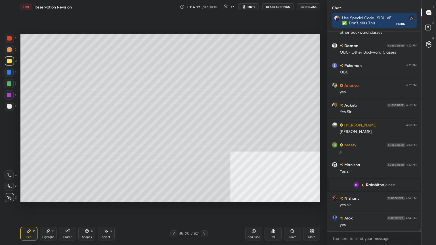
click at [204, 6] on button "CLASS SETTINGS" at bounding box center [277, 6] width 31 height 7
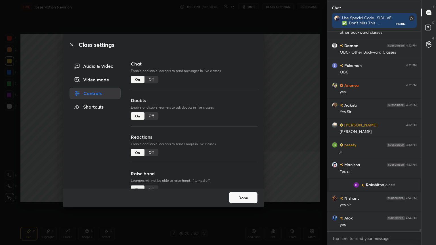
click at [152, 77] on div "Off" at bounding box center [151, 79] width 14 height 7
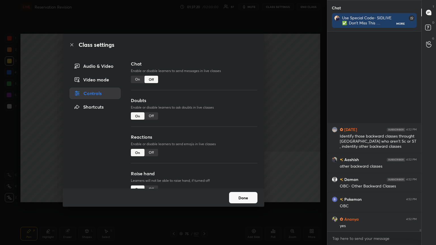
scroll to position [187, 92]
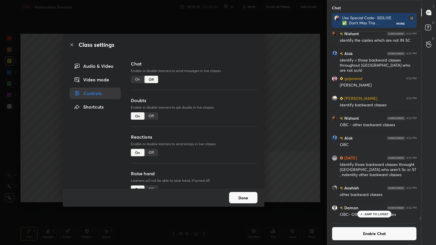
click at [72, 44] on icon at bounding box center [71, 44] width 3 height 3
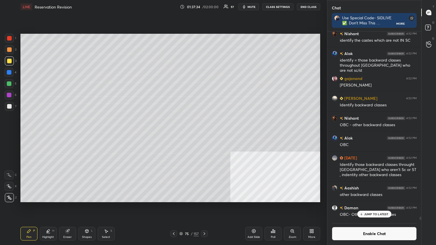
click at [204, 133] on div "JUMP TO LATEST" at bounding box center [374, 214] width 34 height 7
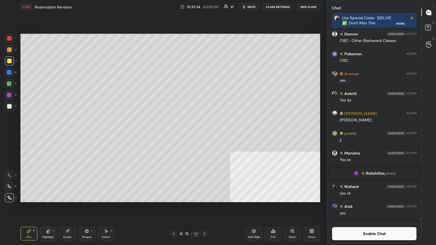
click at [204, 133] on button "Enable Chat" at bounding box center [374, 234] width 85 height 14
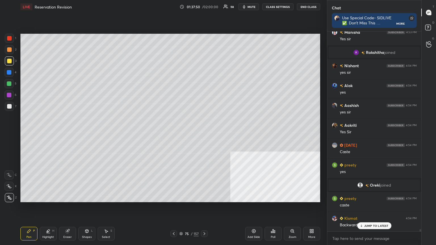
scroll to position [18237, 0]
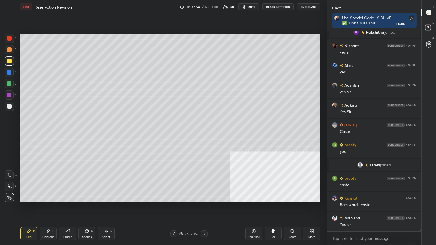
click at [204, 8] on button "CLASS SETTINGS" at bounding box center [277, 6] width 31 height 7
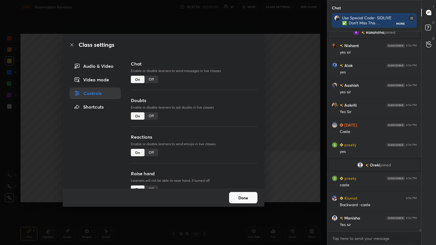
click at [153, 77] on div "Off" at bounding box center [151, 79] width 14 height 7
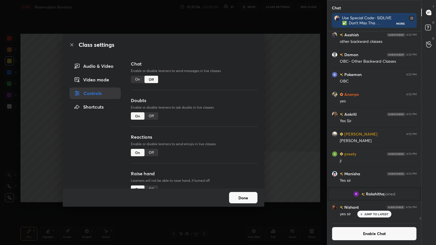
click at [71, 43] on icon at bounding box center [72, 45] width 5 height 5
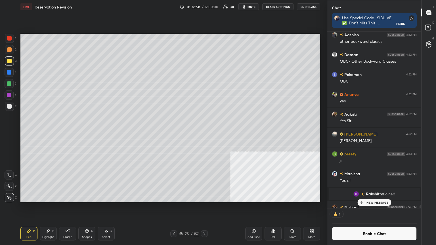
scroll to position [2, 2]
click at [7, 72] on div at bounding box center [9, 72] width 5 height 5
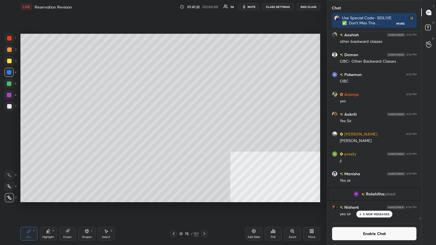
click at [204, 133] on icon at bounding box center [253, 231] width 5 height 5
click at [9, 104] on div at bounding box center [9, 106] width 5 height 5
click at [9, 60] on div at bounding box center [9, 61] width 5 height 5
click at [204, 133] on p "6 NEW MESSAGES" at bounding box center [376, 214] width 26 height 3
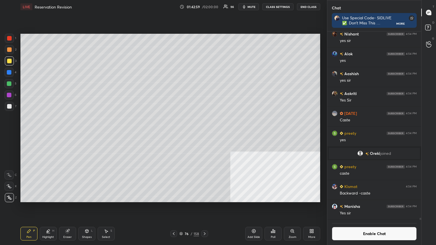
click at [204, 133] on button "Enable Chat" at bounding box center [374, 234] width 85 height 14
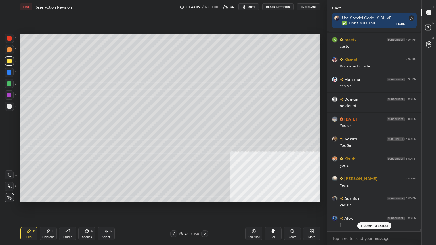
scroll to position [18367, 0]
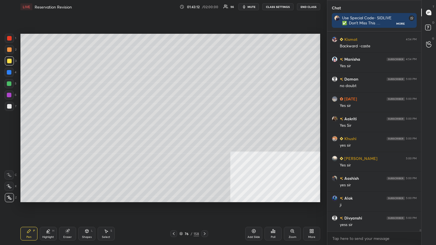
click at [8, 39] on div at bounding box center [9, 38] width 9 height 9
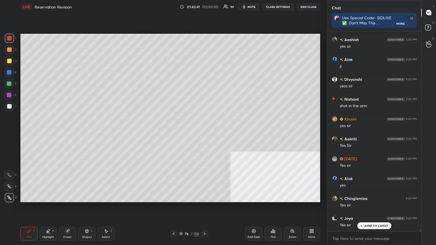
scroll to position [18526, 0]
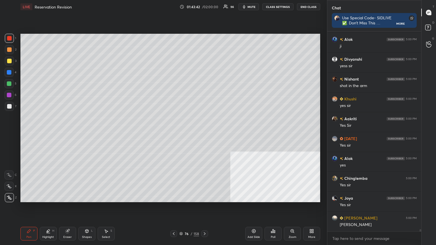
click at [204, 6] on button "CLASS SETTINGS" at bounding box center [277, 6] width 31 height 7
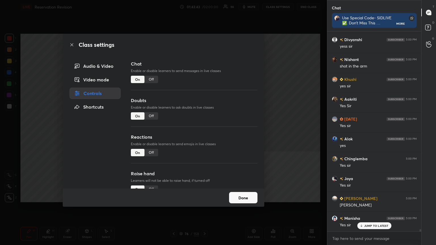
click at [150, 78] on div "Off" at bounding box center [151, 79] width 14 height 7
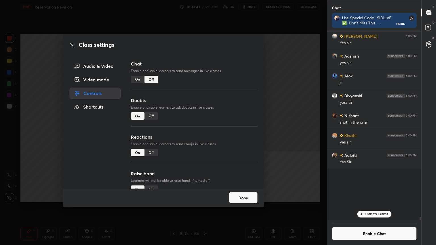
scroll to position [187, 92]
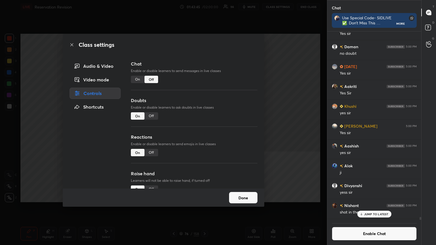
click at [71, 43] on icon at bounding box center [72, 45] width 5 height 5
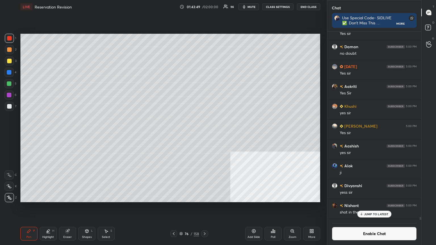
click at [9, 70] on div at bounding box center [9, 72] width 5 height 5
click at [204, 133] on p "JUMP TO LATEST" at bounding box center [376, 214] width 24 height 3
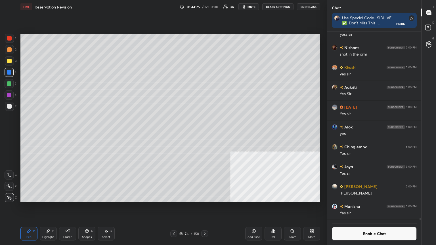
click at [204, 133] on button "Enable Chat" at bounding box center [374, 234] width 85 height 14
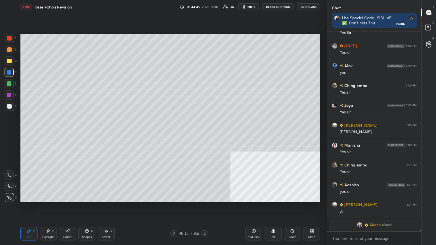
scroll to position [18527, 0]
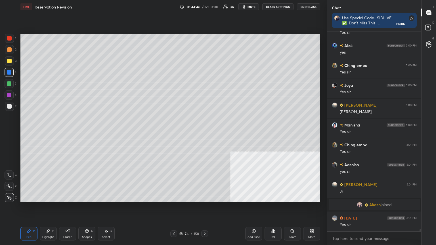
click at [169, 133] on div "Setting up your live class Poll for secs No correct answer Start poll" at bounding box center [170, 118] width 304 height 209
click at [204, 133] on icon at bounding box center [204, 234] width 5 height 5
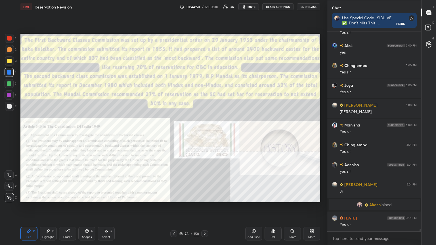
click at [204, 133] on icon at bounding box center [204, 234] width 5 height 5
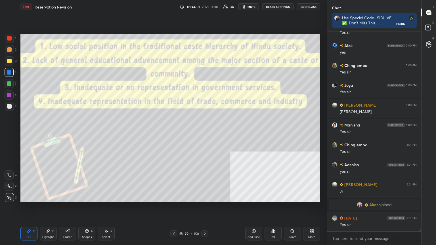
click at [204, 133] on icon at bounding box center [204, 234] width 5 height 5
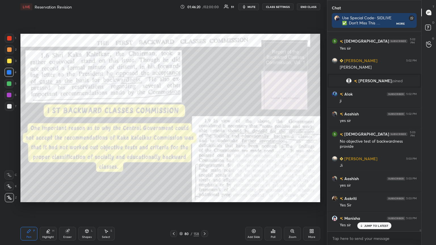
scroll to position [18717, 0]
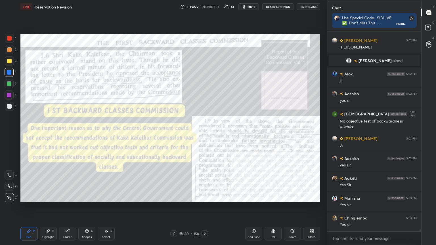
click at [10, 37] on div at bounding box center [9, 38] width 5 height 5
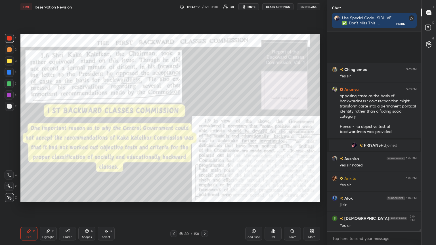
scroll to position [18858, 0]
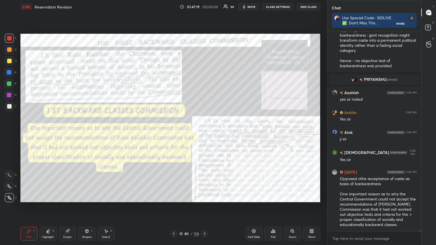
click at [204, 133] on div "Add Slide" at bounding box center [253, 234] width 17 height 14
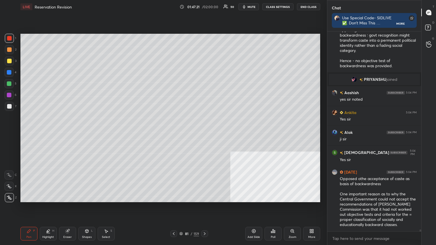
click at [9, 106] on div at bounding box center [9, 106] width 5 height 5
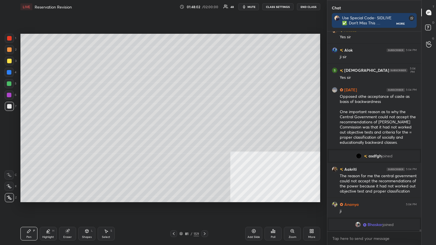
scroll to position [18920, 0]
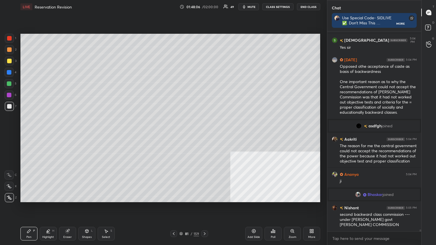
click at [204, 133] on icon at bounding box center [204, 234] width 5 height 5
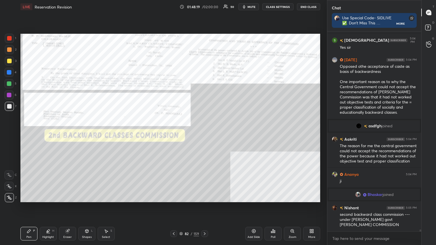
drag, startPoint x: 7, startPoint y: 37, endPoint x: 18, endPoint y: 37, distance: 11.6
click at [7, 37] on div at bounding box center [9, 38] width 9 height 9
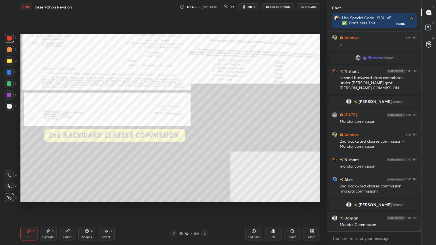
scroll to position [19065, 0]
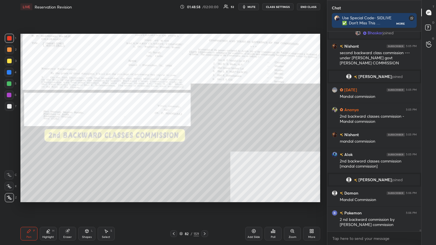
click at [204, 133] on icon at bounding box center [204, 234] width 5 height 5
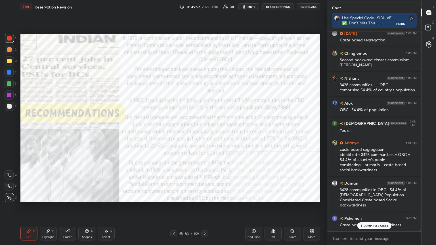
scroll to position [19295, 0]
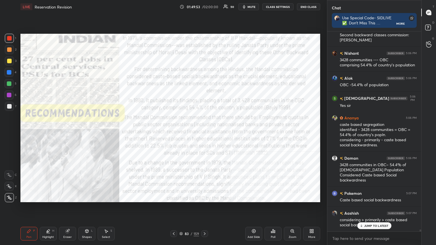
drag, startPoint x: 255, startPoint y: 232, endPoint x: 240, endPoint y: 228, distance: 16.2
click at [204, 133] on icon at bounding box center [253, 231] width 5 height 5
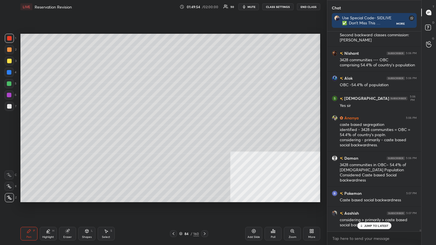
click at [12, 106] on div at bounding box center [9, 106] width 9 height 9
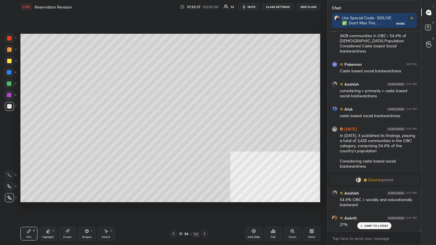
scroll to position [19444, 0]
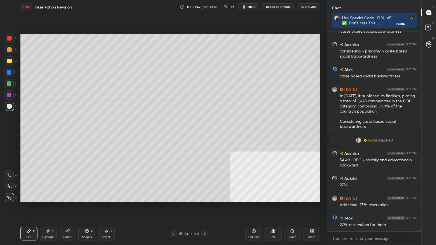
click at [7, 58] on div at bounding box center [9, 60] width 9 height 9
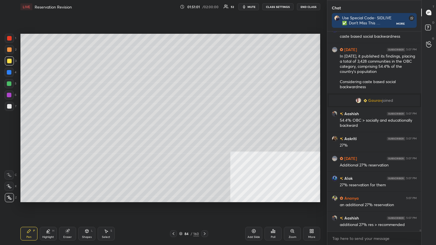
click at [9, 70] on div at bounding box center [9, 72] width 5 height 5
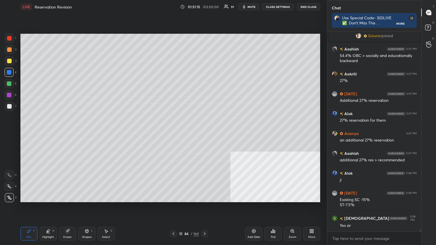
scroll to position [19588, 0]
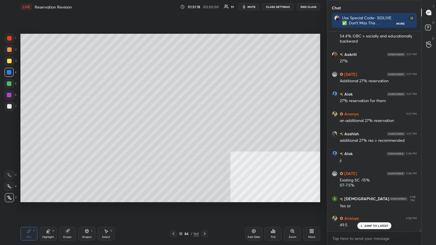
click at [9, 82] on div at bounding box center [9, 83] width 5 height 5
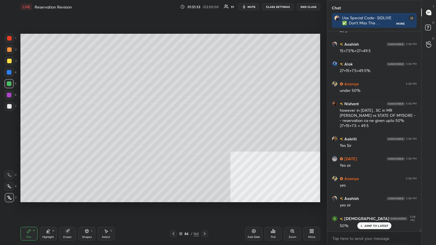
scroll to position [19802, 0]
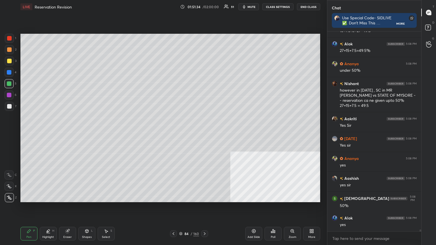
click at [204, 133] on icon at bounding box center [204, 234] width 5 height 5
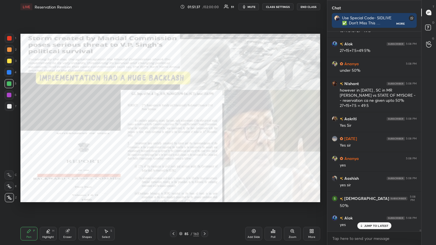
scroll to position [19822, 0]
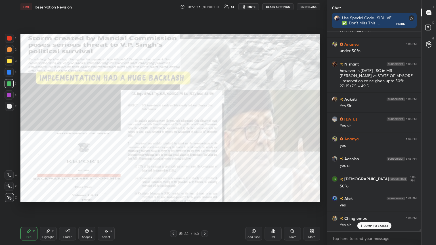
click at [175, 133] on div at bounding box center [173, 233] width 7 height 7
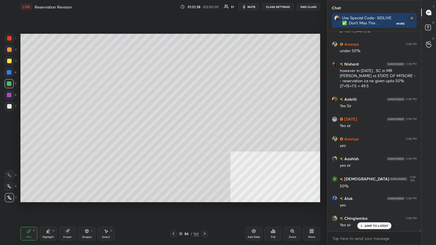
click at [175, 133] on icon at bounding box center [173, 234] width 5 height 5
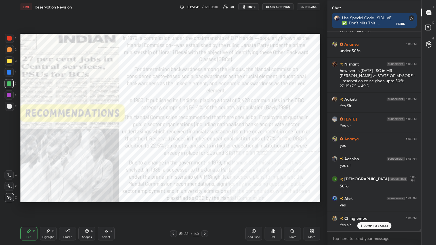
click at [204, 133] on div "Add Slide" at bounding box center [254, 237] width 12 height 3
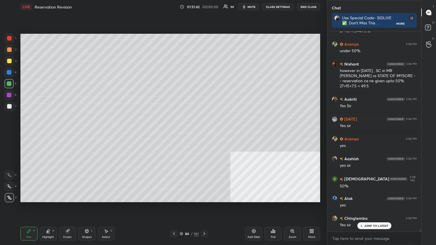
click at [9, 106] on div at bounding box center [9, 106] width 5 height 5
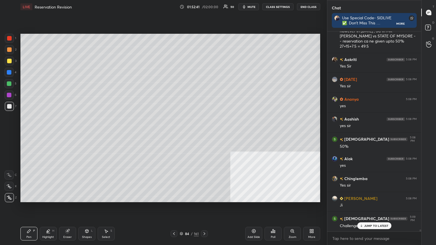
scroll to position [19882, 0]
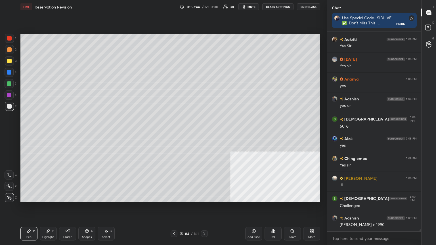
click at [175, 133] on icon at bounding box center [174, 234] width 5 height 5
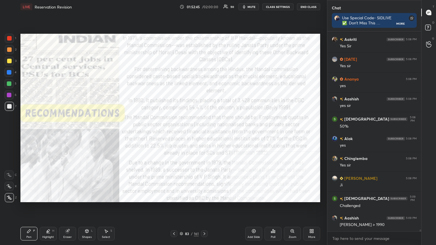
click at [204, 133] on icon at bounding box center [204, 234] width 5 height 5
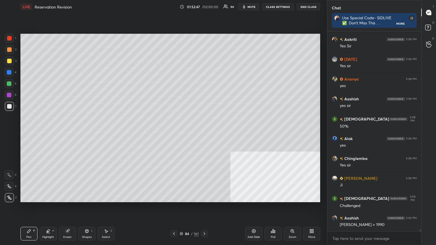
click at [204, 133] on icon at bounding box center [204, 234] width 5 height 5
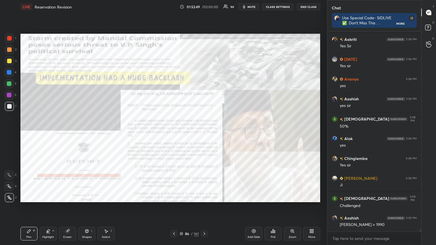
click at [204, 133] on div "Zoom" at bounding box center [292, 234] width 17 height 14
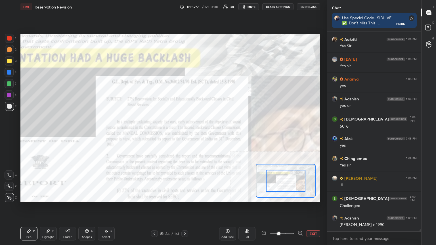
click at [10, 34] on div "1 2 3 4 5 6 7 C X Z C X Z E E Erase all H H LIVE Reservation Revision 01:52:51 …" at bounding box center [161, 122] width 322 height 245
click at [9, 39] on div at bounding box center [9, 38] width 5 height 5
click at [204, 133] on button "EXIT" at bounding box center [314, 233] width 14 height 7
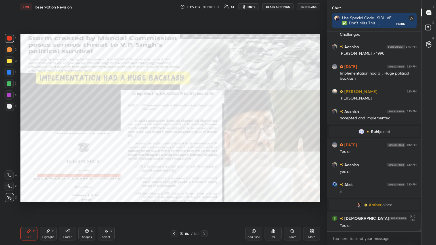
scroll to position [19640, 0]
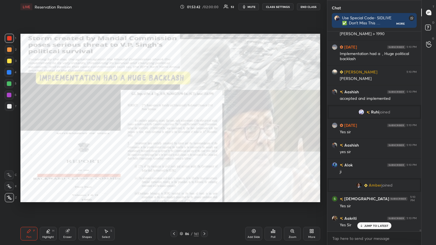
click at [181, 133] on icon at bounding box center [181, 232] width 3 height 1
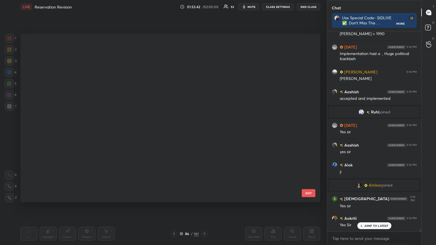
scroll to position [167, 297]
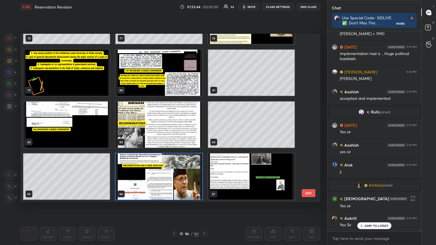
click at [204, 133] on img "grid" at bounding box center [251, 177] width 87 height 46
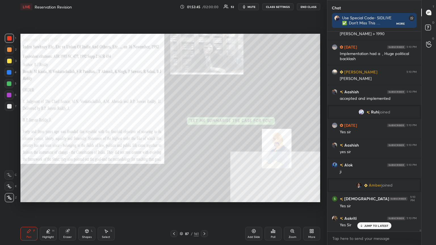
click at [204, 133] on img "grid" at bounding box center [251, 177] width 87 height 46
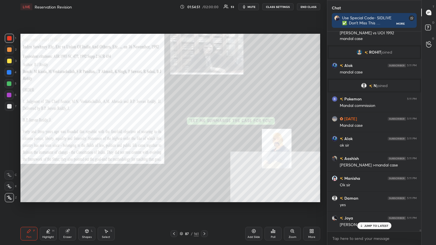
scroll to position [19863, 0]
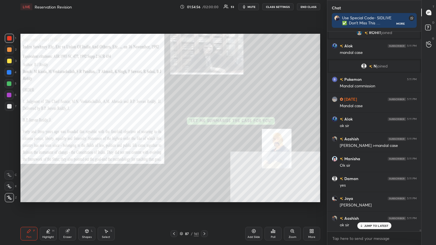
click at [182, 133] on icon at bounding box center [181, 233] width 3 height 3
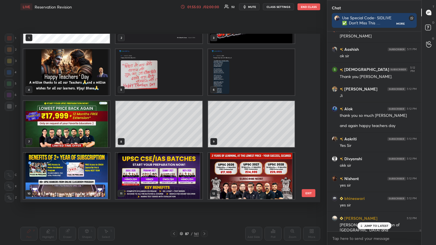
scroll to position [20052, 0]
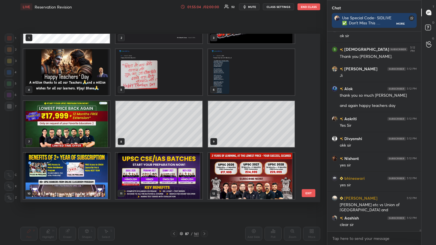
click at [83, 120] on img "grid" at bounding box center [66, 124] width 87 height 46
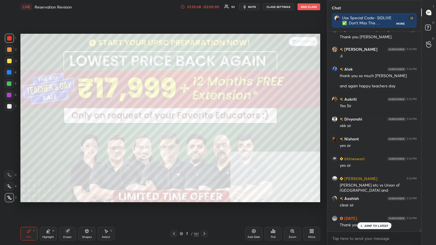
scroll to position [20092, 0]
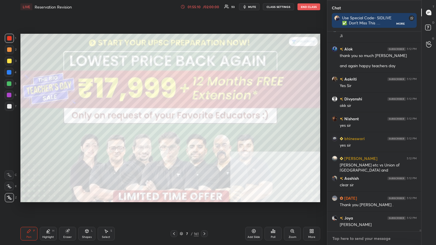
type textarea "x"
click at [204, 133] on textarea at bounding box center [374, 238] width 85 height 9
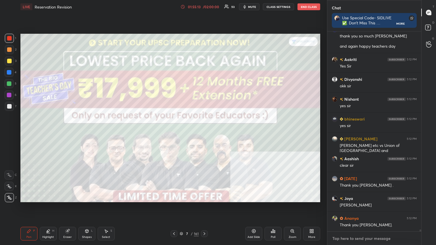
scroll to position [20132, 0]
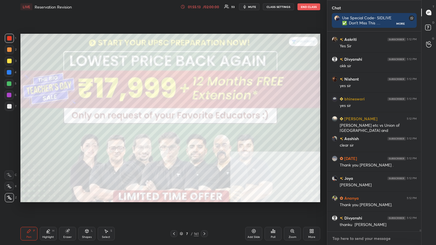
type textarea "G"
type textarea "x"
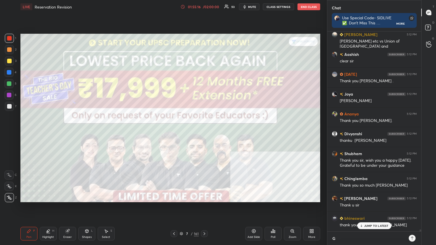
type textarea "GO"
type textarea "x"
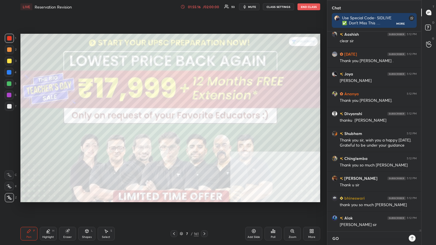
type textarea "[DEMOGRAPHIC_DATA]"
type textarea "x"
type textarea "[DEMOGRAPHIC_DATA]"
type textarea "x"
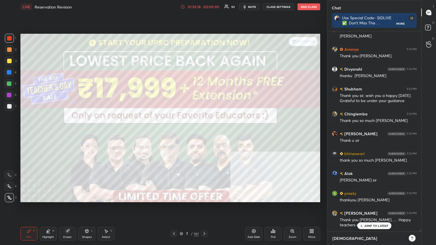
type textarea "[DEMOGRAPHIC_DATA] B"
type textarea "x"
type textarea "[DEMOGRAPHIC_DATA] BL"
type textarea "x"
type textarea "[DEMOGRAPHIC_DATA] BLE"
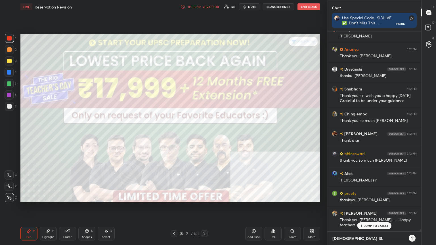
type textarea "x"
type textarea "[DEMOGRAPHIC_DATA] BLES"
type textarea "x"
type textarea "[DEMOGRAPHIC_DATA] BLESS"
type textarea "x"
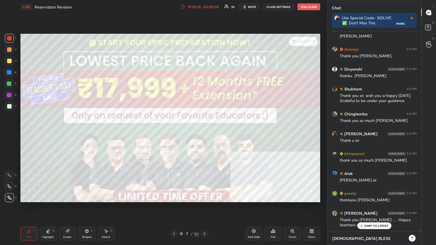
type textarea "[DEMOGRAPHIC_DATA] BLESS."
type textarea "x"
type textarea "[DEMOGRAPHIC_DATA] BLESS.J"
type textarea "x"
type textarea "[DEMOGRAPHIC_DATA] BLESS.JA"
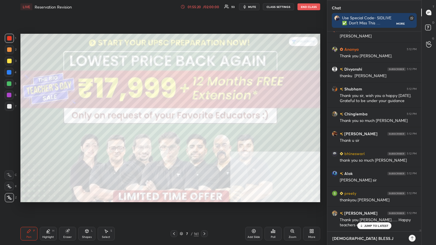
type textarea "x"
type textarea "[DEMOGRAPHIC_DATA] BLESS.JAI"
type textarea "x"
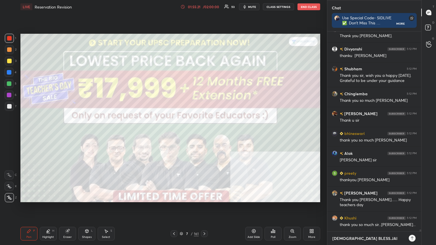
type textarea "[DEMOGRAPHIC_DATA] BLESS.JAI"
type textarea "x"
type textarea "[DEMOGRAPHIC_DATA] BLESS.[PERSON_NAME]"
type textarea "x"
type textarea "[DEMOGRAPHIC_DATA] BLESS.[PERSON_NAME]"
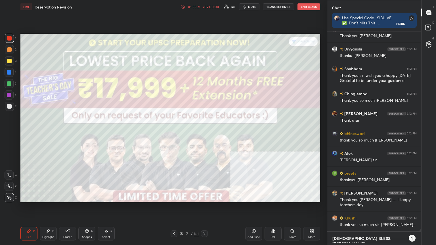
type textarea "x"
type textarea "[DEMOGRAPHIC_DATA] BLESS.JAI HIN"
type textarea "x"
type textarea "[DEMOGRAPHIC_DATA] BLESS.[PERSON_NAME]"
type textarea "x"
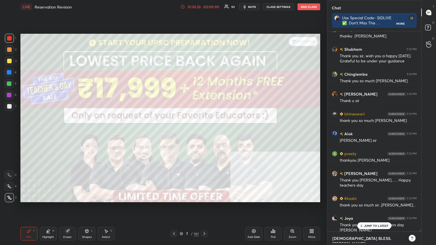
type textarea "x"
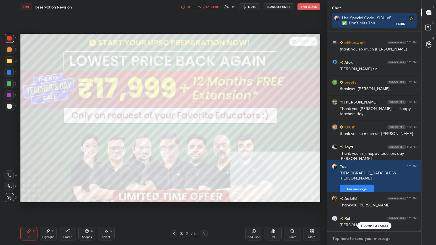
type textarea "x"
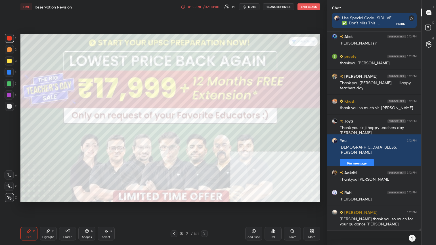
click at [172, 133] on icon at bounding box center [174, 234] width 5 height 5
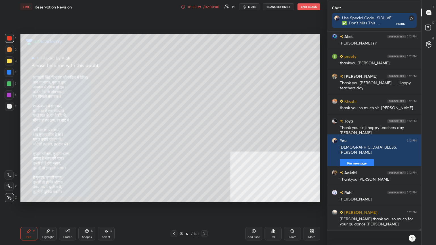
click at [172, 133] on icon at bounding box center [174, 234] width 5 height 5
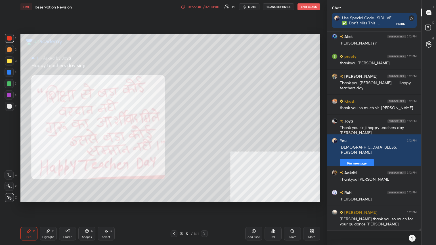
click at [172, 133] on icon at bounding box center [174, 234] width 5 height 5
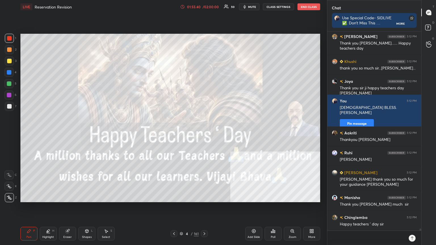
click at [204, 8] on button "End Class" at bounding box center [308, 6] width 23 height 7
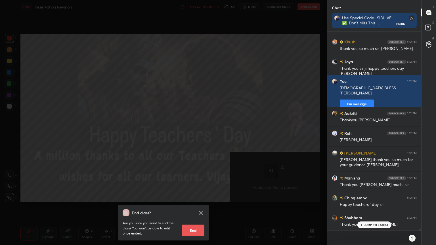
click at [192, 133] on button "End" at bounding box center [193, 230] width 23 height 11
type textarea "x"
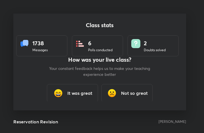
click at [75, 97] on div "It was great" at bounding box center [72, 93] width 51 height 18
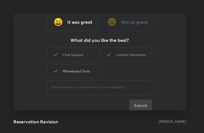
click at [84, 74] on div "Whiteboard Tools" at bounding box center [72, 71] width 51 height 14
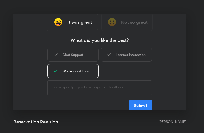
click at [144, 108] on button "Submit" at bounding box center [140, 105] width 23 height 11
